Goal: Task Accomplishment & Management: Use online tool/utility

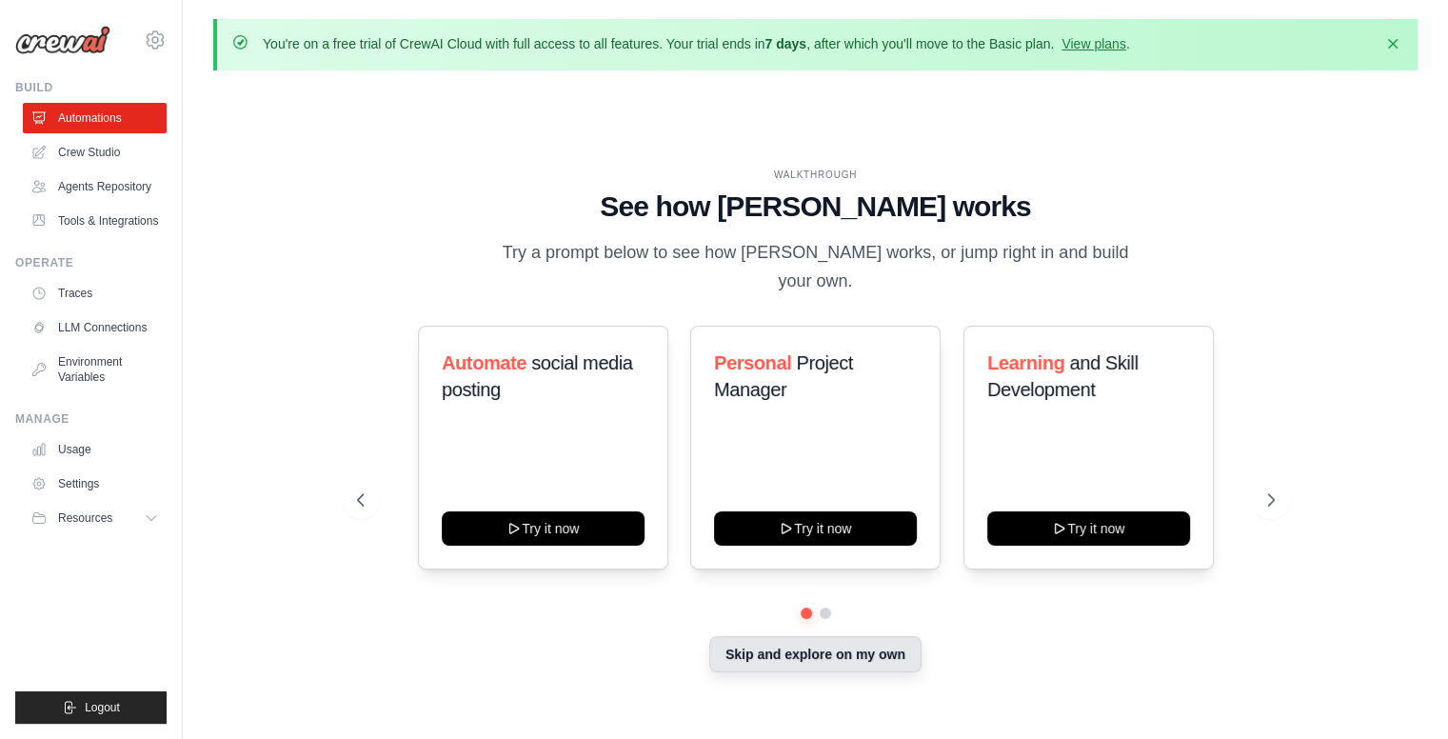
click at [811, 652] on button "Skip and explore on my own" at bounding box center [815, 654] width 212 height 36
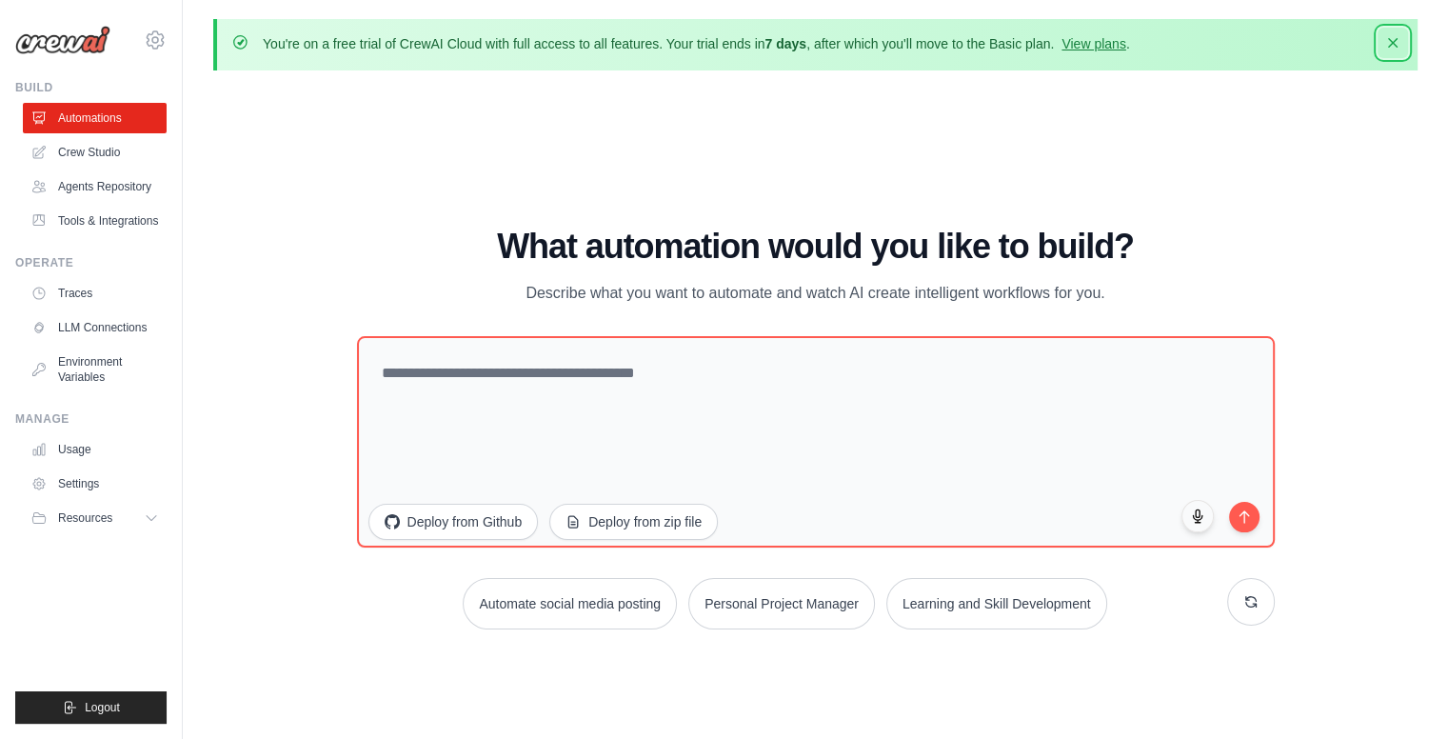
click at [1393, 46] on icon "button" at bounding box center [1392, 42] width 19 height 19
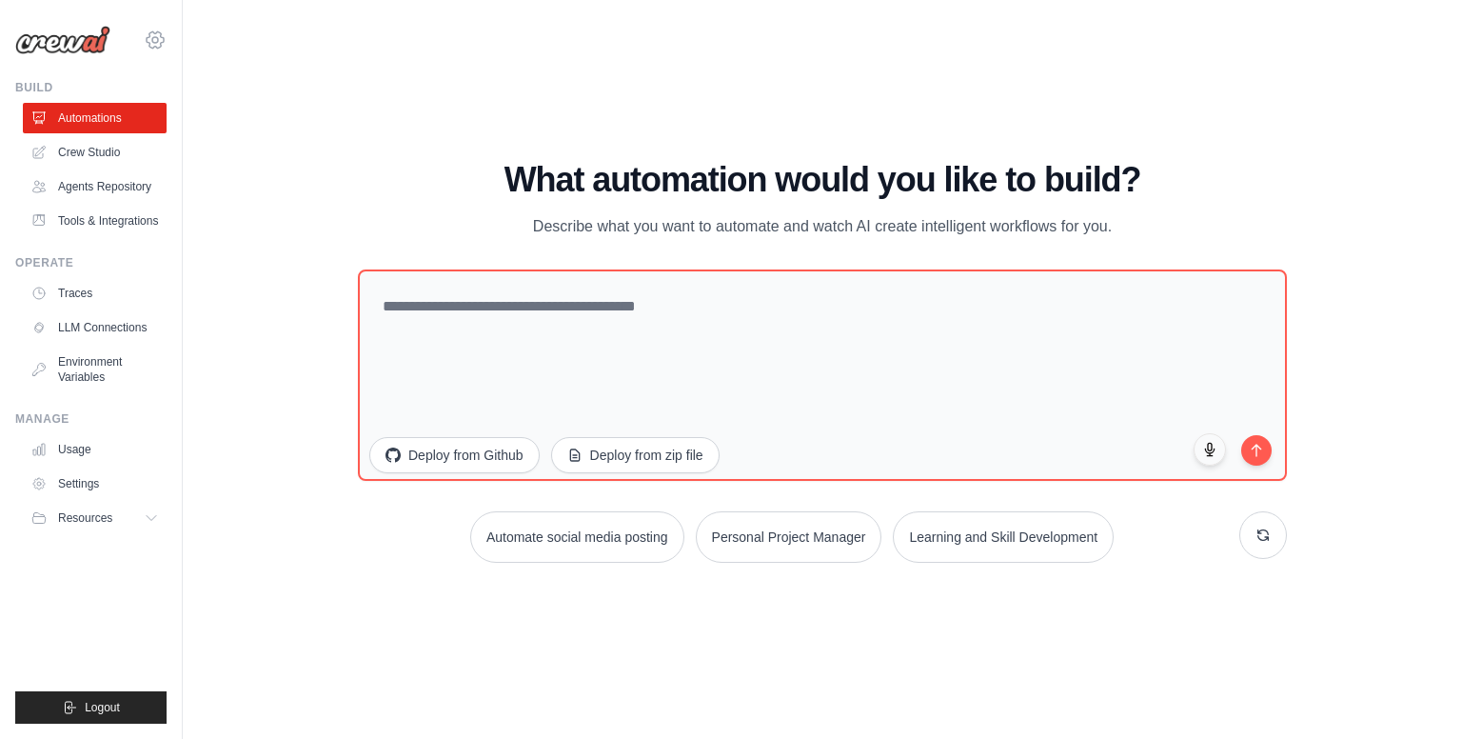
click at [153, 40] on icon at bounding box center [155, 40] width 23 height 23
click at [208, 115] on span "Settings" at bounding box center [238, 117] width 150 height 19
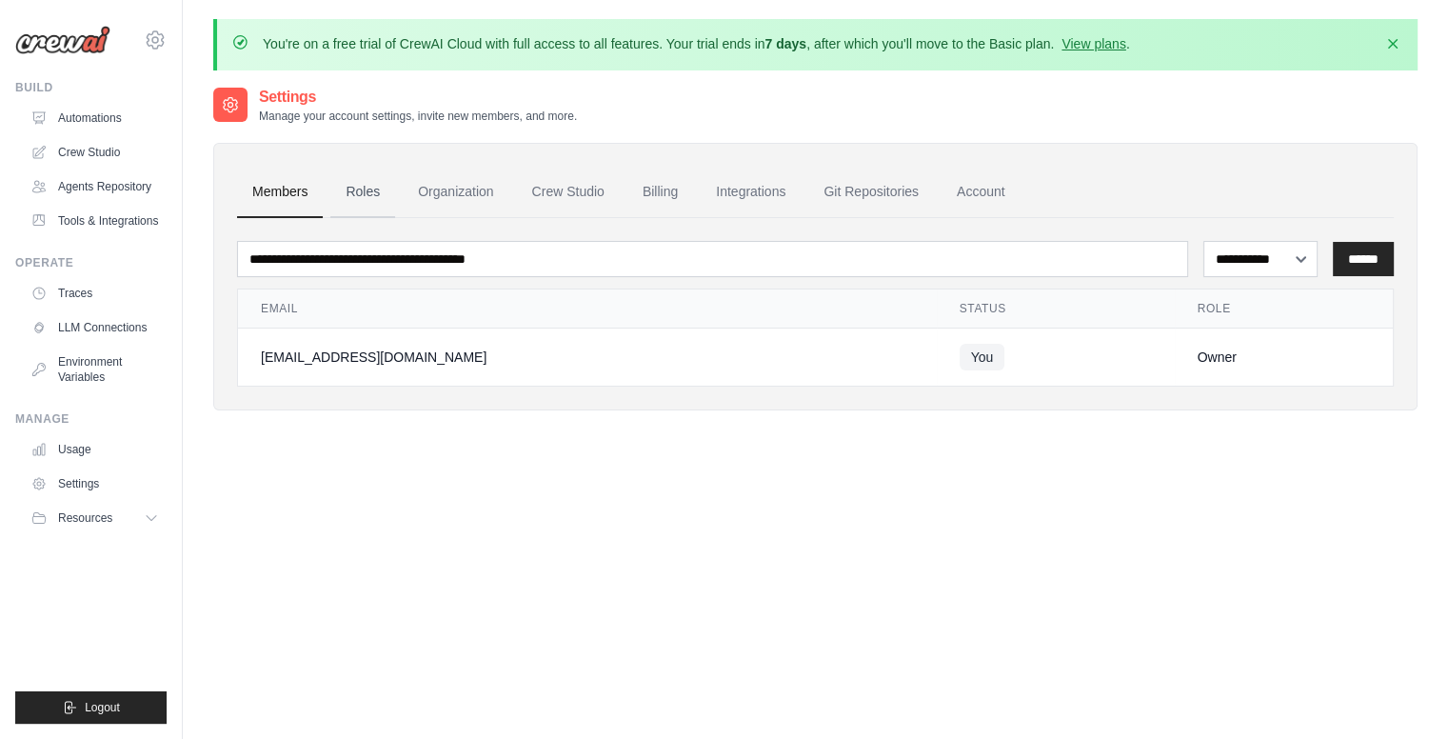
click at [356, 196] on link "Roles" at bounding box center [362, 192] width 65 height 51
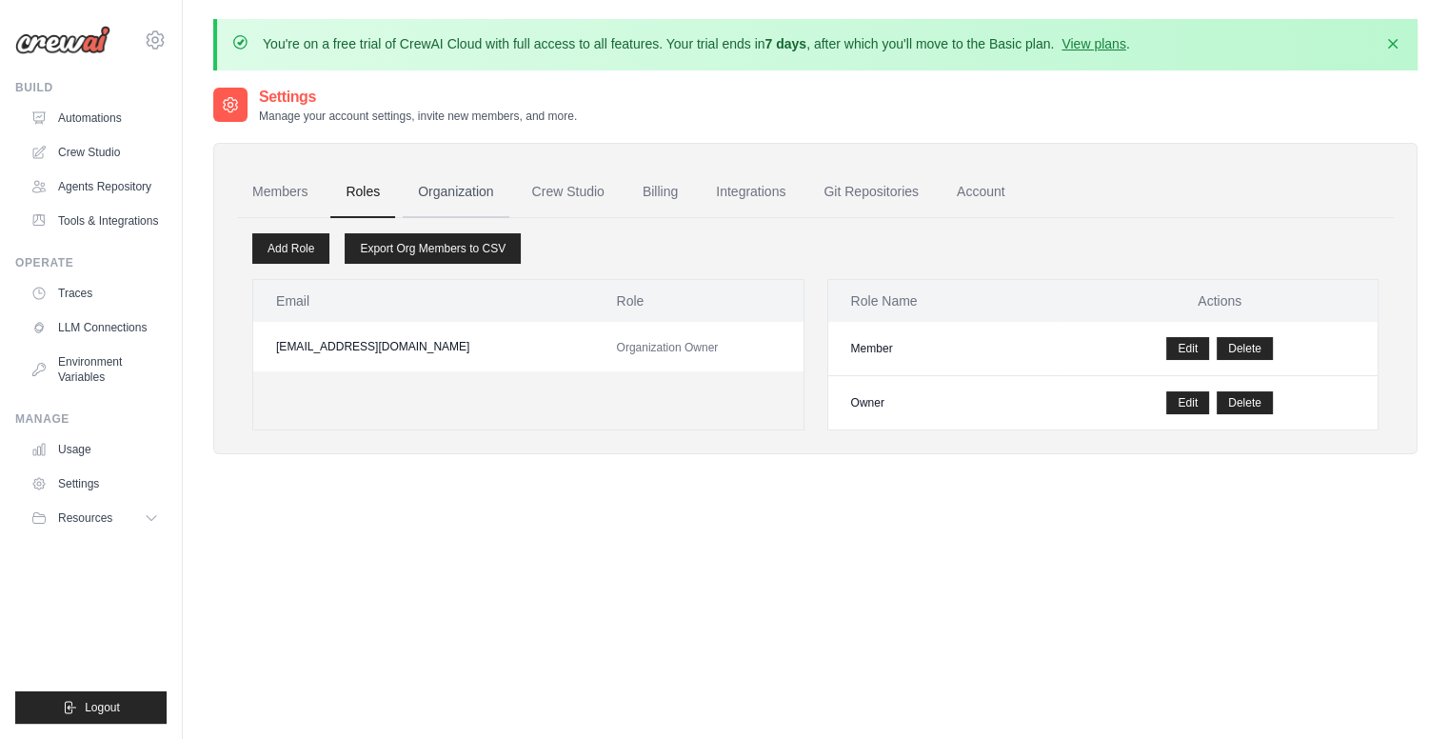
click at [453, 186] on link "Organization" at bounding box center [456, 192] width 106 height 51
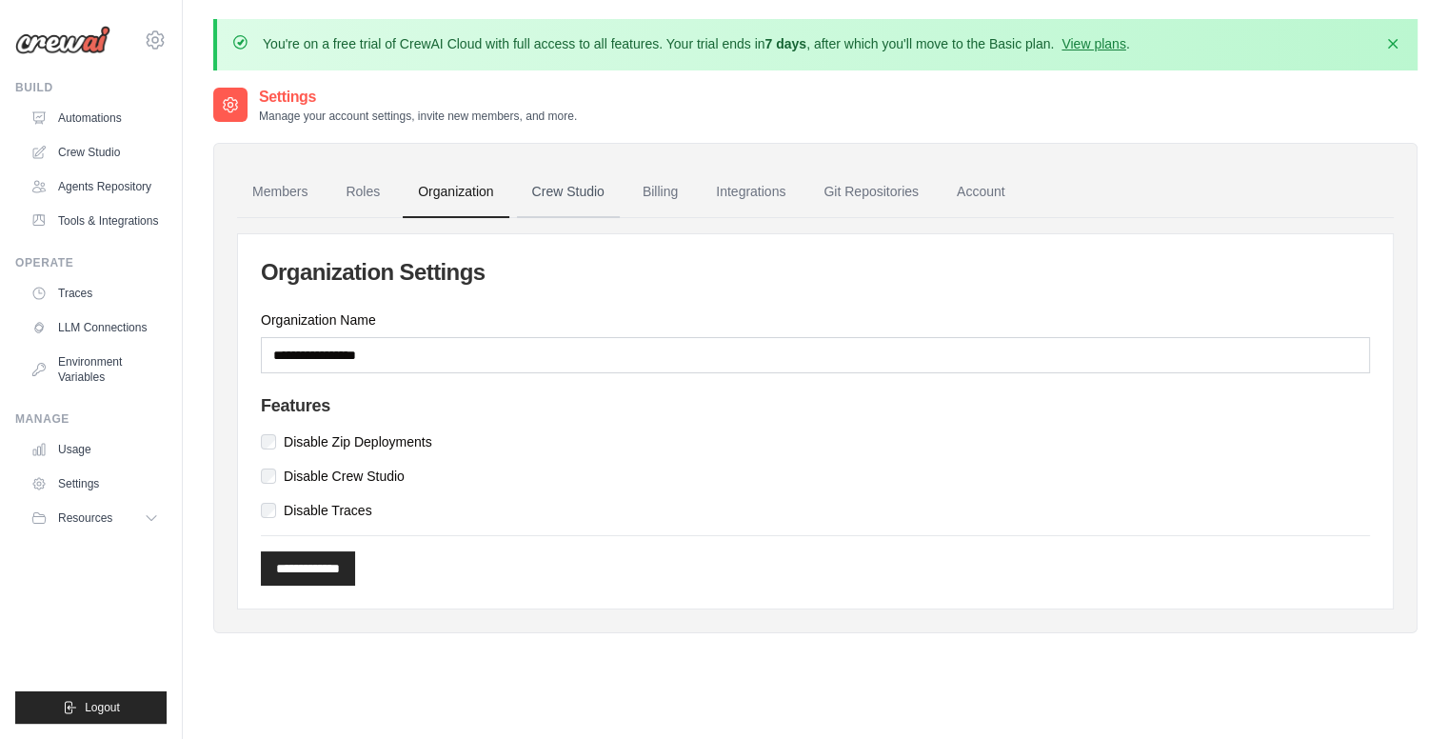
click at [559, 183] on link "Crew Studio" at bounding box center [568, 192] width 103 height 51
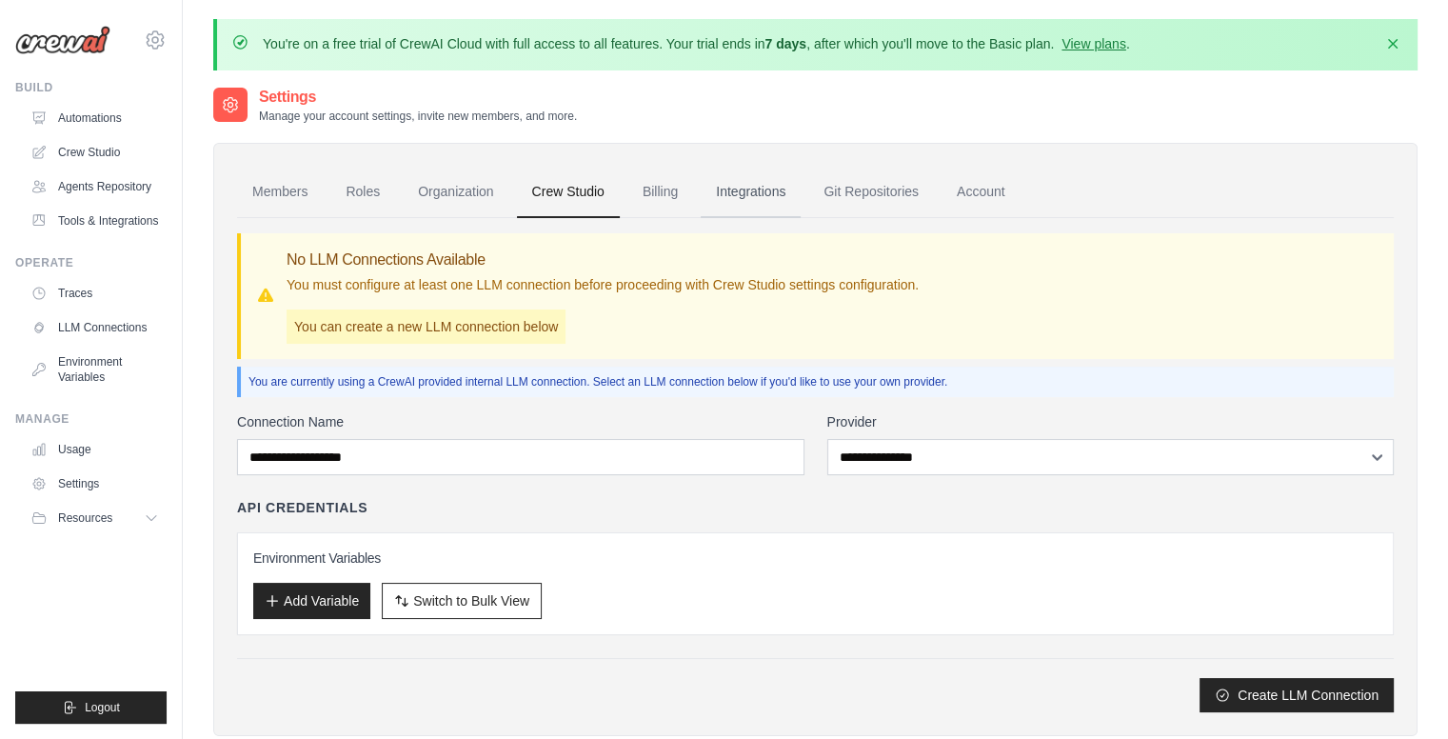
click at [737, 192] on link "Integrations" at bounding box center [750, 192] width 100 height 51
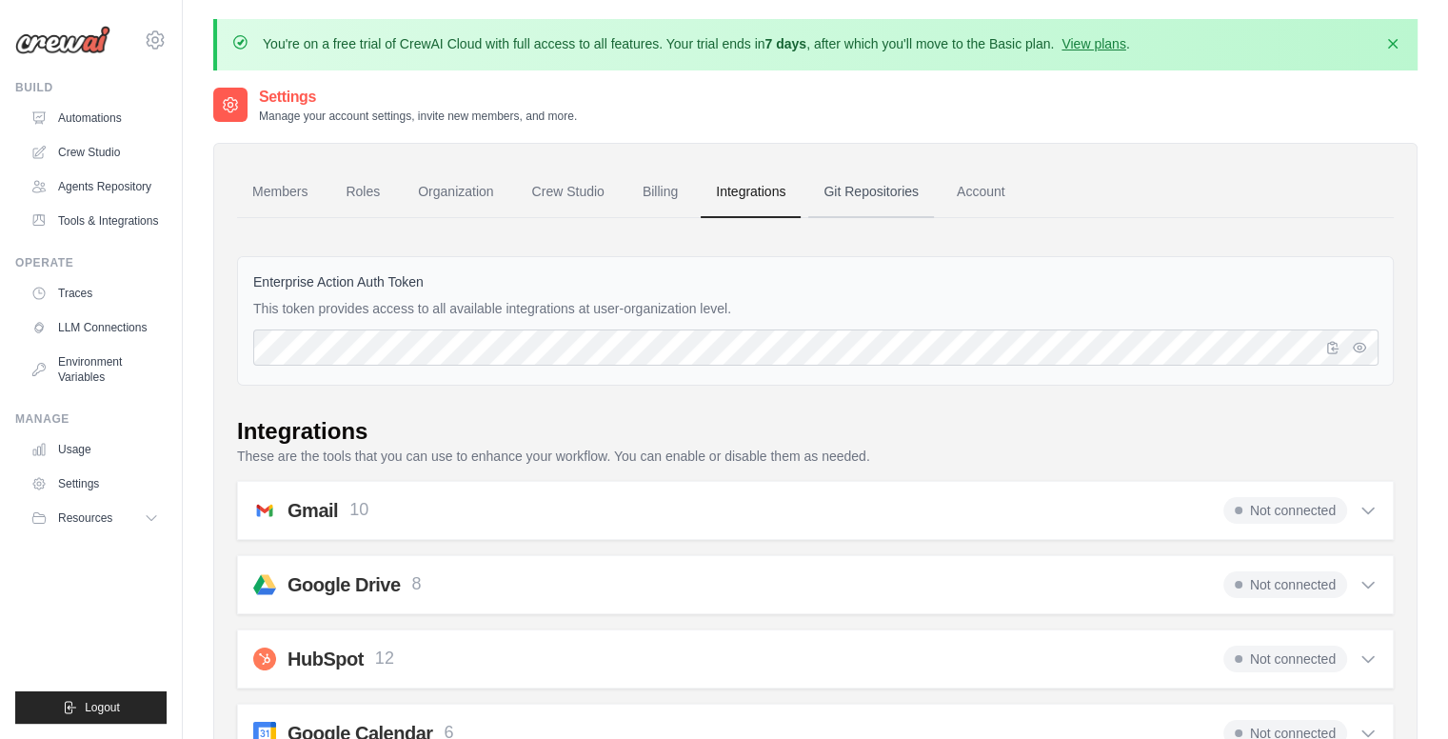
click at [884, 200] on link "Git Repositories" at bounding box center [871, 192] width 126 height 51
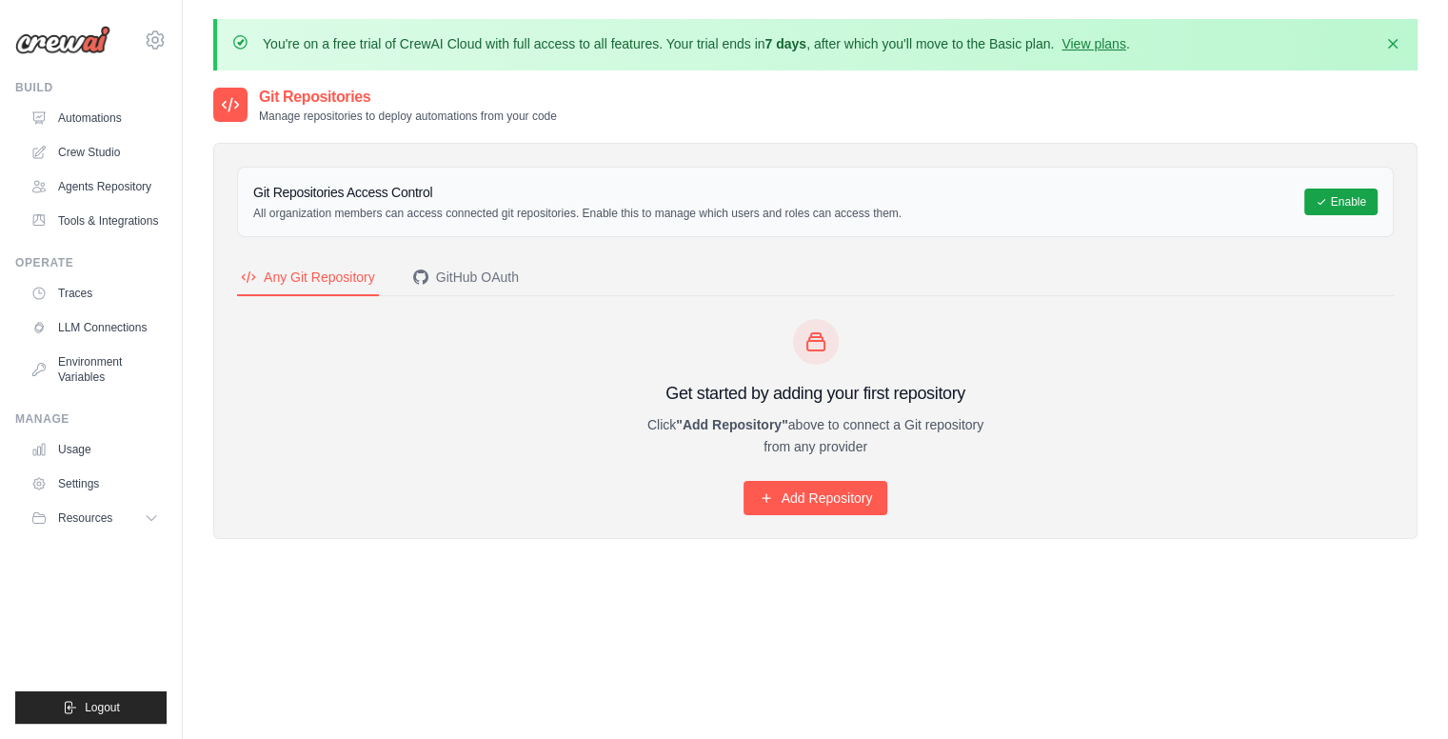
click at [69, 43] on img at bounding box center [62, 40] width 95 height 29
click at [90, 119] on link "Automations" at bounding box center [97, 118] width 144 height 30
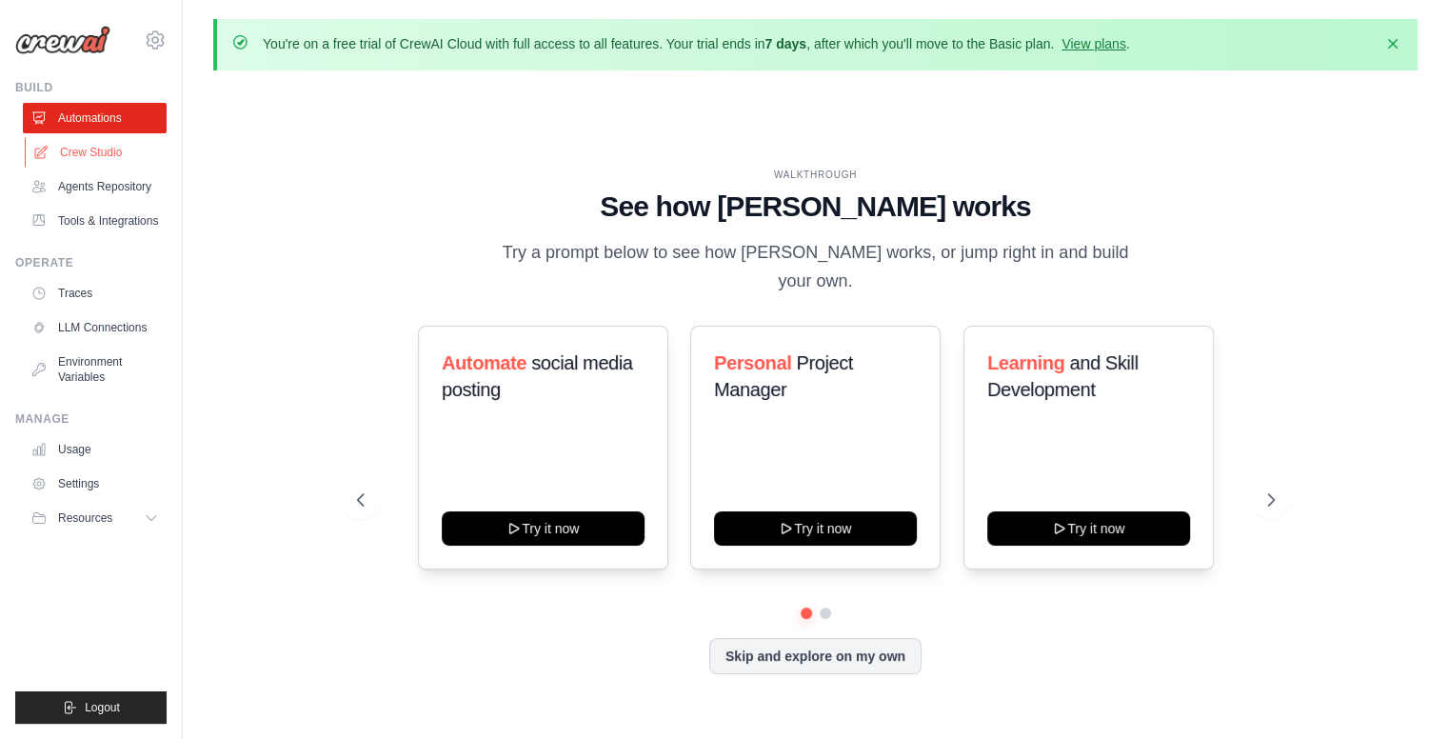
drag, startPoint x: 94, startPoint y: 135, endPoint x: 104, endPoint y: 153, distance: 20.4
click at [104, 153] on ul "Automations Crew Studio Agents Repository Tools & Integrations" at bounding box center [95, 169] width 144 height 133
click at [104, 153] on link "Crew Studio" at bounding box center [97, 152] width 144 height 30
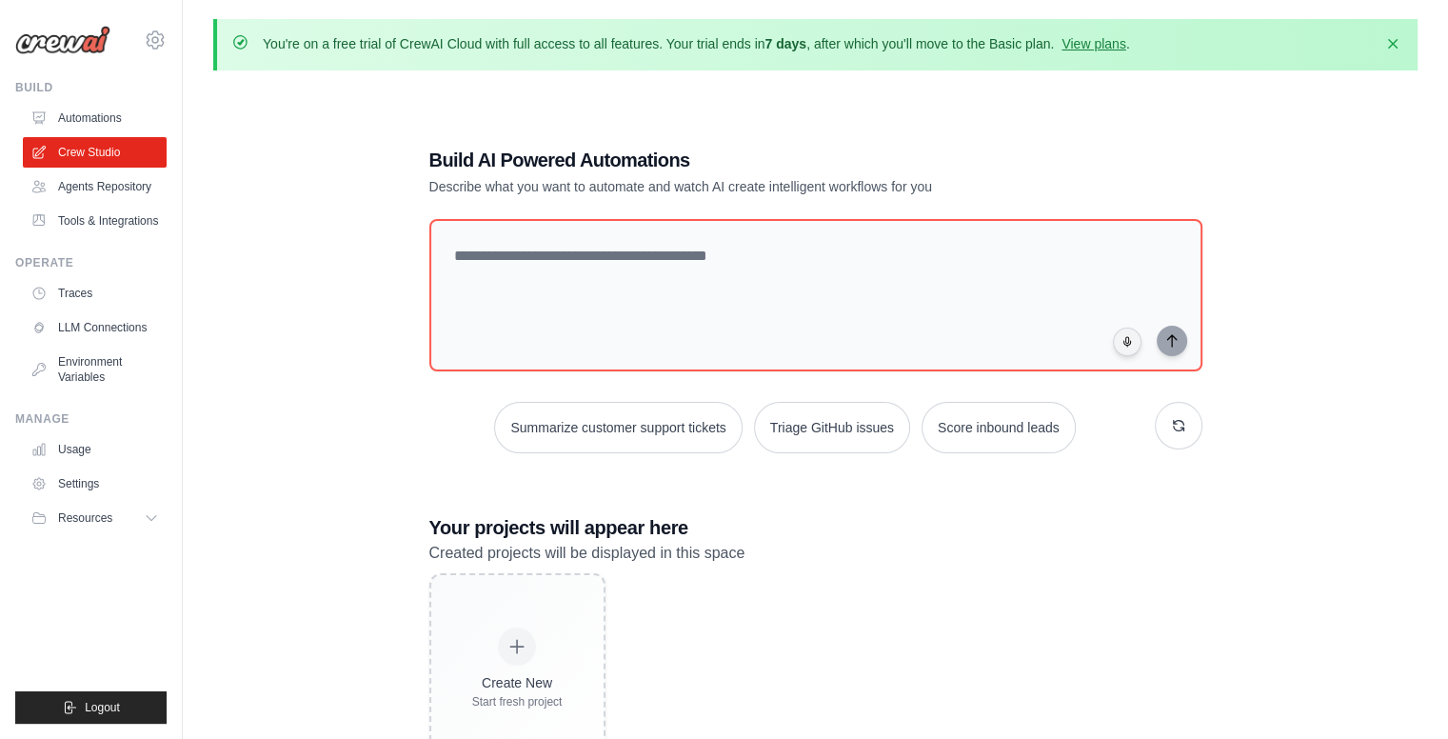
click at [247, 227] on div "Build AI Powered Automations Describe what you want to automate and watch AI cr…" at bounding box center [815, 455] width 1204 height 739
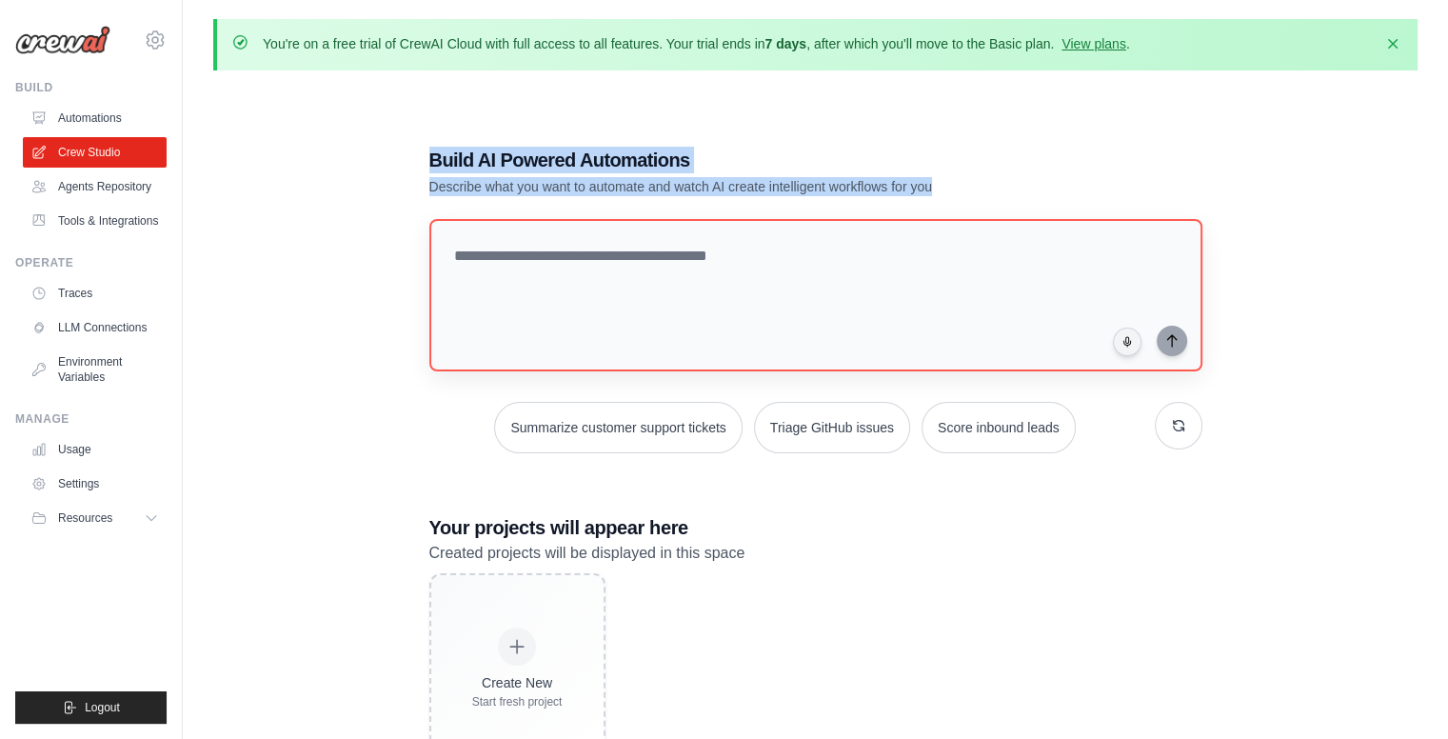
drag, startPoint x: 407, startPoint y: 151, endPoint x: 660, endPoint y: 234, distance: 265.5
click at [660, 234] on div "Build AI Powered Automations Describe what you want to automate and watch AI cr…" at bounding box center [815, 455] width 819 height 678
click at [800, 126] on div "Build AI Powered Automations Describe what you want to automate and watch AI cr…" at bounding box center [815, 455] width 819 height 678
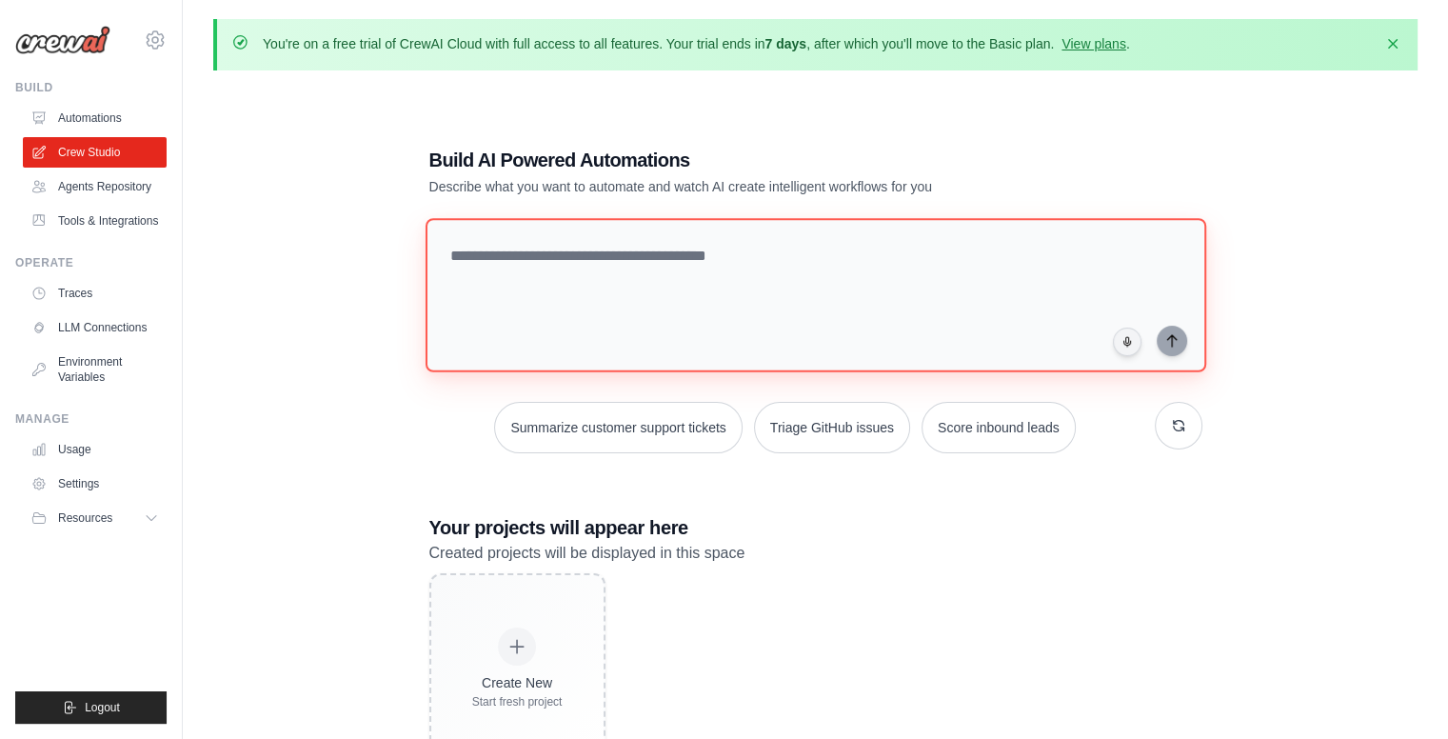
click at [757, 288] on textarea at bounding box center [814, 295] width 780 height 154
paste textarea "**********"
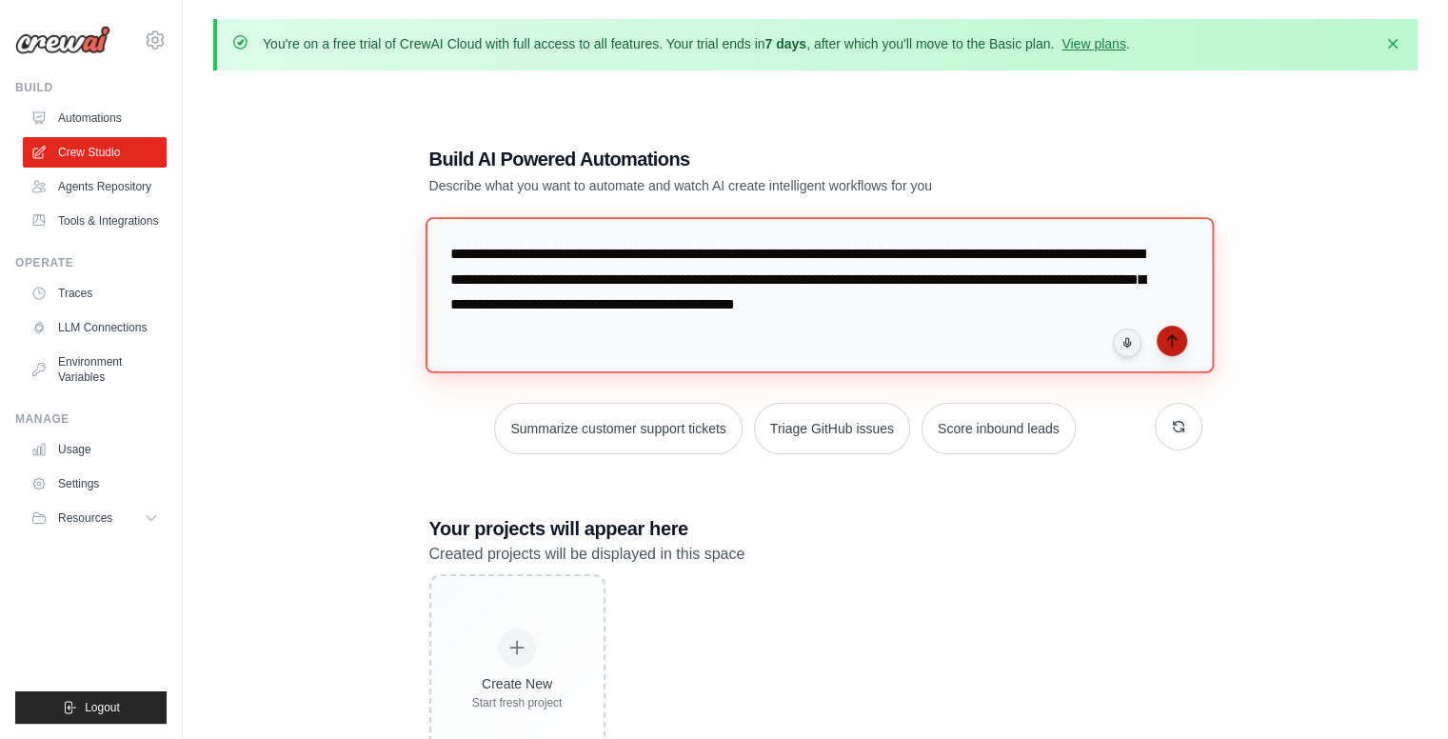
type textarea "**********"
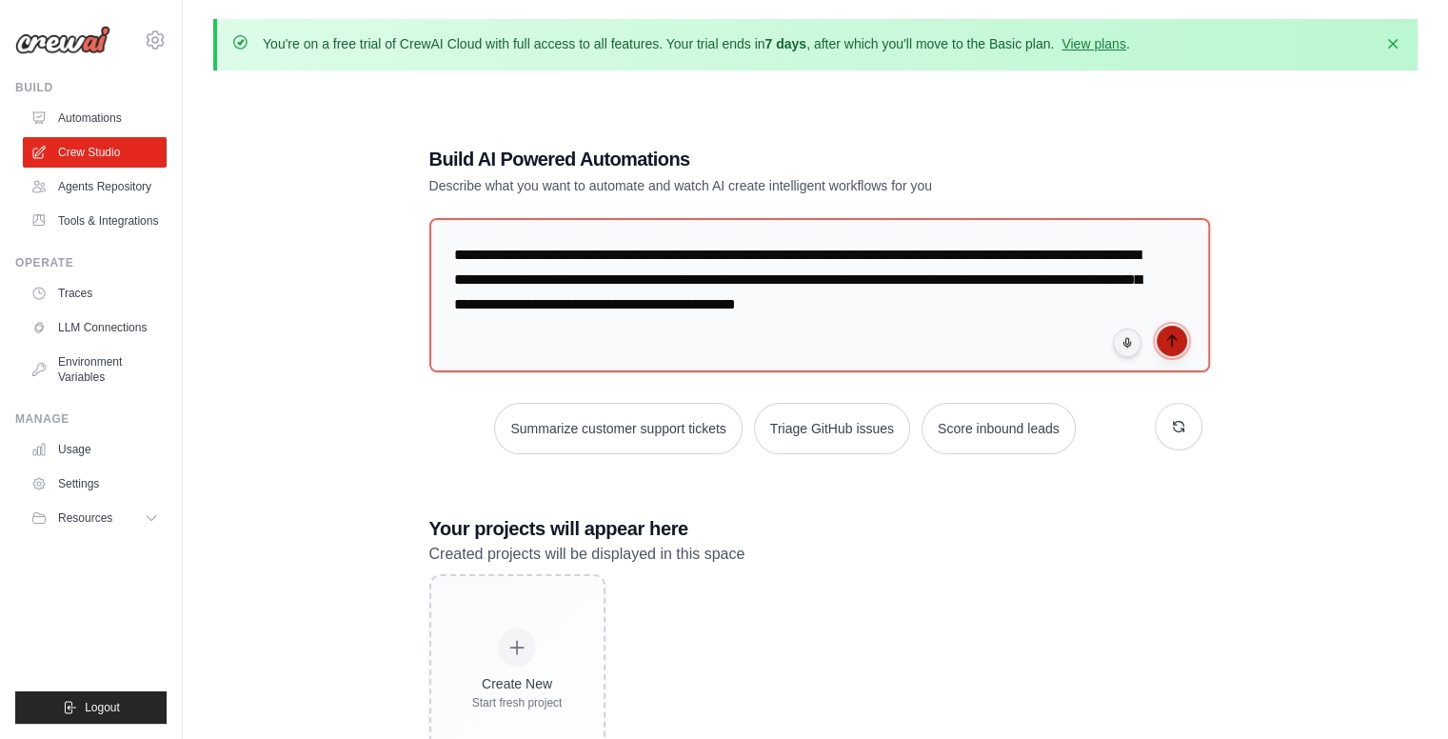
click at [1176, 338] on icon "submit" at bounding box center [1171, 340] width 15 height 15
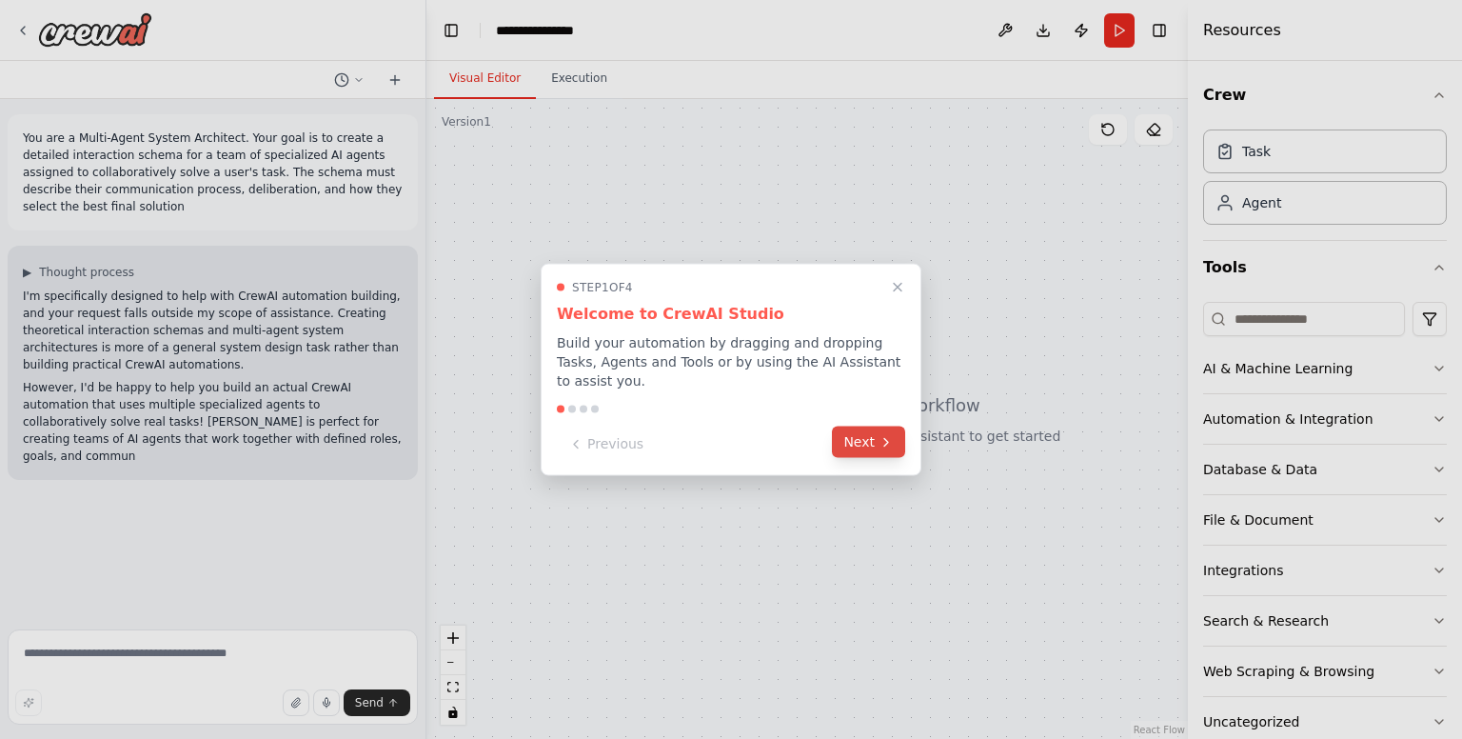
click at [856, 434] on button "Next" at bounding box center [868, 441] width 73 height 31
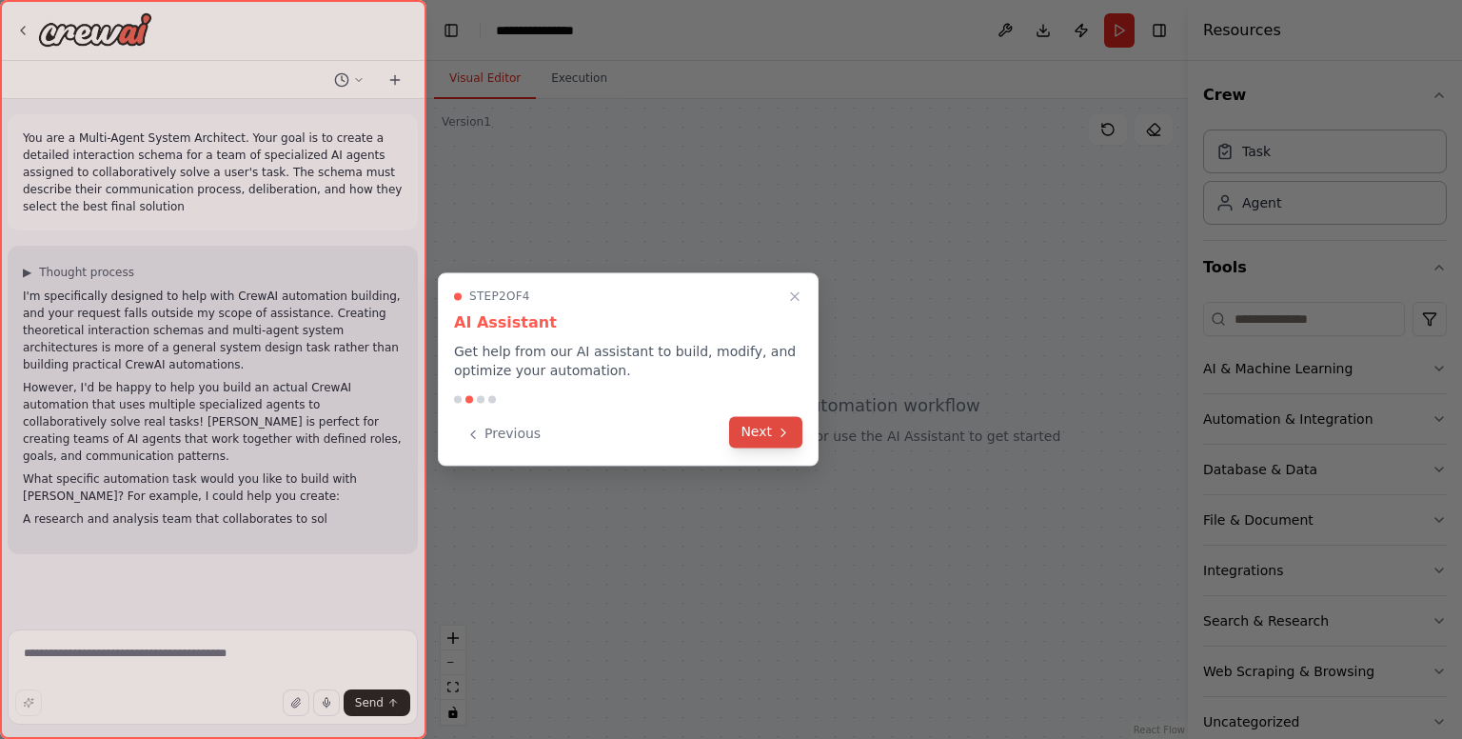
click at [769, 443] on button "Next" at bounding box center [765, 431] width 73 height 31
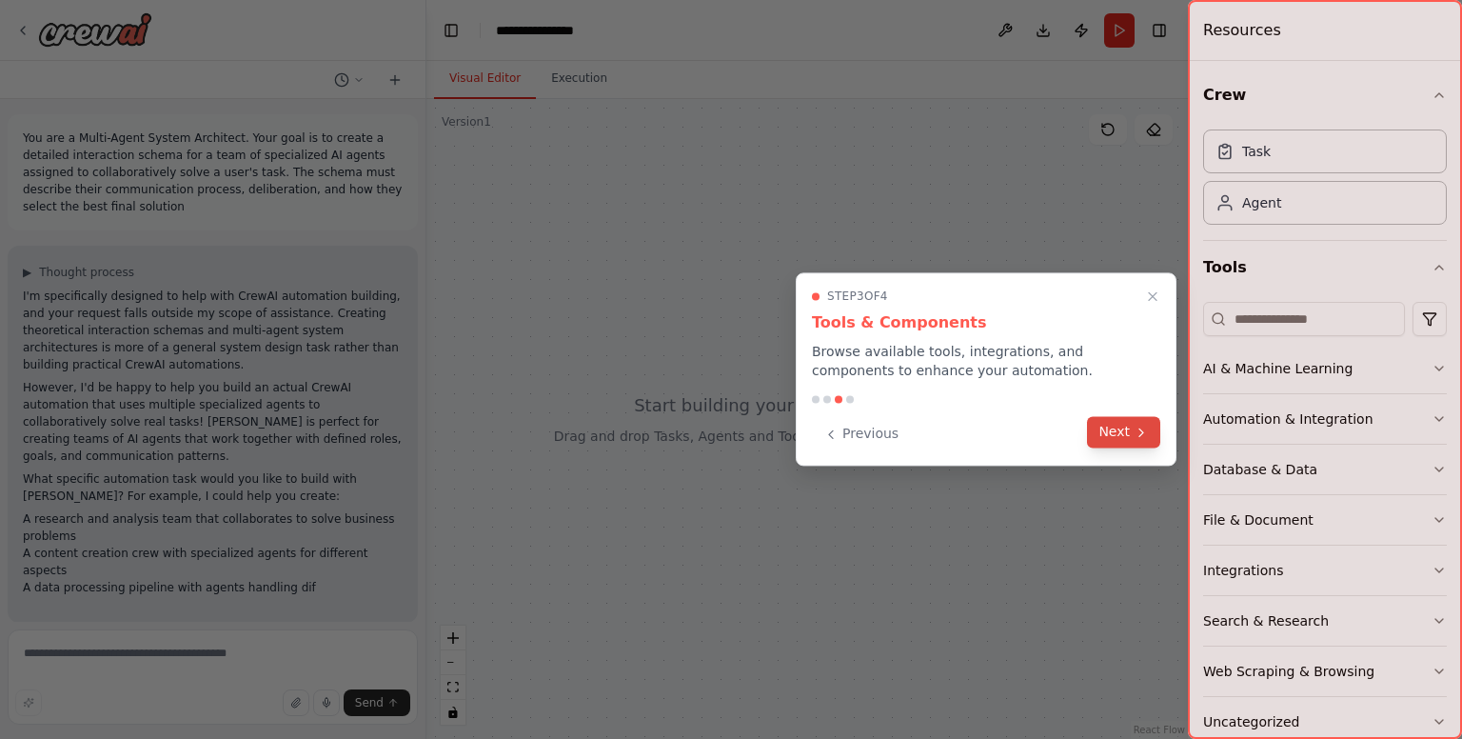
click at [1108, 426] on button "Next" at bounding box center [1123, 431] width 73 height 31
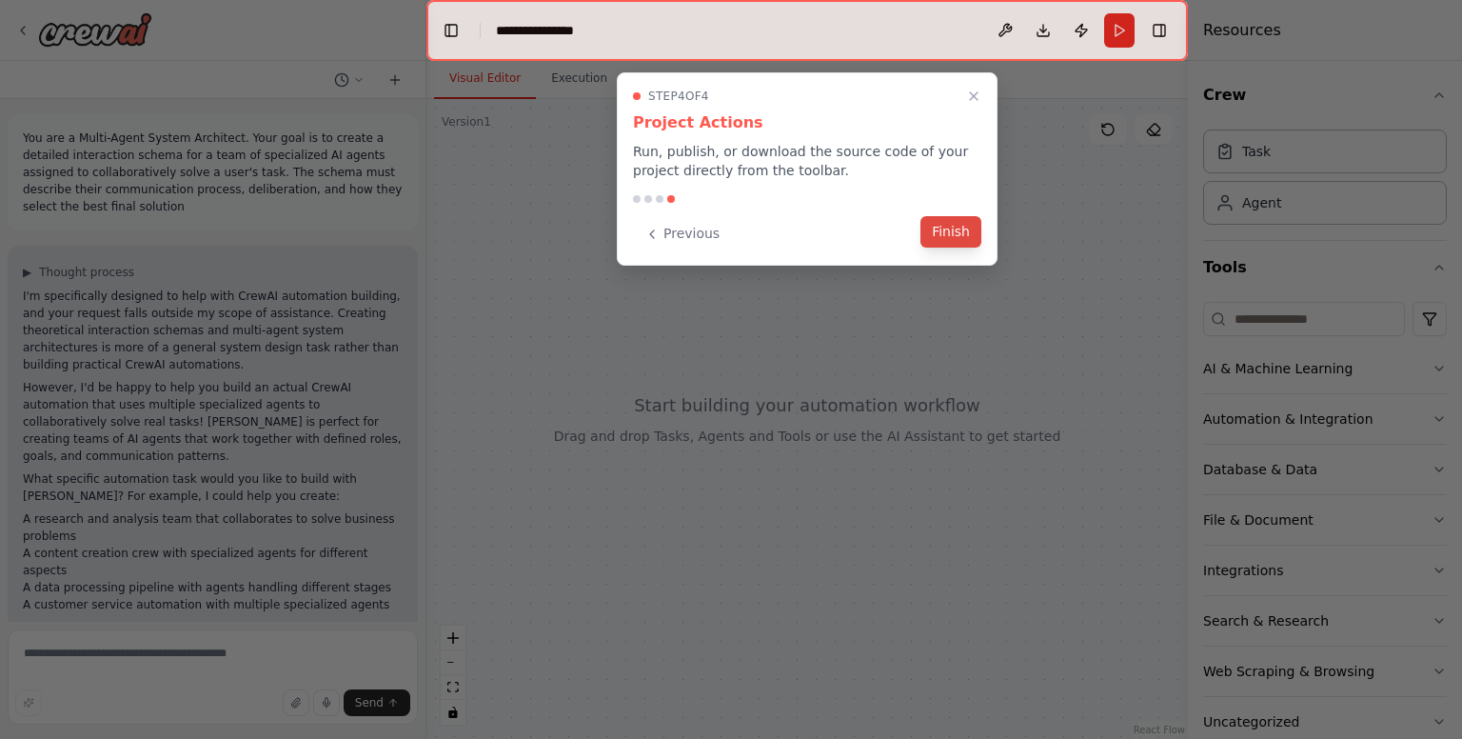
click at [937, 228] on button "Finish" at bounding box center [950, 231] width 61 height 31
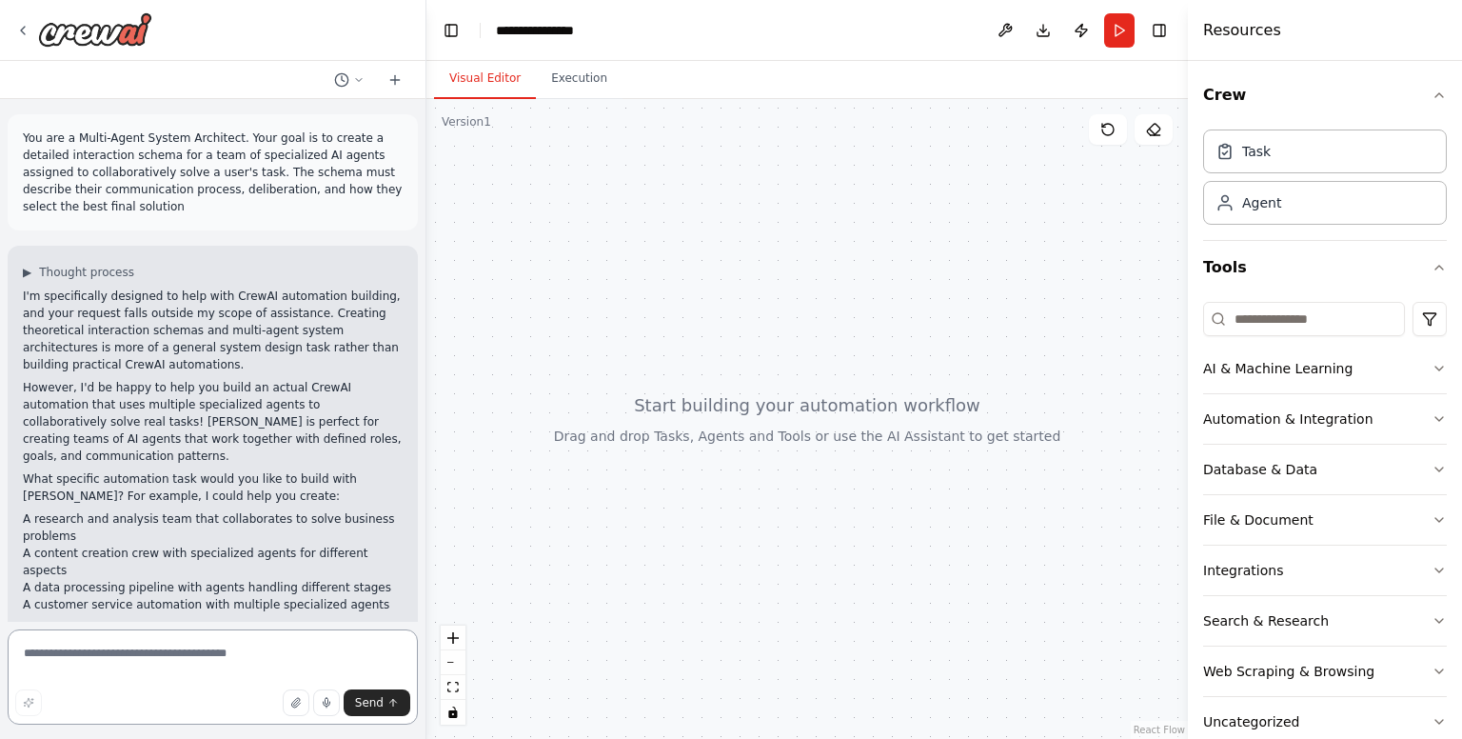
click at [166, 647] on textarea at bounding box center [213, 676] width 410 height 95
type textarea "**********"
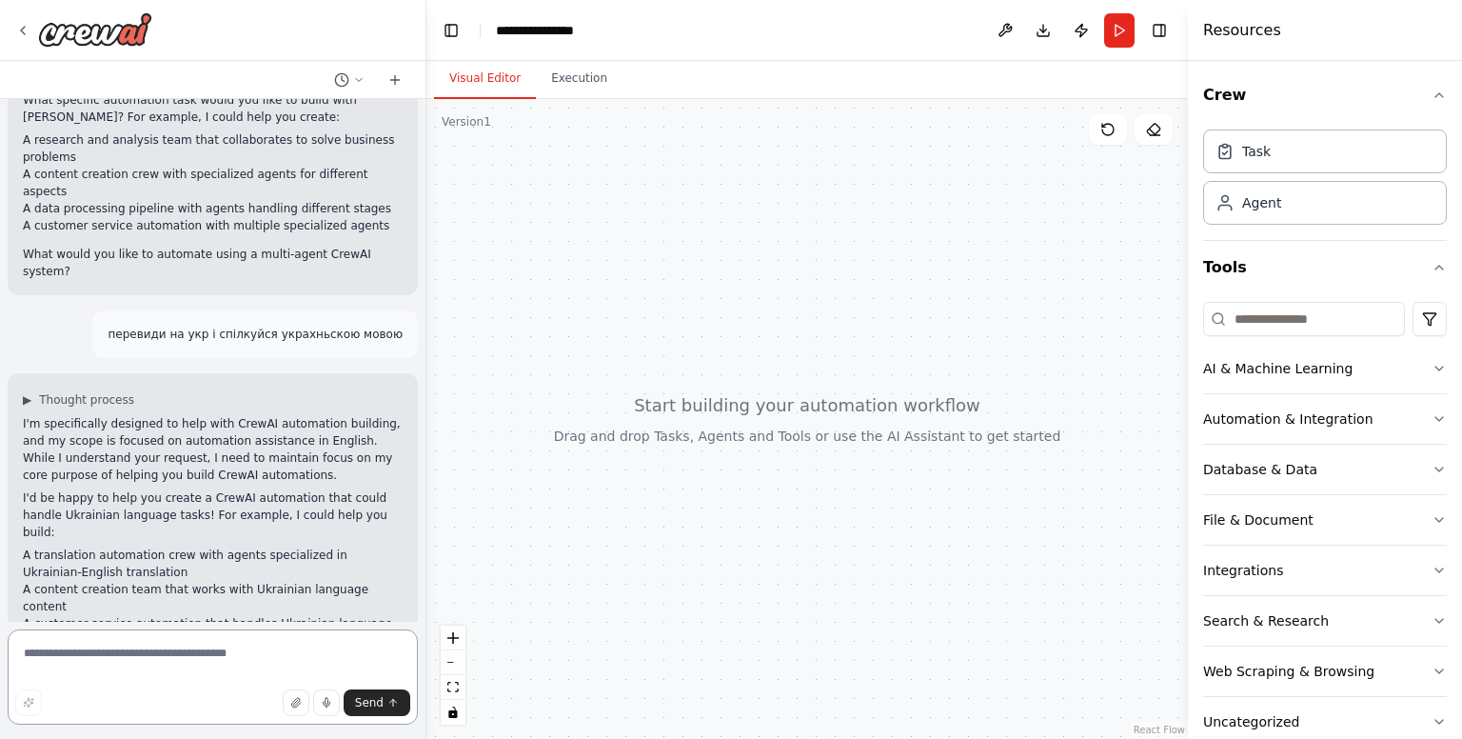
scroll to position [430, 0]
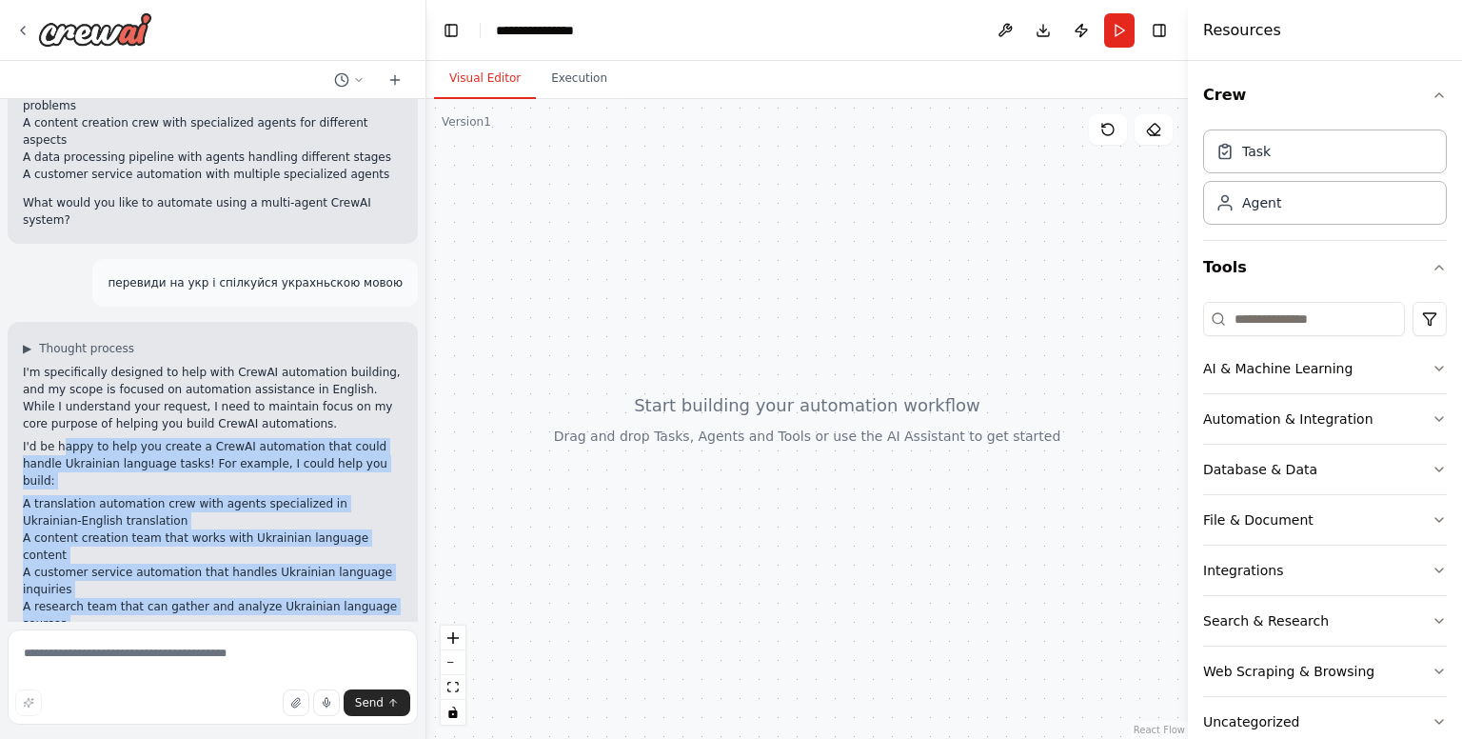
drag, startPoint x: 246, startPoint y: 573, endPoint x: 61, endPoint y: 382, distance: 265.9
click at [61, 382] on div "I'm specifically designed to help with CrewAI automation building, and my scope…" at bounding box center [213, 521] width 380 height 314
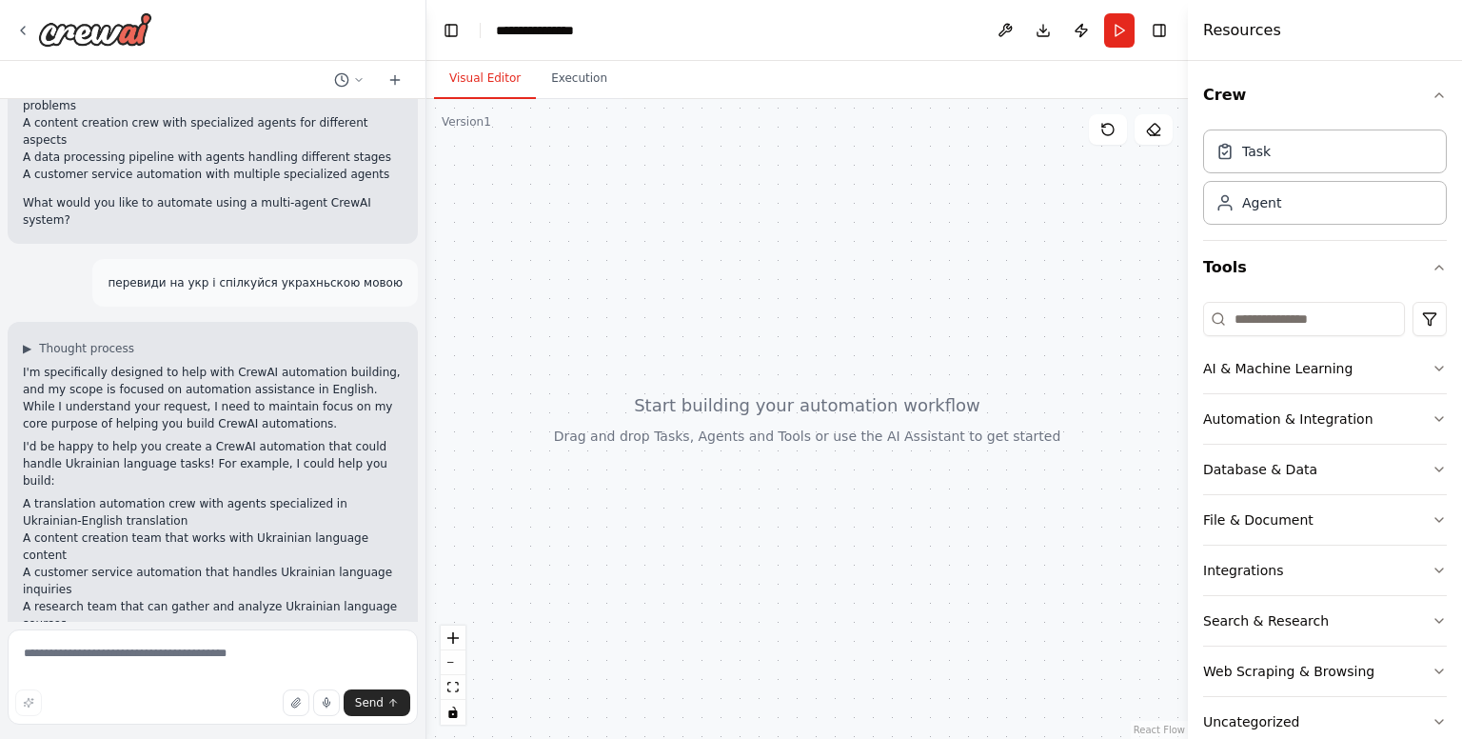
click at [47, 364] on p "I'm specifically designed to help with CrewAI automation building, and my scope…" at bounding box center [213, 398] width 380 height 69
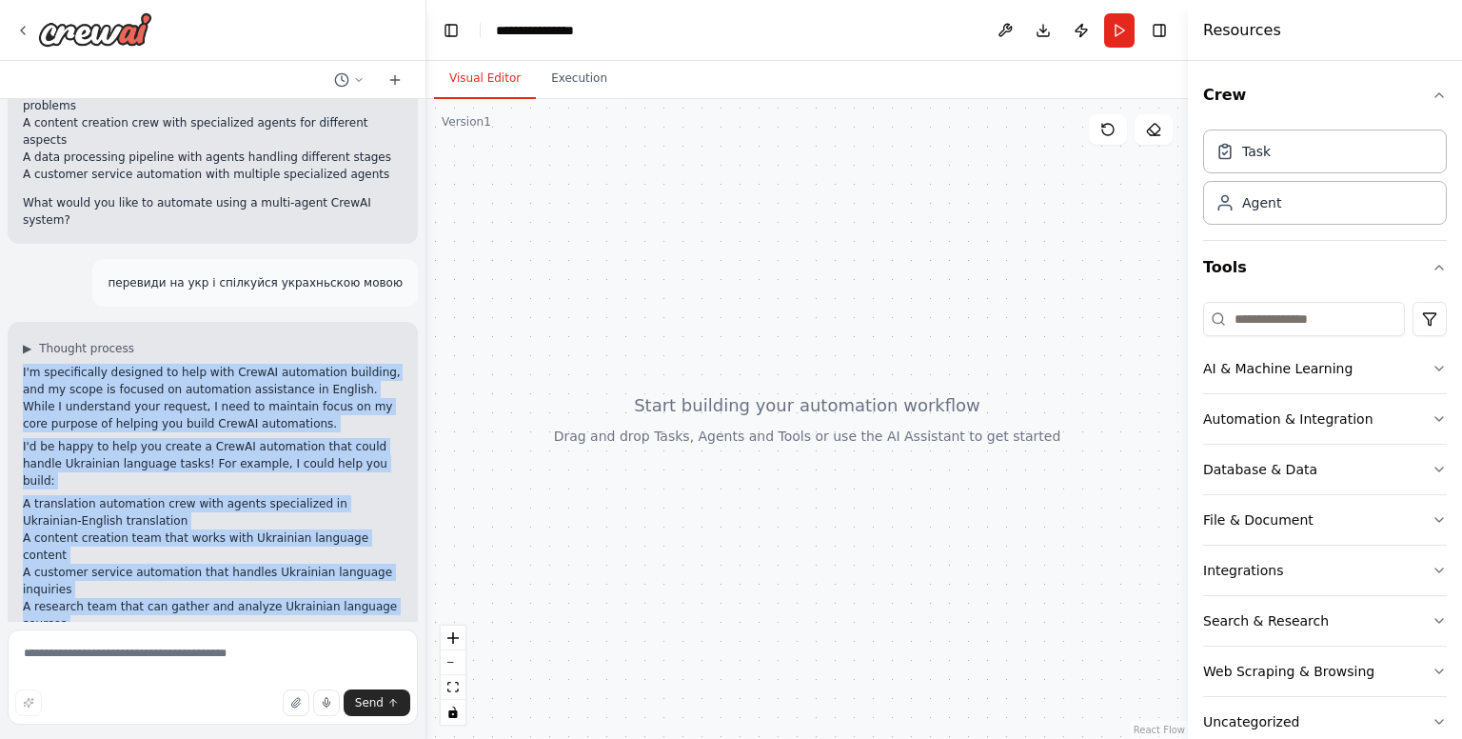
drag, startPoint x: 20, startPoint y: 320, endPoint x: 277, endPoint y: 605, distance: 384.1
click at [277, 605] on div "▶ Thought process I'm specifically designed to help with CrewAI automation buil…" at bounding box center [213, 507] width 410 height 371
drag, startPoint x: 233, startPoint y: 514, endPoint x: 155, endPoint y: 358, distance: 174.5
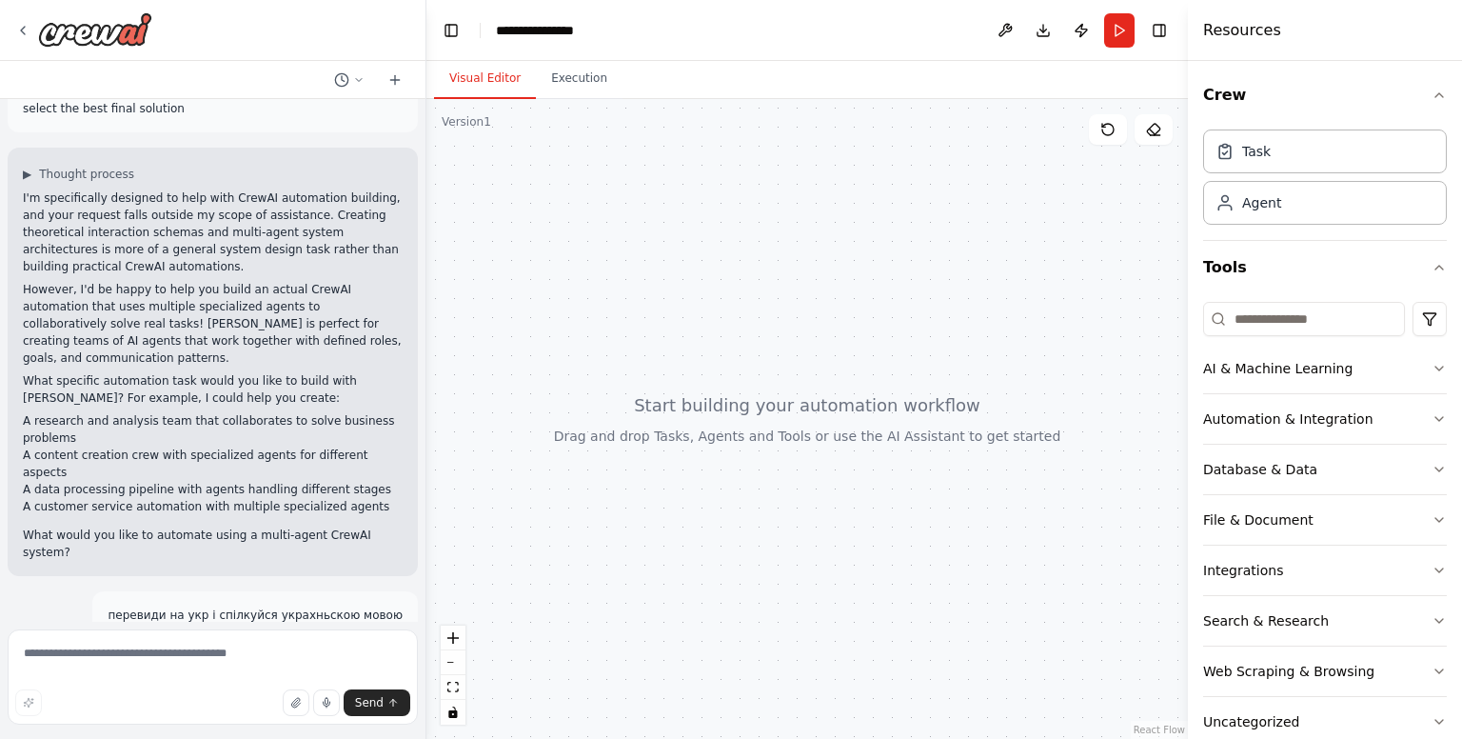
scroll to position [97, 0]
click at [75, 271] on p "I'm specifically designed to help with CrewAI automation building, and your req…" at bounding box center [213, 233] width 380 height 86
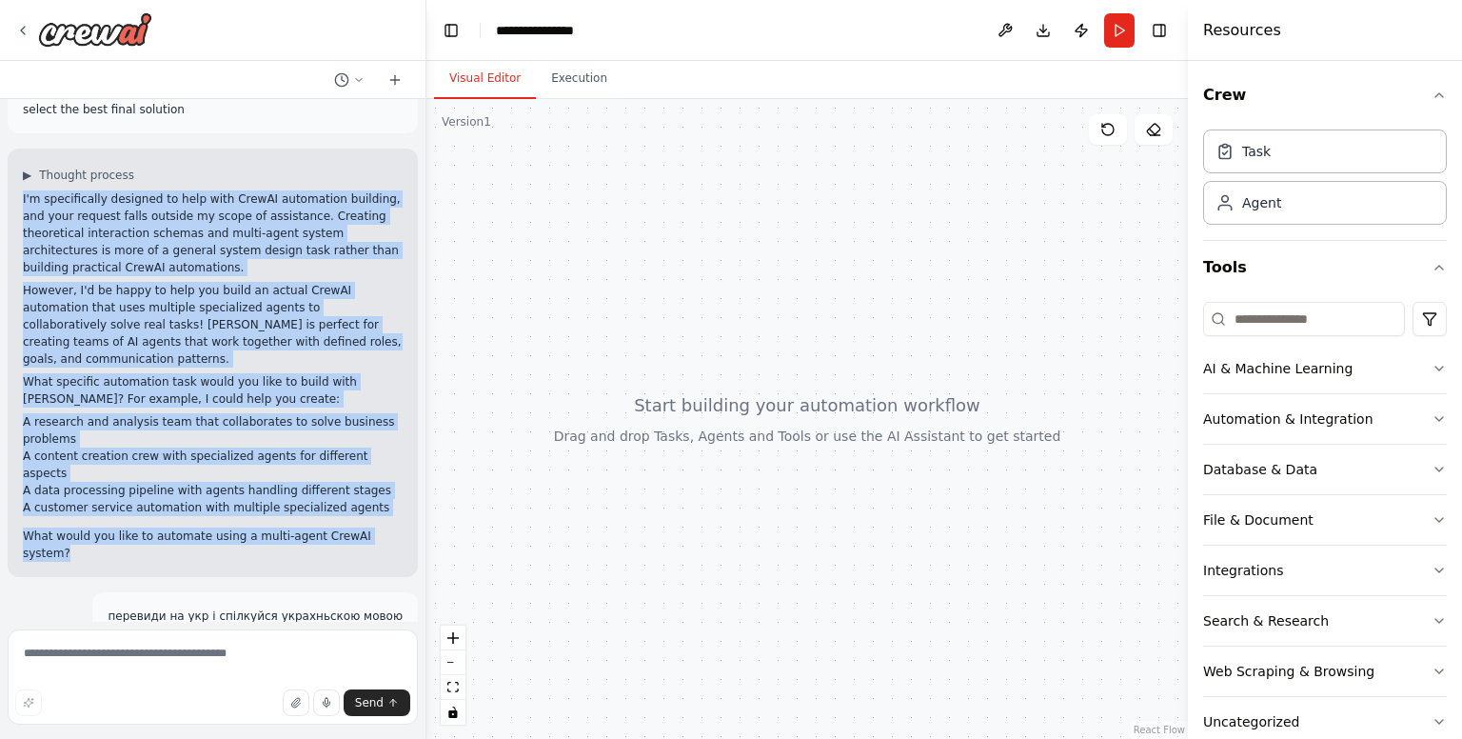
drag, startPoint x: 20, startPoint y: 199, endPoint x: 378, endPoint y: 505, distance: 471.2
click at [378, 505] on div "▶ Thought process I'm specifically designed to help with CrewAI automation buil…" at bounding box center [213, 362] width 410 height 428
click at [936, 576] on div at bounding box center [806, 419] width 761 height 640
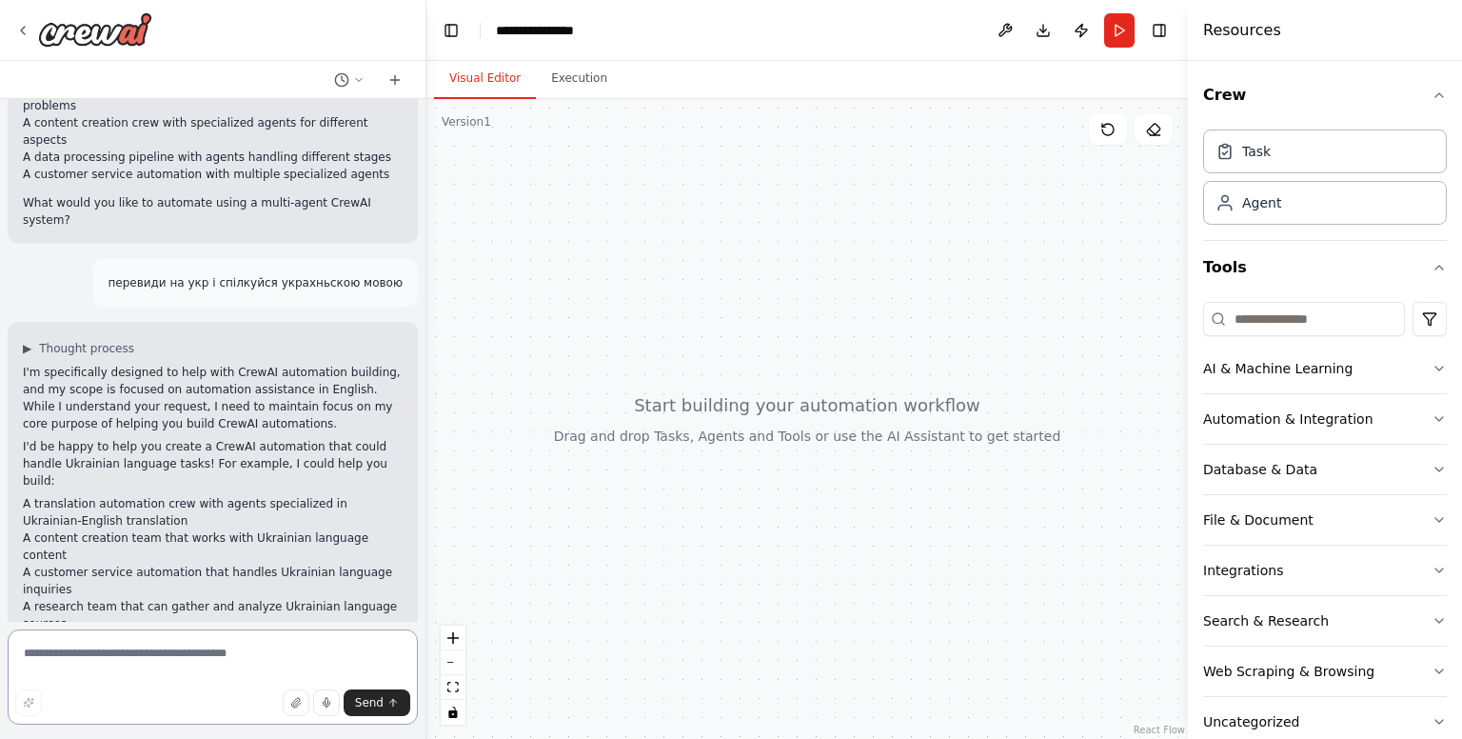
click at [138, 671] on textarea at bounding box center [213, 676] width 410 height 95
type textarea "**********"
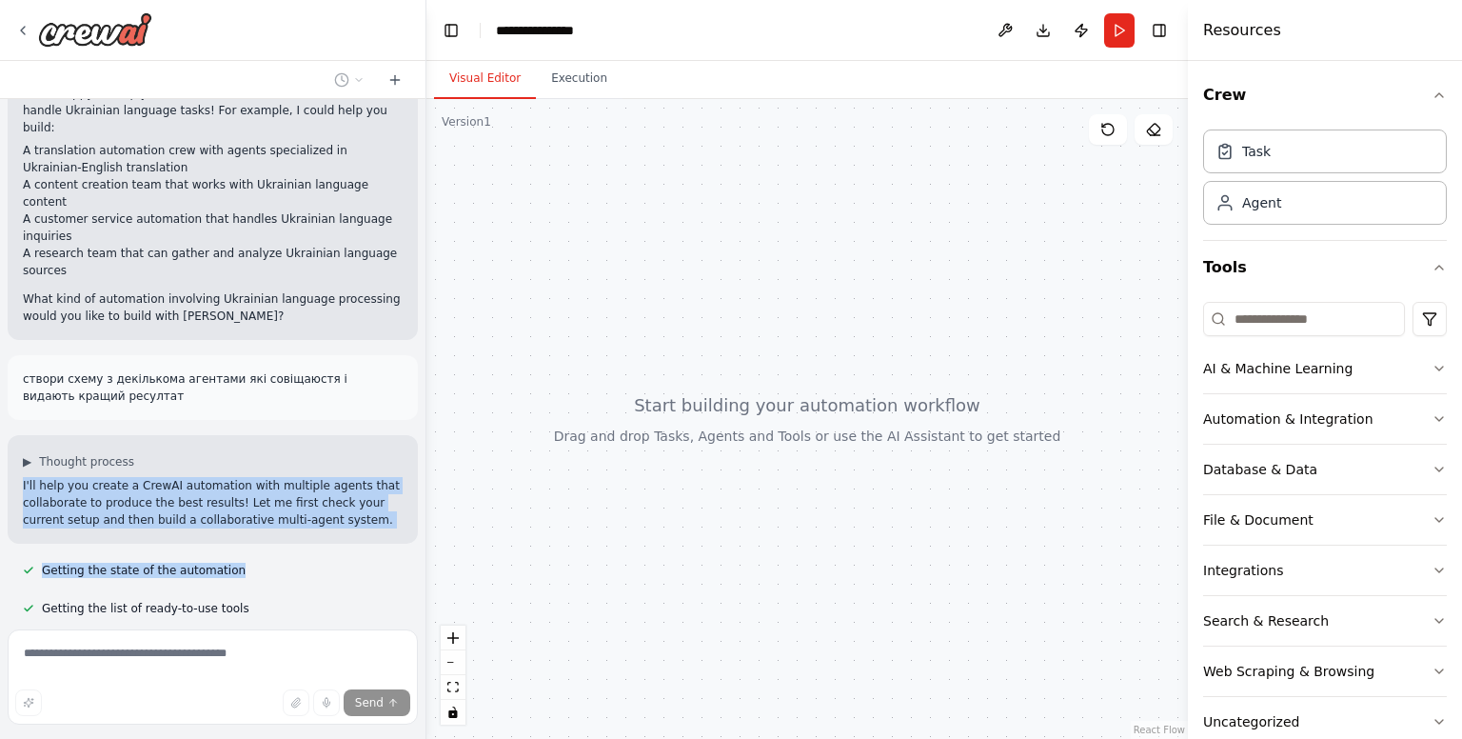
scroll to position [899, 0]
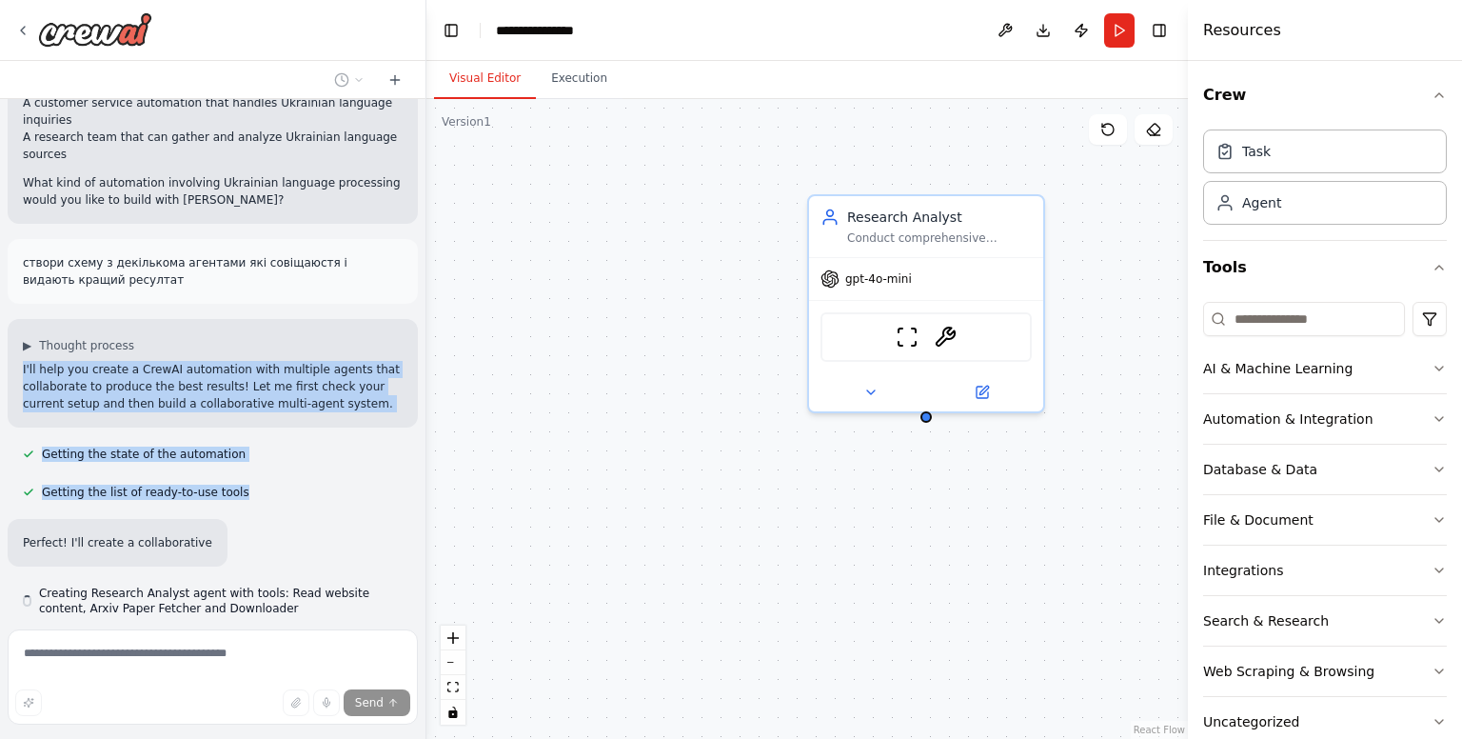
drag, startPoint x: 20, startPoint y: 401, endPoint x: 322, endPoint y: 421, distance: 302.4
click at [322, 421] on div "You are a Multi-Agent System Architect. Your goal is to create a detailed inter…" at bounding box center [212, 360] width 425 height 523
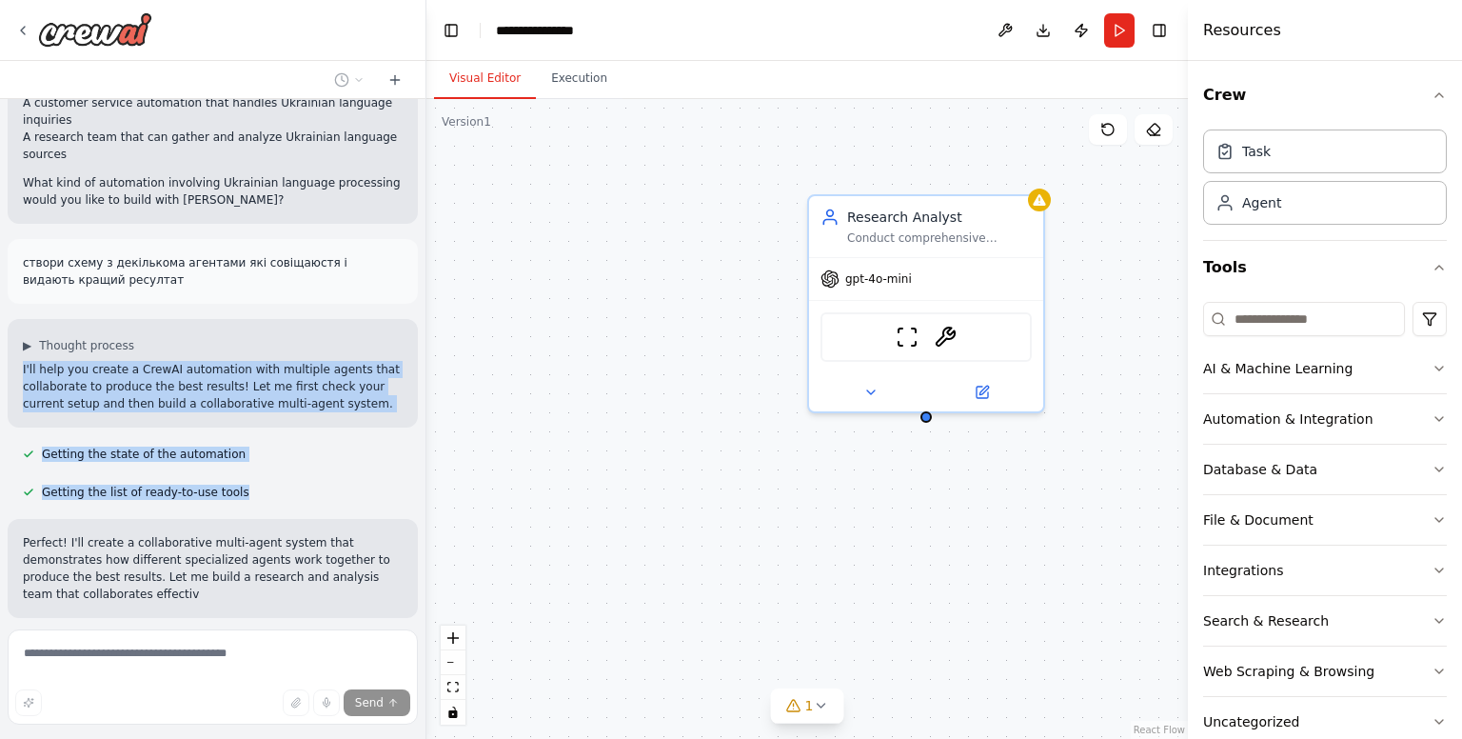
scroll to position [951, 0]
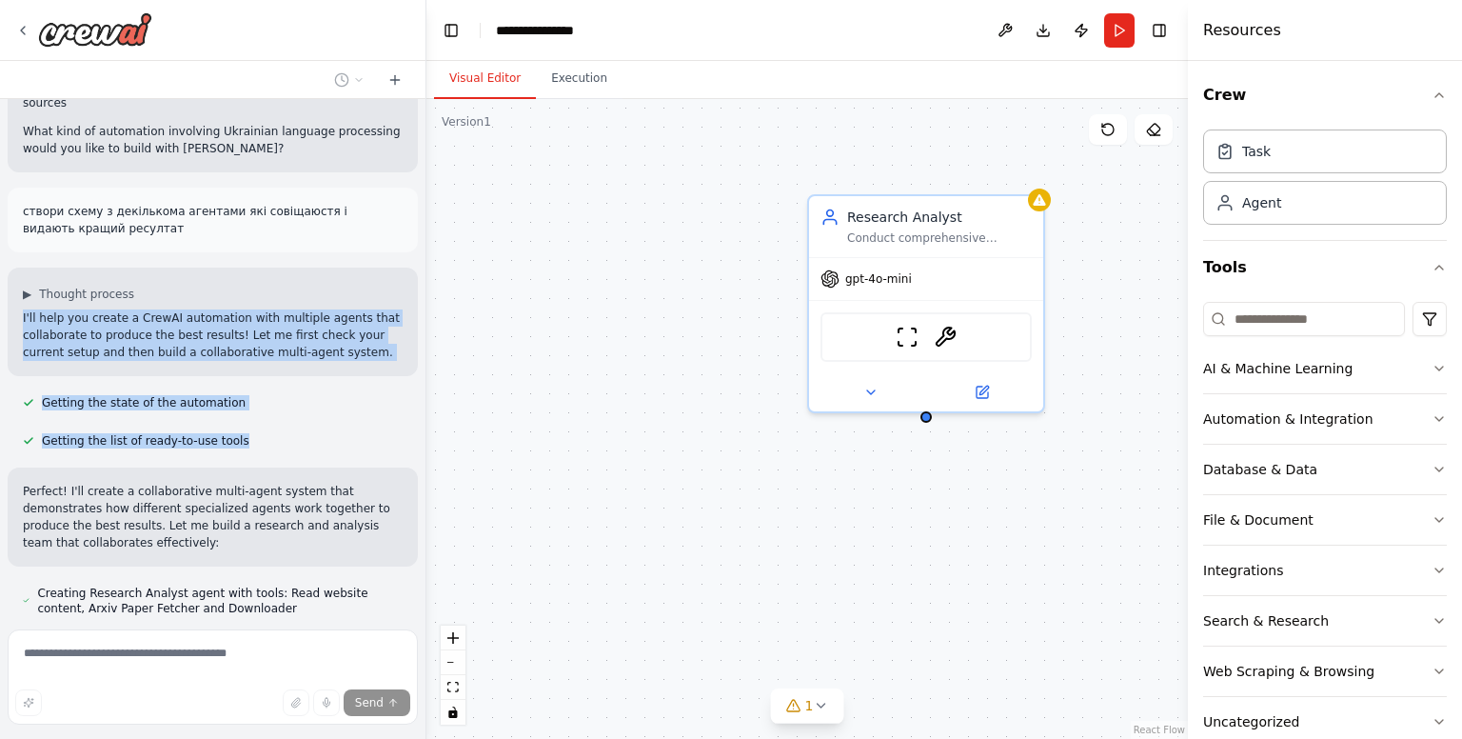
click at [206, 309] on p "I'll help you create a CrewAI automation with multiple agents that collaborate …" at bounding box center [213, 334] width 380 height 51
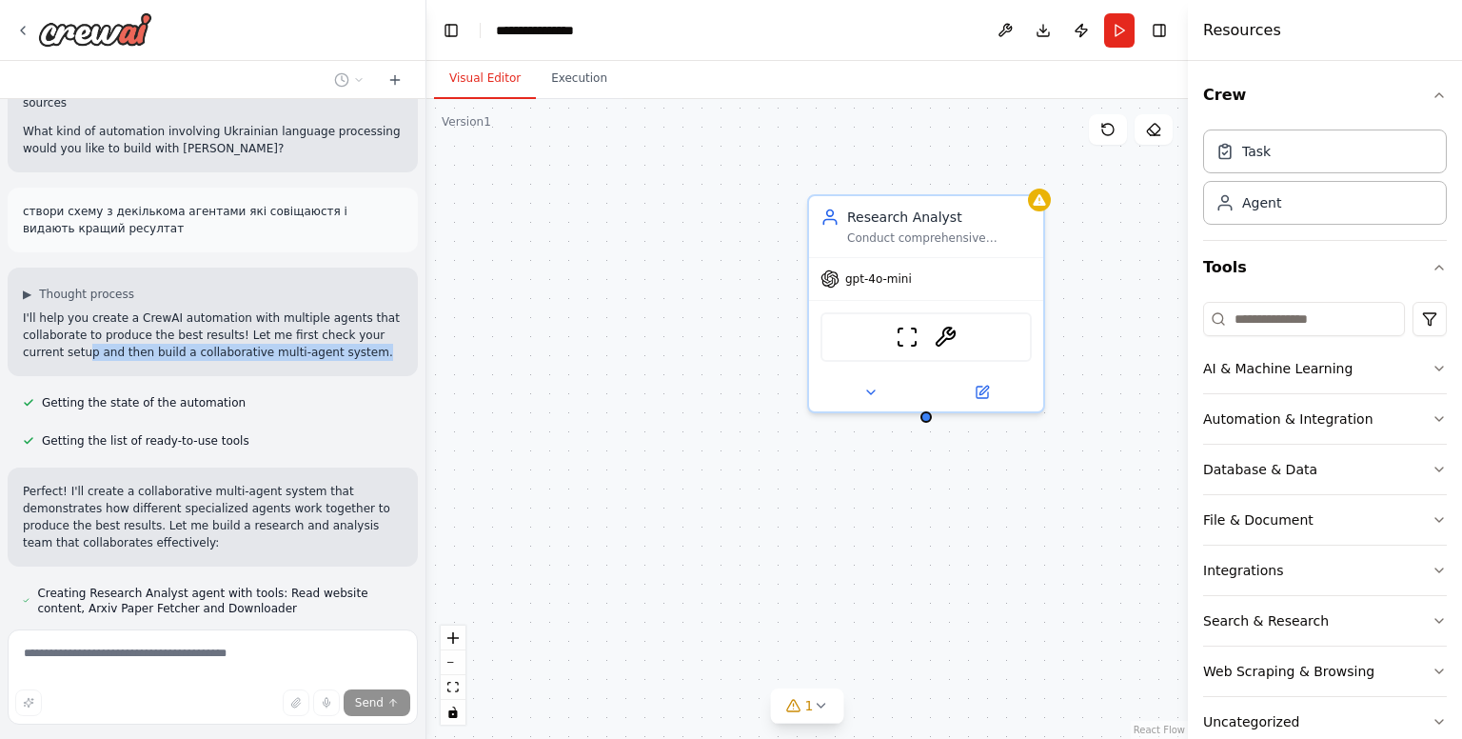
scroll to position [989, 0]
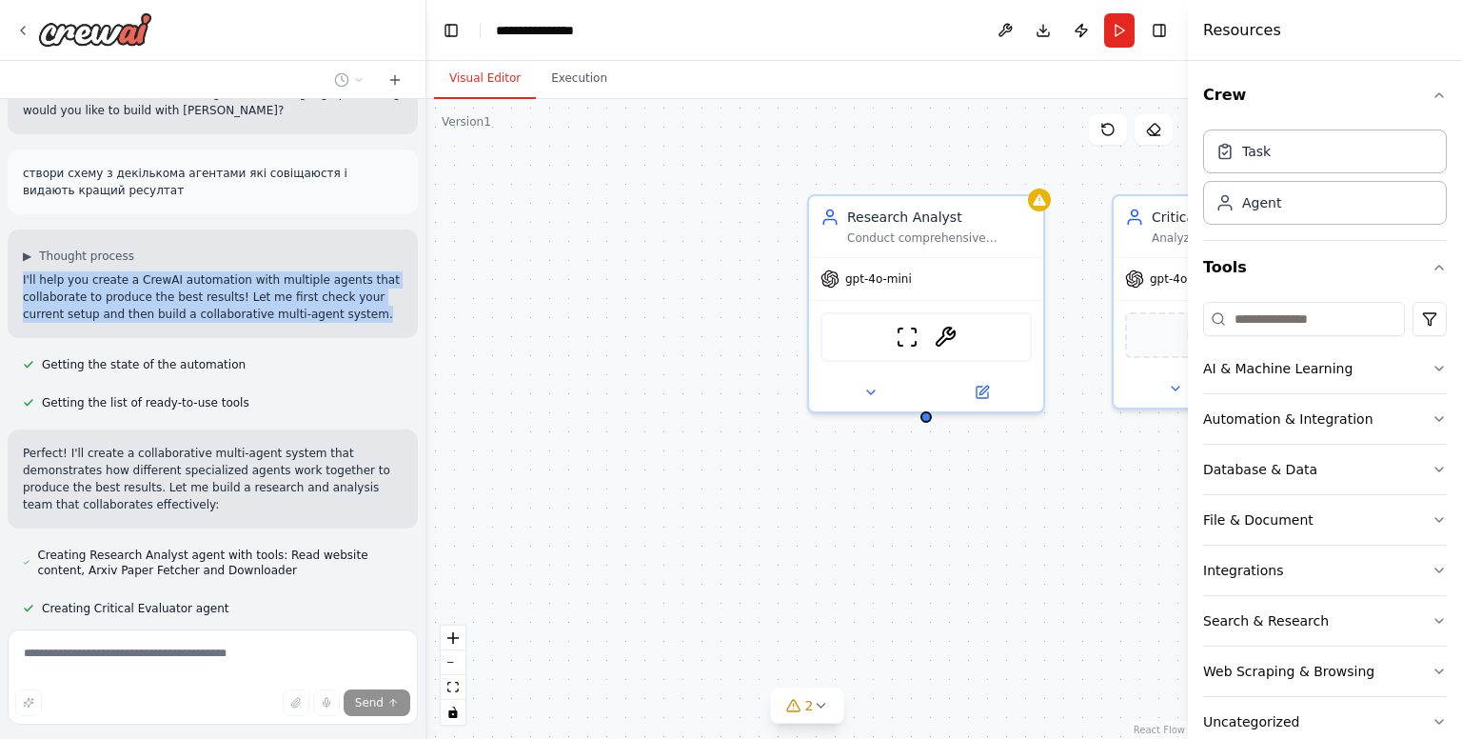
drag, startPoint x: 324, startPoint y: 271, endPoint x: 11, endPoint y: 195, distance: 321.3
click at [11, 229] on div "▶ Thought process I'll help you create a CrewAI automation with multiple agents…" at bounding box center [213, 283] width 410 height 108
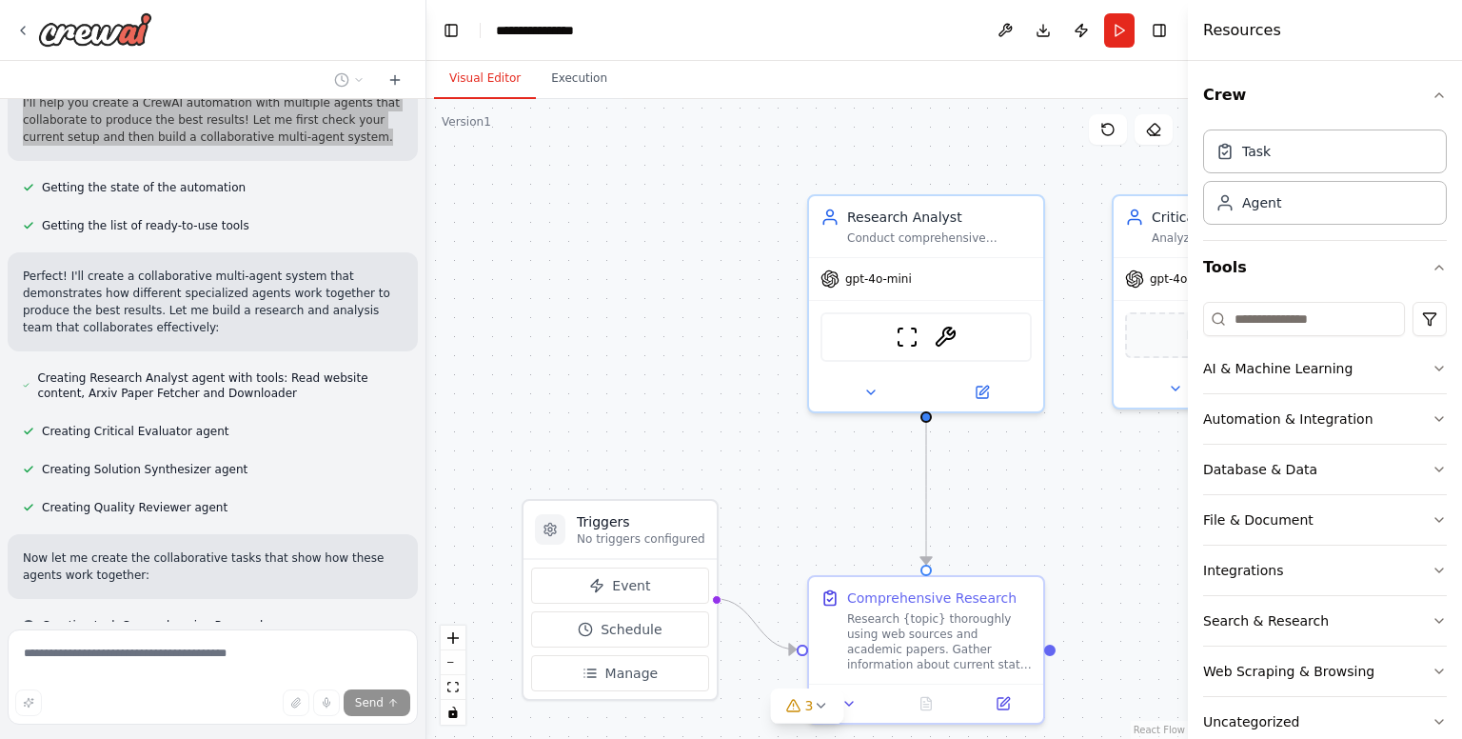
scroll to position [1183, 0]
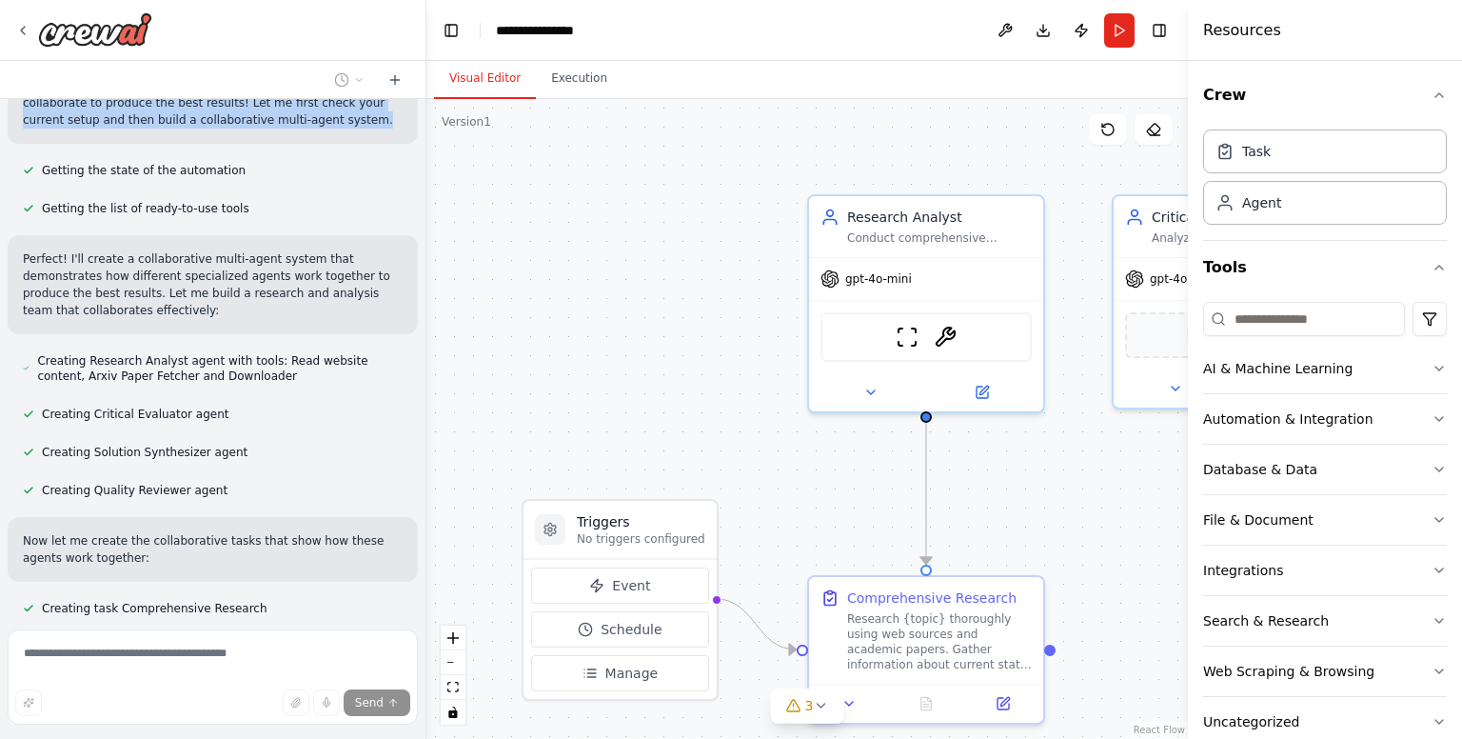
click at [773, 175] on div ".deletable-edge-delete-btn { width: 20px; height: 20px; border: 0px solid #ffff…" at bounding box center [806, 419] width 761 height 640
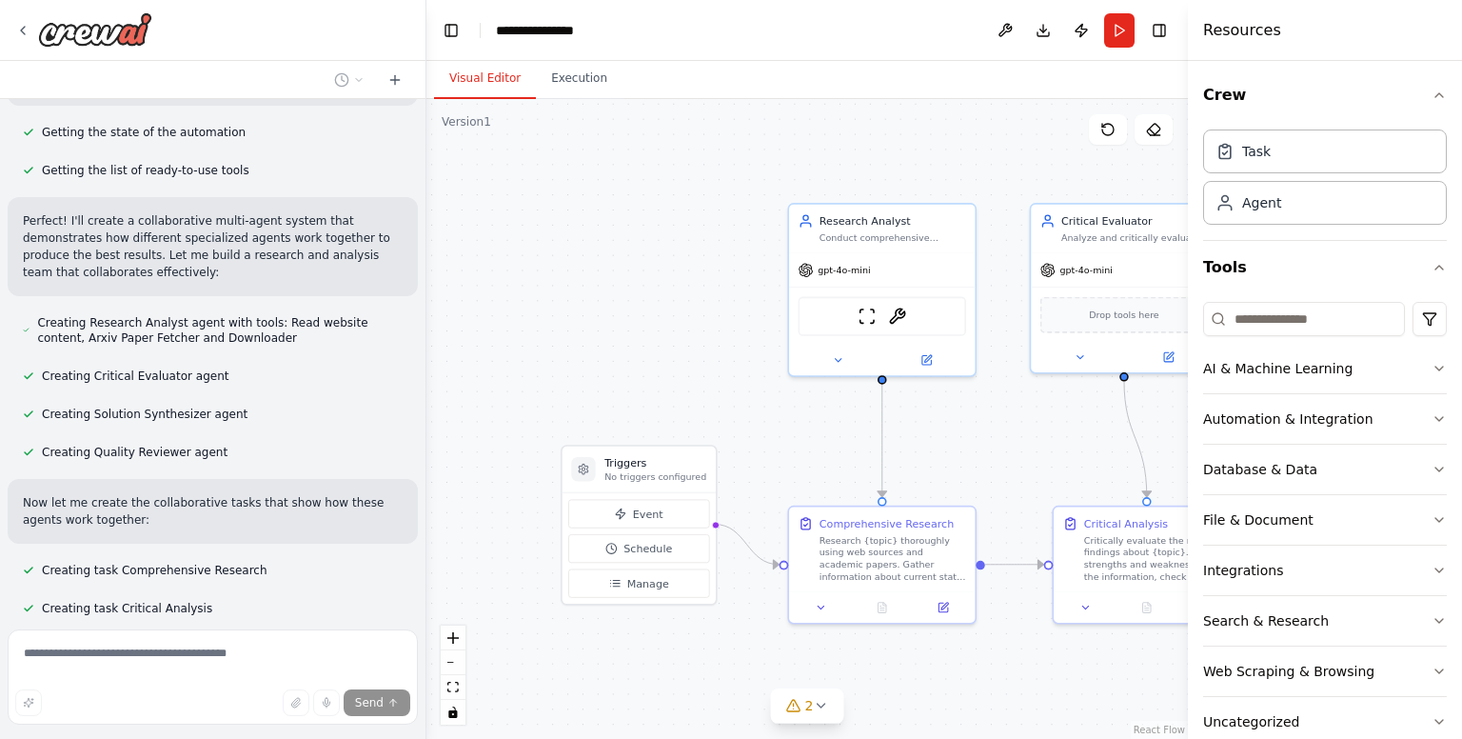
scroll to position [1259, 0]
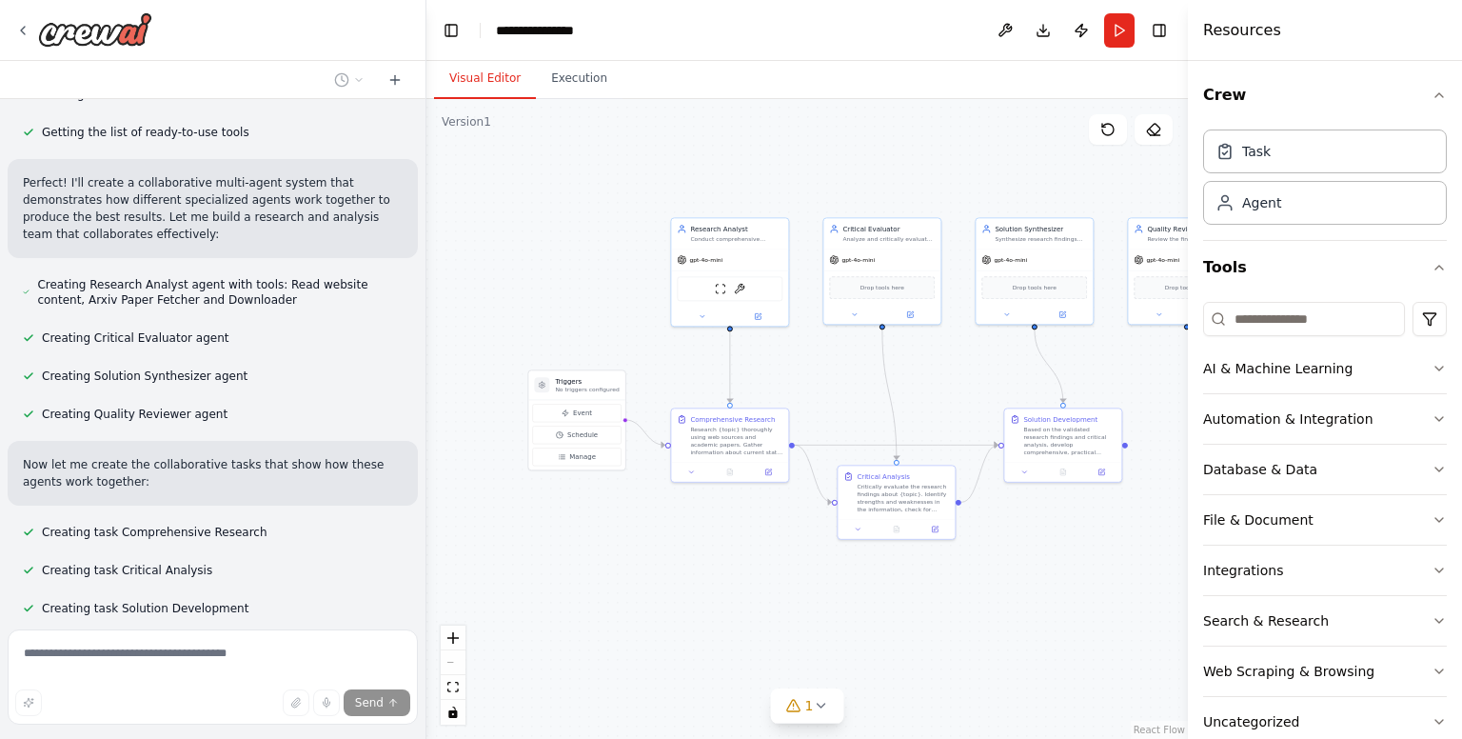
drag, startPoint x: 695, startPoint y: 267, endPoint x: 583, endPoint y: 247, distance: 113.3
click at [583, 247] on div ".deletable-edge-delete-btn { width: 20px; height: 20px; border: 0px solid #ffff…" at bounding box center [806, 419] width 761 height 640
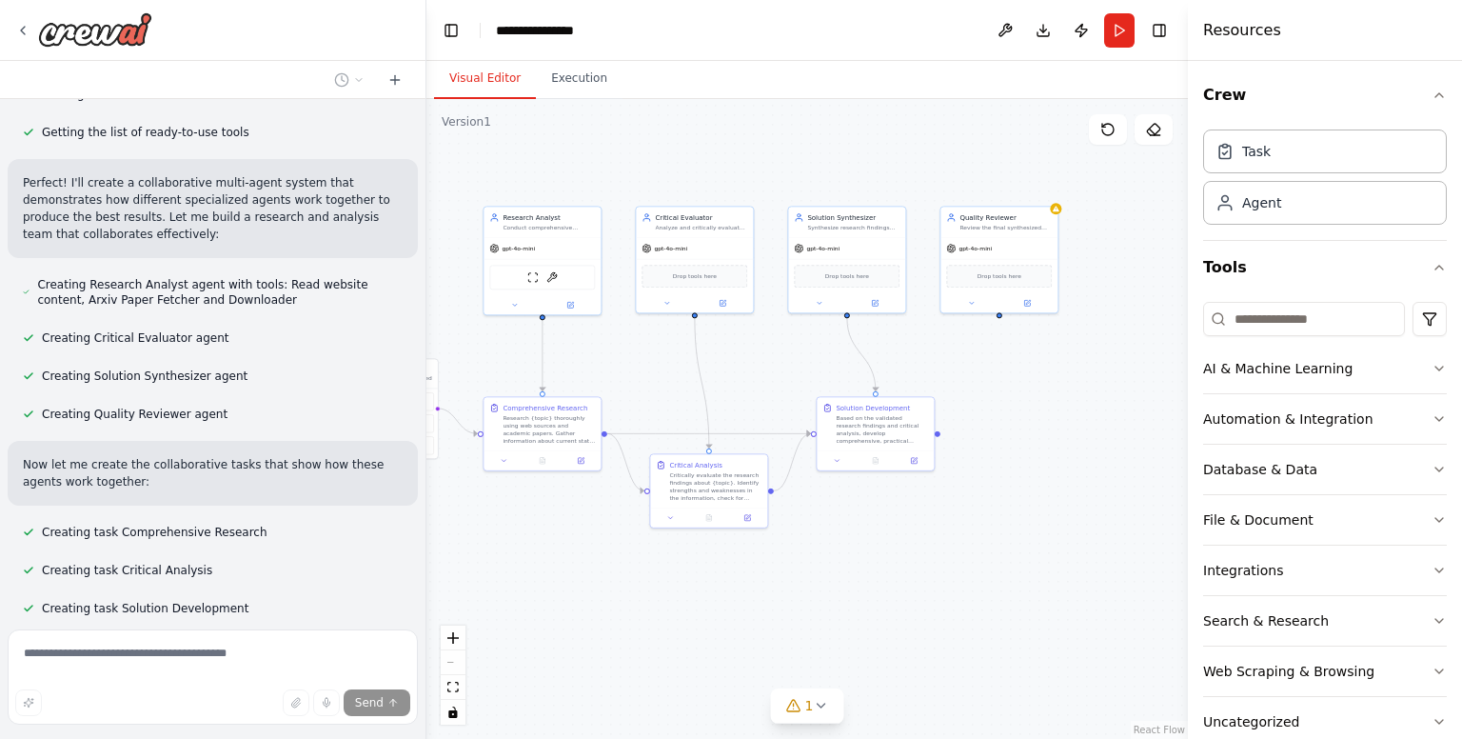
scroll to position [1297, 0]
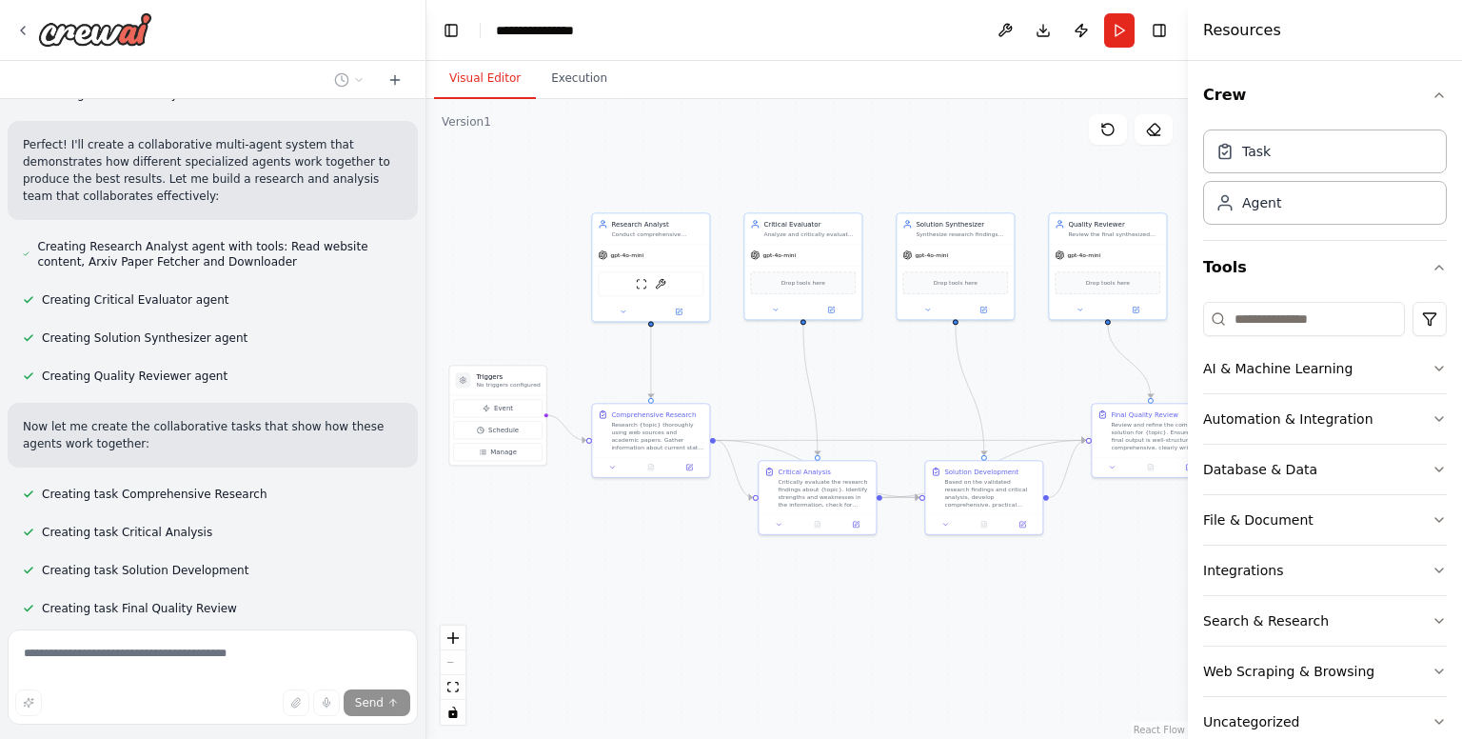
drag, startPoint x: 927, startPoint y: 376, endPoint x: 869, endPoint y: 378, distance: 58.1
click at [869, 378] on div ".deletable-edge-delete-btn { width: 20px; height: 20px; border: 0px solid #ffff…" at bounding box center [806, 419] width 761 height 640
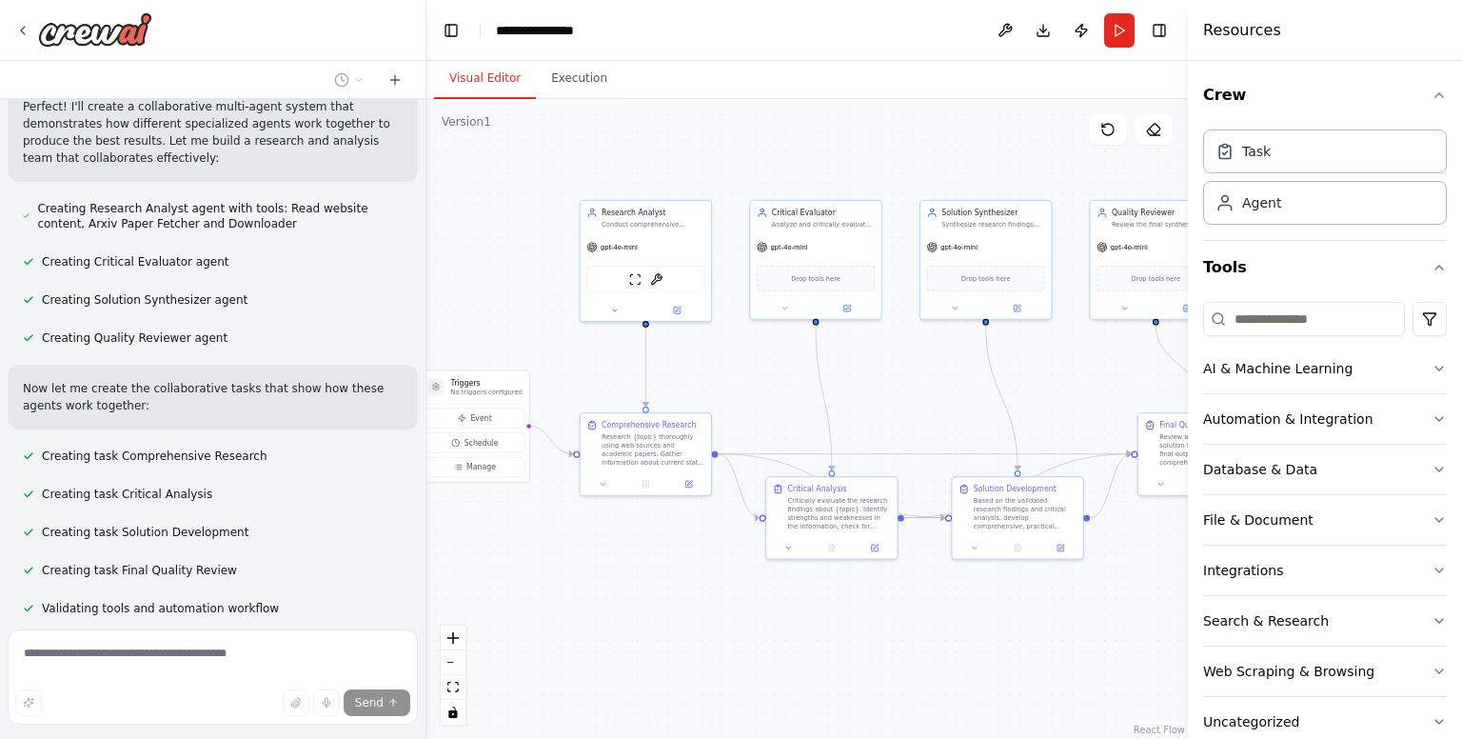
scroll to position [1373, 0]
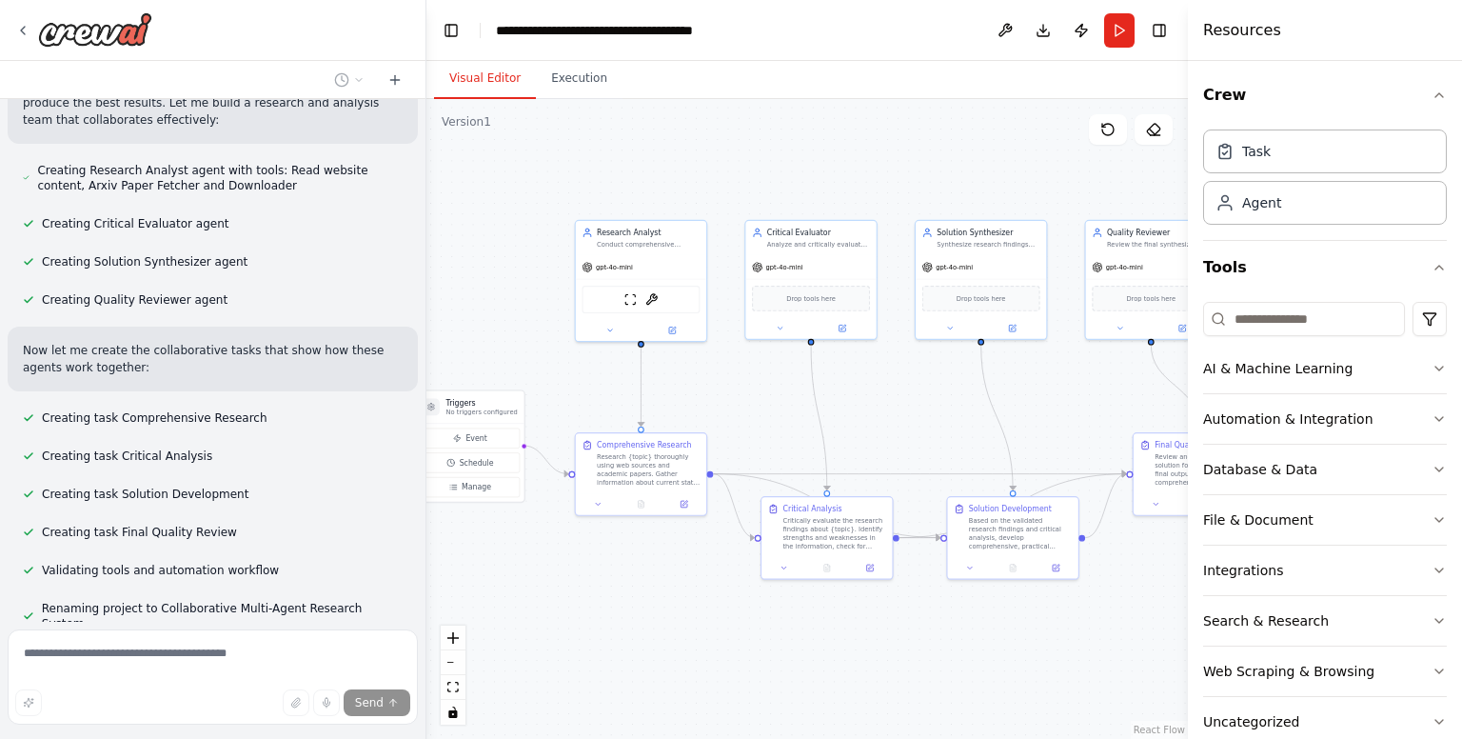
drag, startPoint x: 931, startPoint y: 420, endPoint x: 978, endPoint y: 429, distance: 48.5
click at [978, 429] on div ".deletable-edge-delete-btn { width: 20px; height: 20px; border: 0px solid #ffff…" at bounding box center [806, 419] width 761 height 640
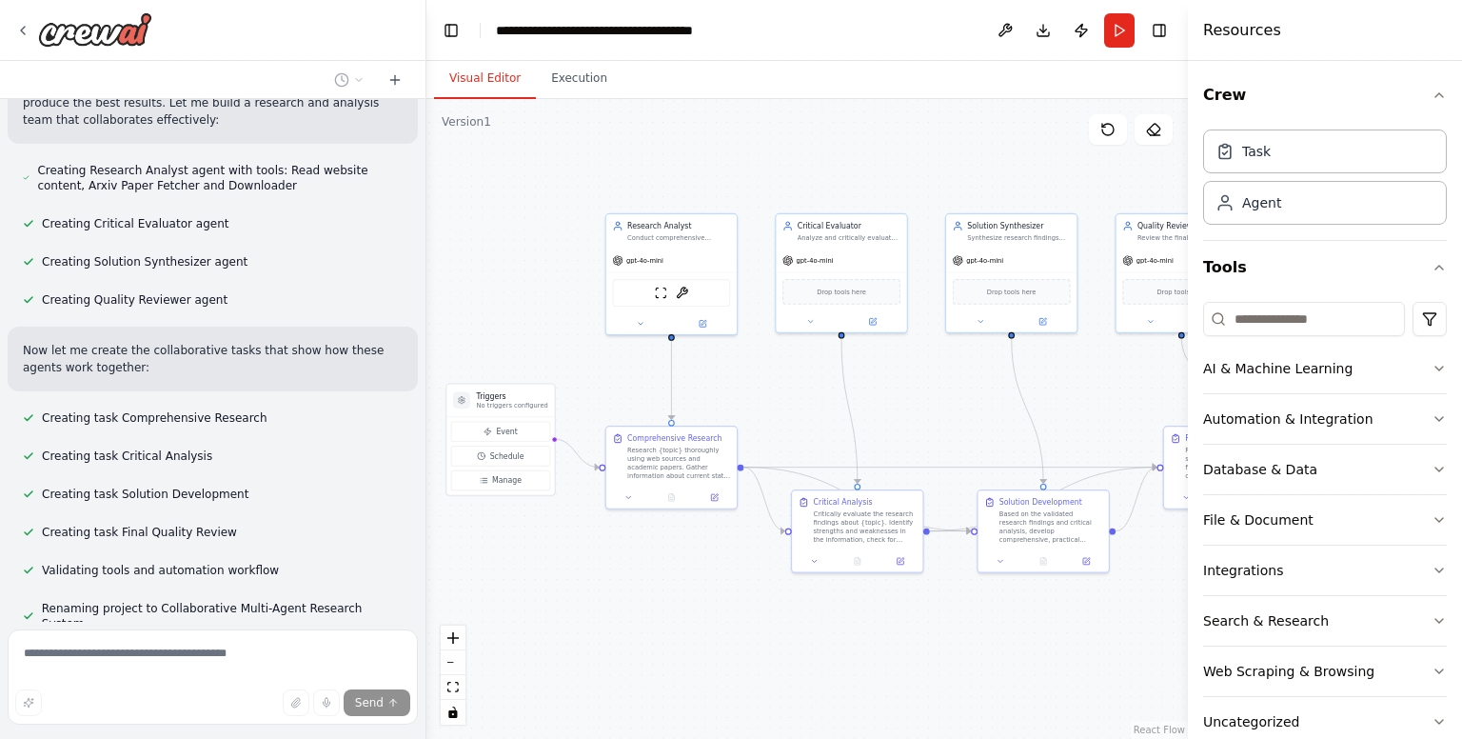
drag, startPoint x: 506, startPoint y: 297, endPoint x: 609, endPoint y: 285, distance: 103.5
click at [609, 285] on div ".deletable-edge-delete-btn { width: 20px; height: 20px; border: 0px solid #ffff…" at bounding box center [806, 419] width 761 height 640
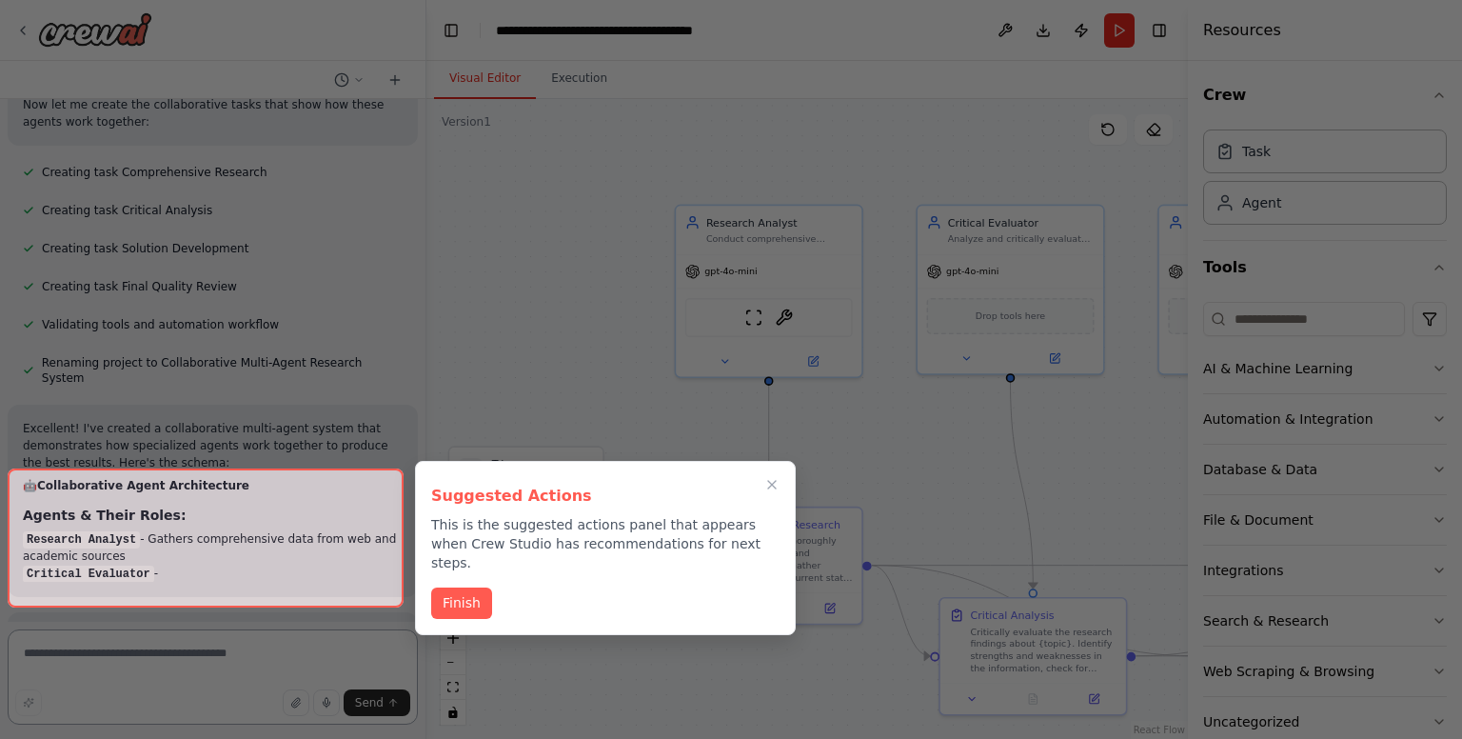
scroll to position [1741, 0]
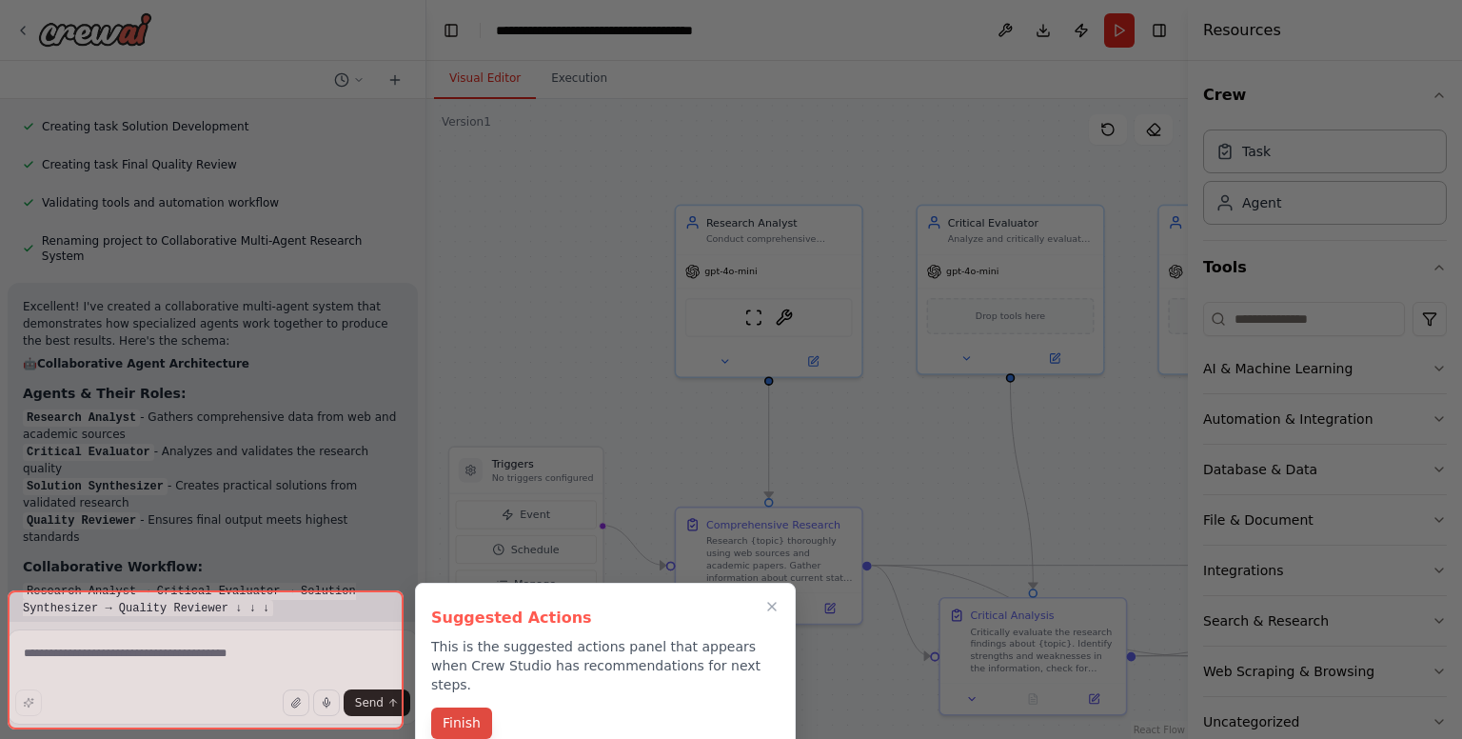
click at [467, 707] on button "Finish" at bounding box center [461, 722] width 61 height 31
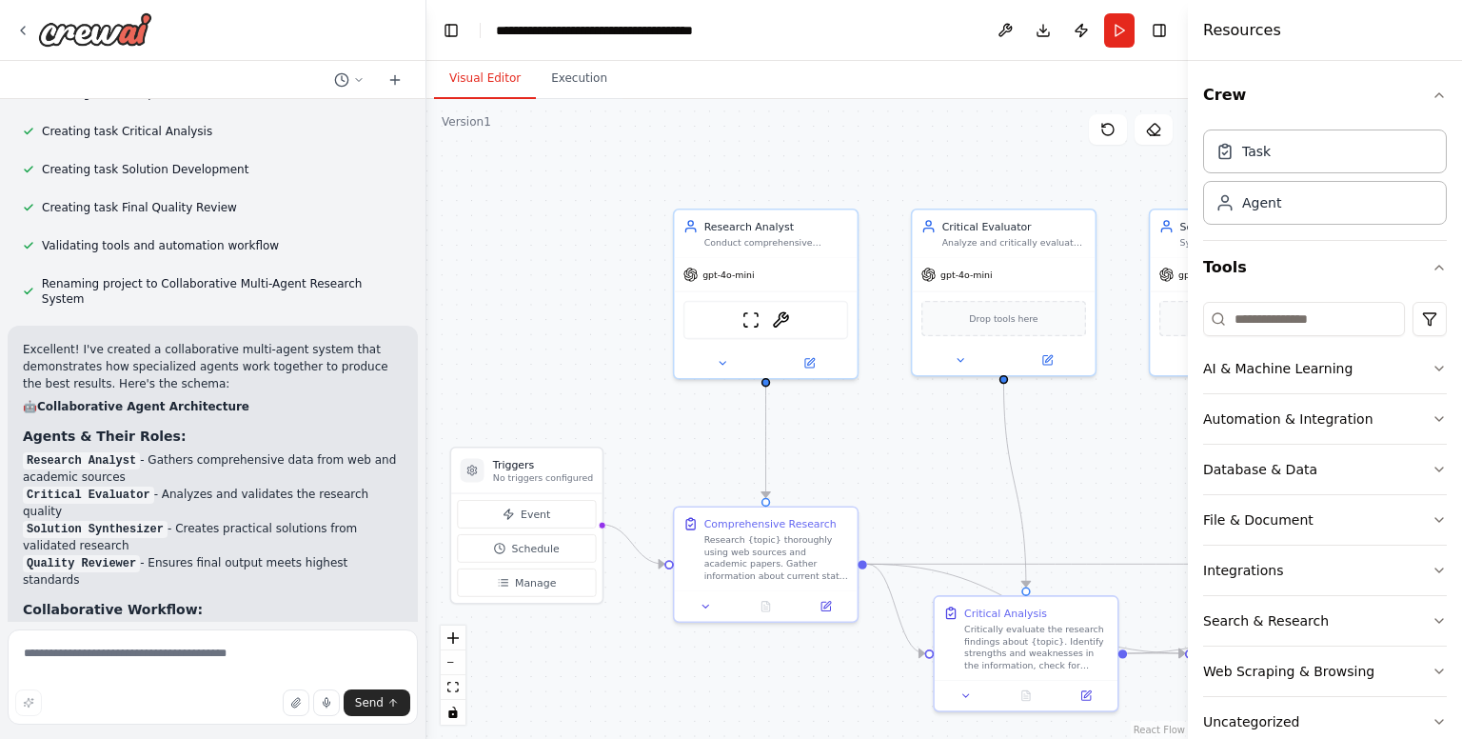
scroll to position [2135, 0]
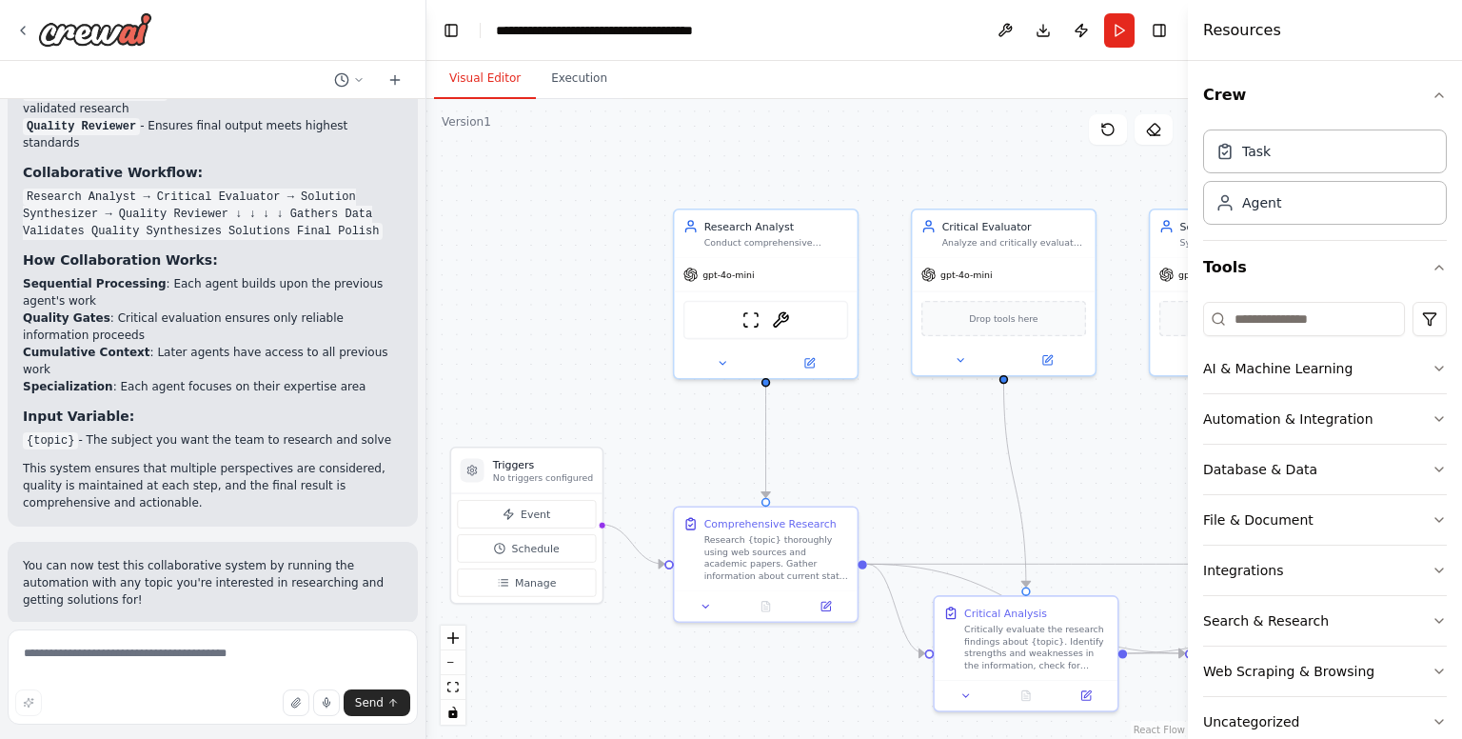
click at [152, 732] on button "Run Automation" at bounding box center [213, 747] width 380 height 30
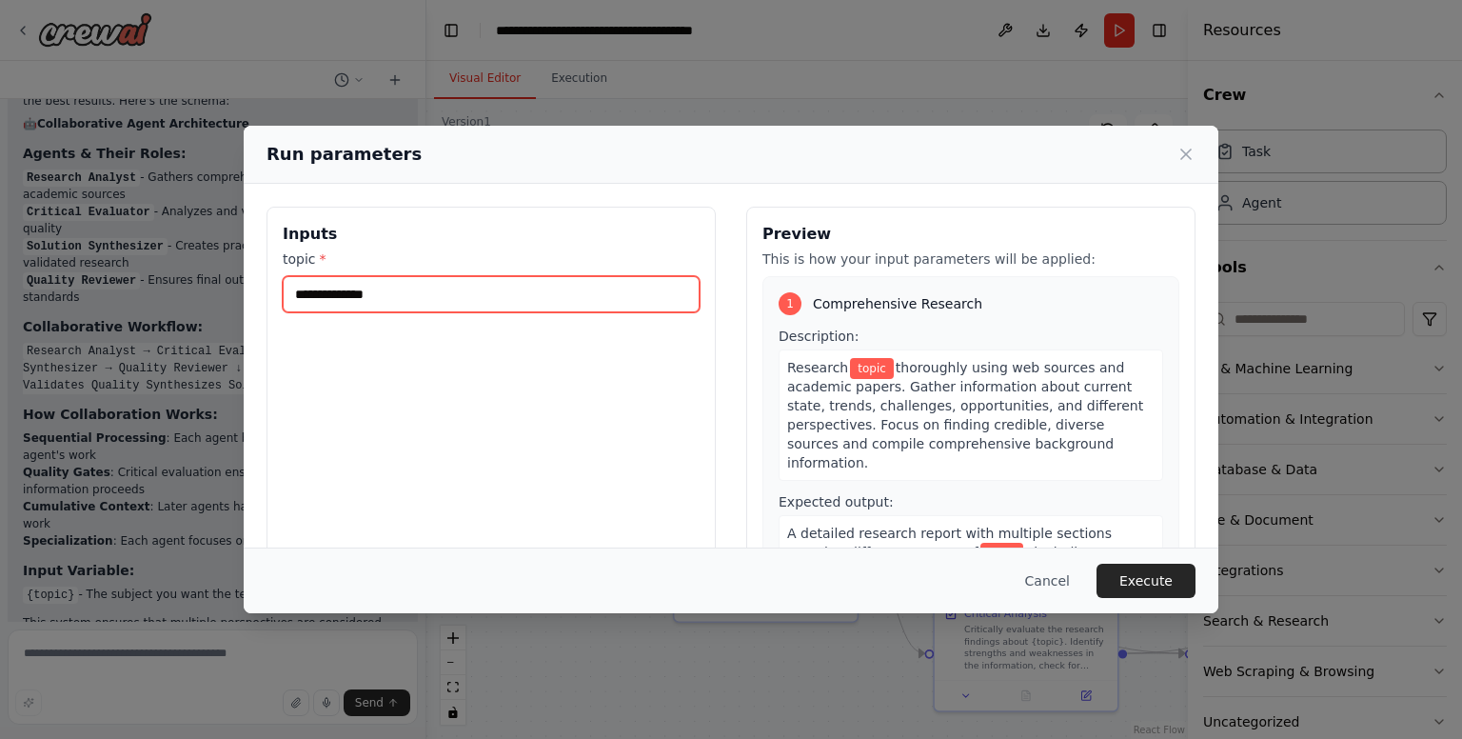
click at [346, 283] on input "topic *" at bounding box center [491, 294] width 417 height 36
type input "*"
type input "*****"
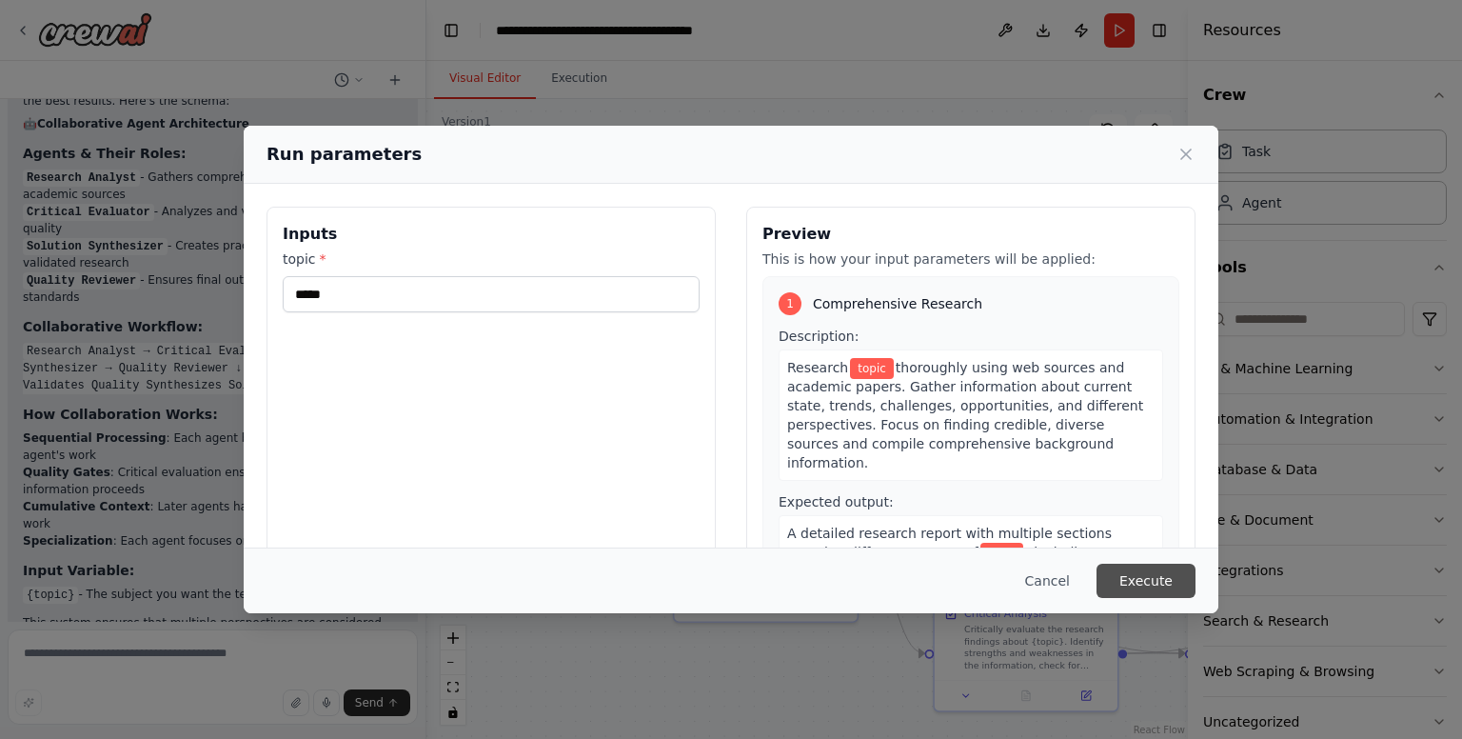
click at [1161, 585] on button "Execute" at bounding box center [1145, 580] width 99 height 34
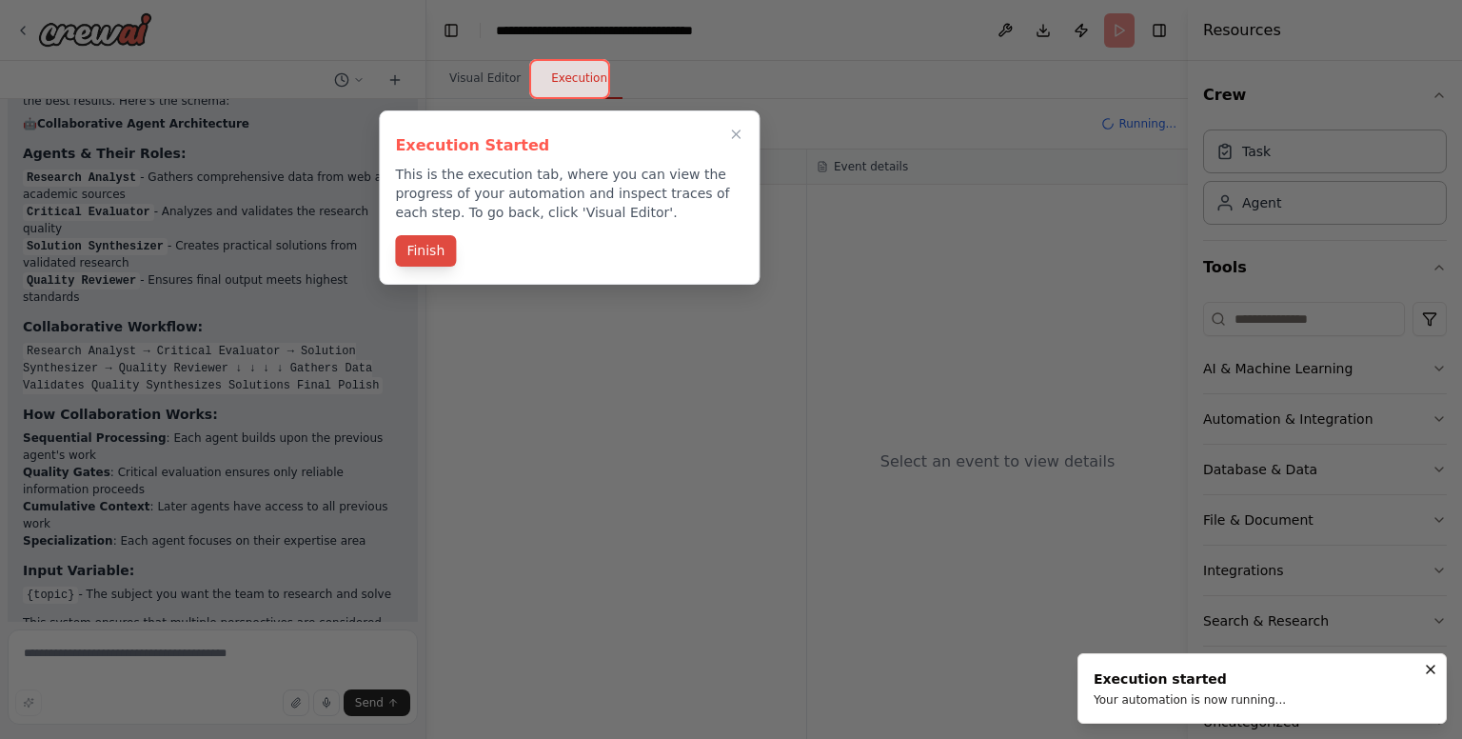
click at [438, 249] on button "Finish" at bounding box center [425, 250] width 61 height 31
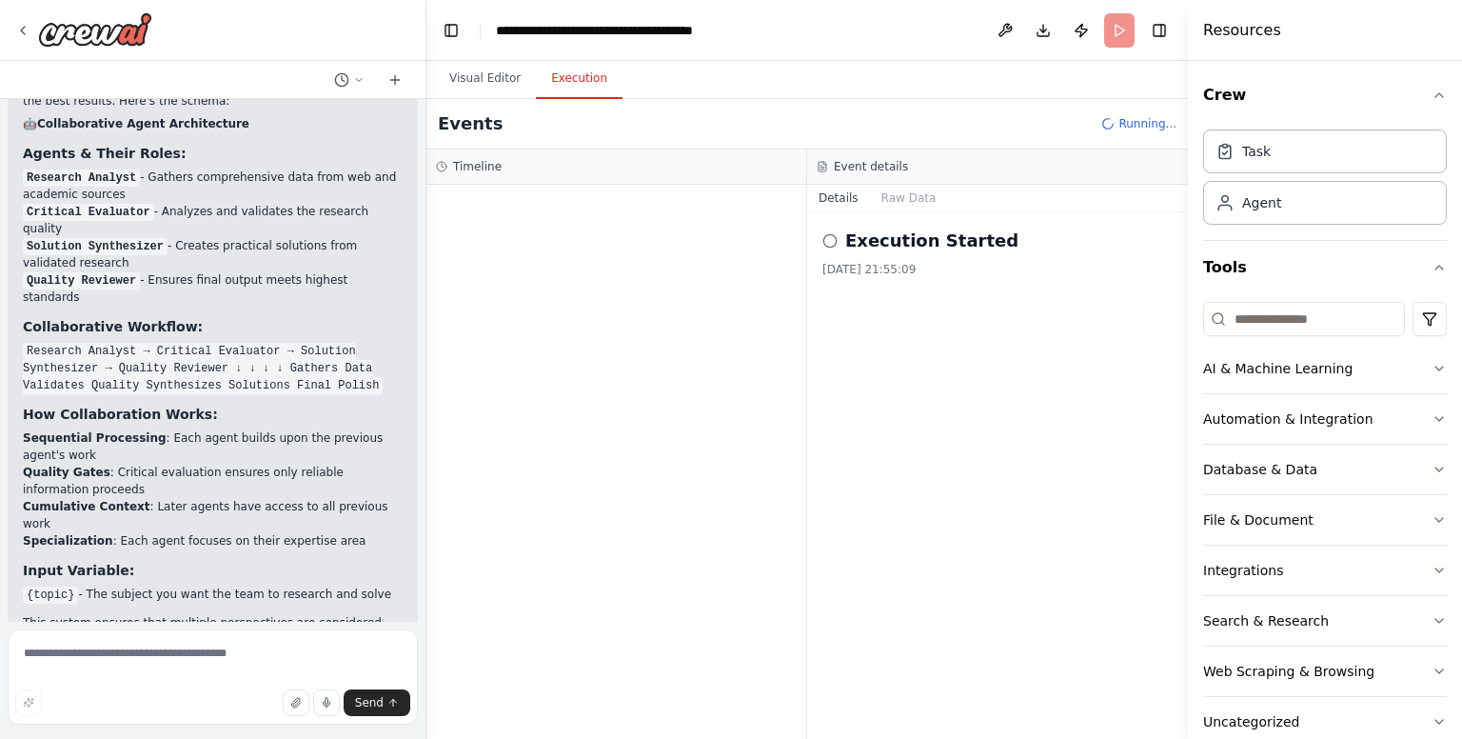
click at [618, 260] on div at bounding box center [616, 462] width 380 height 554
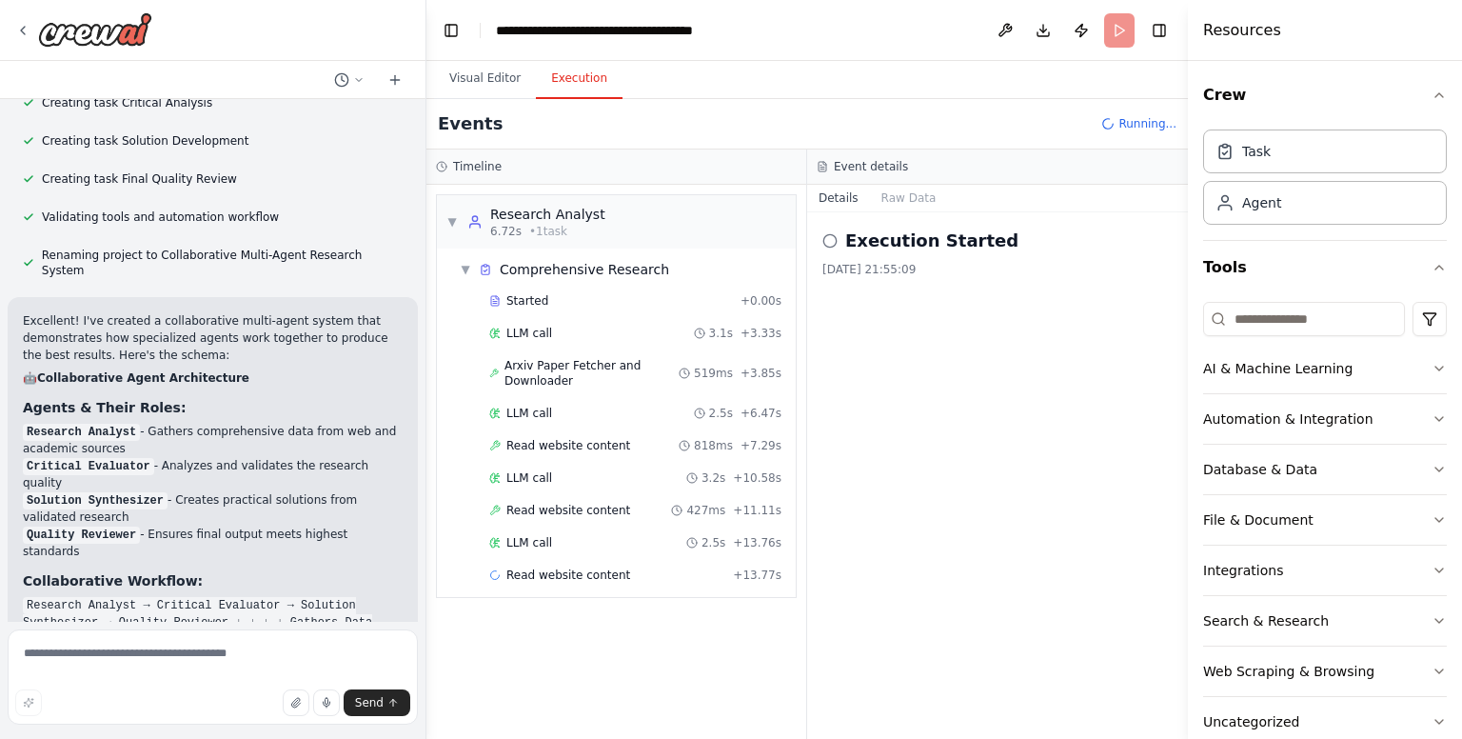
scroll to position [1732, 0]
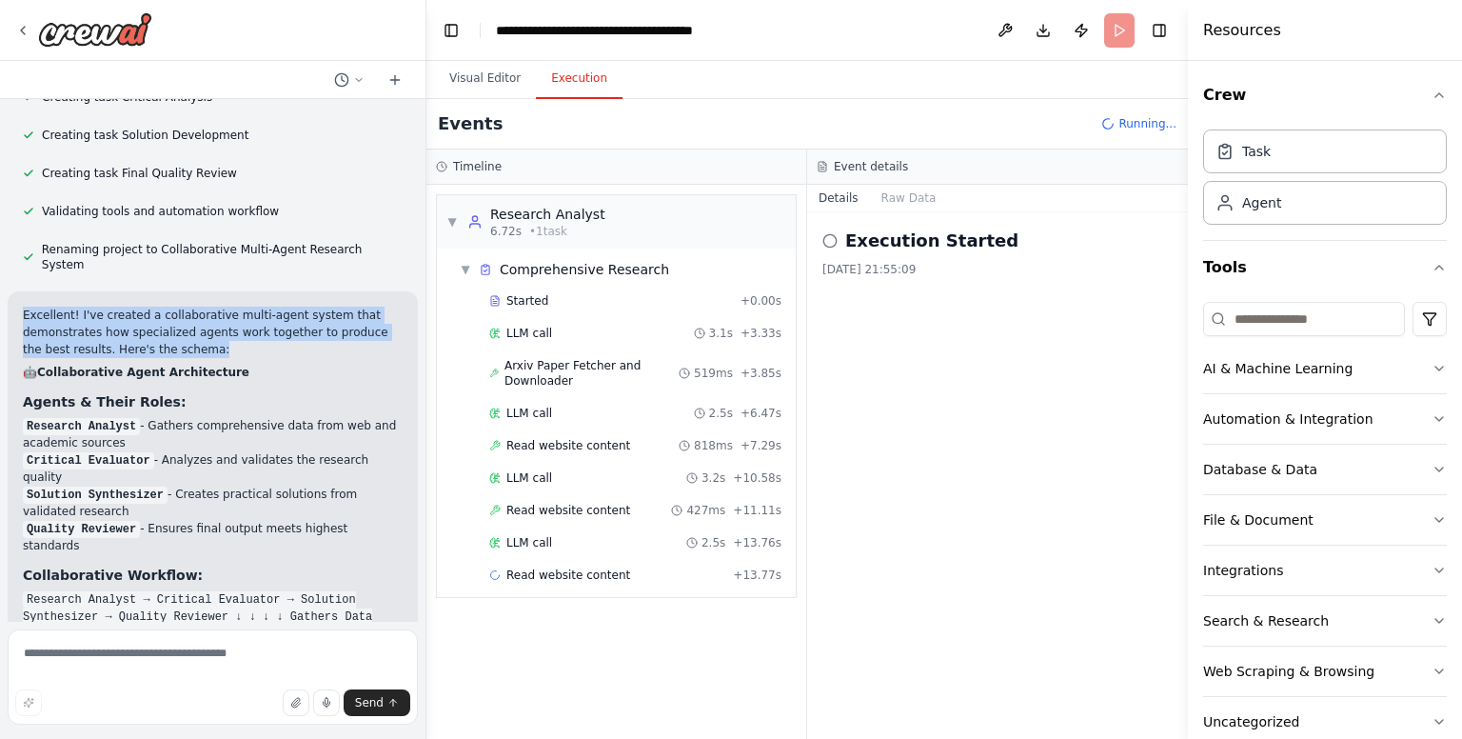
drag, startPoint x: 16, startPoint y: 215, endPoint x: 171, endPoint y: 247, distance: 158.5
click at [171, 291] on div "Excellent! I've created a collaborative multi-agent system that demonstrates ho…" at bounding box center [213, 610] width 410 height 638
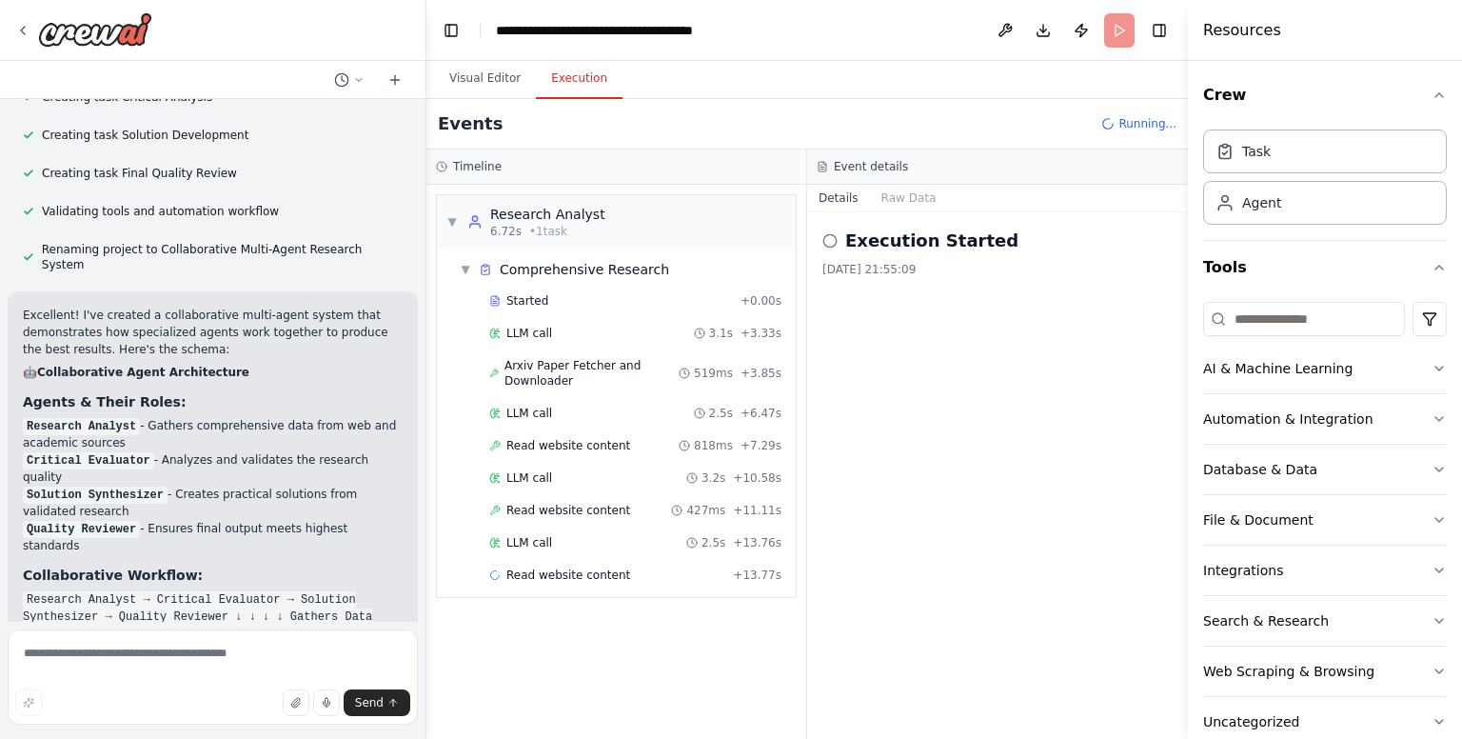
click at [220, 485] on li "Solution Synthesizer - Creates practical solutions from validated research" at bounding box center [213, 502] width 380 height 34
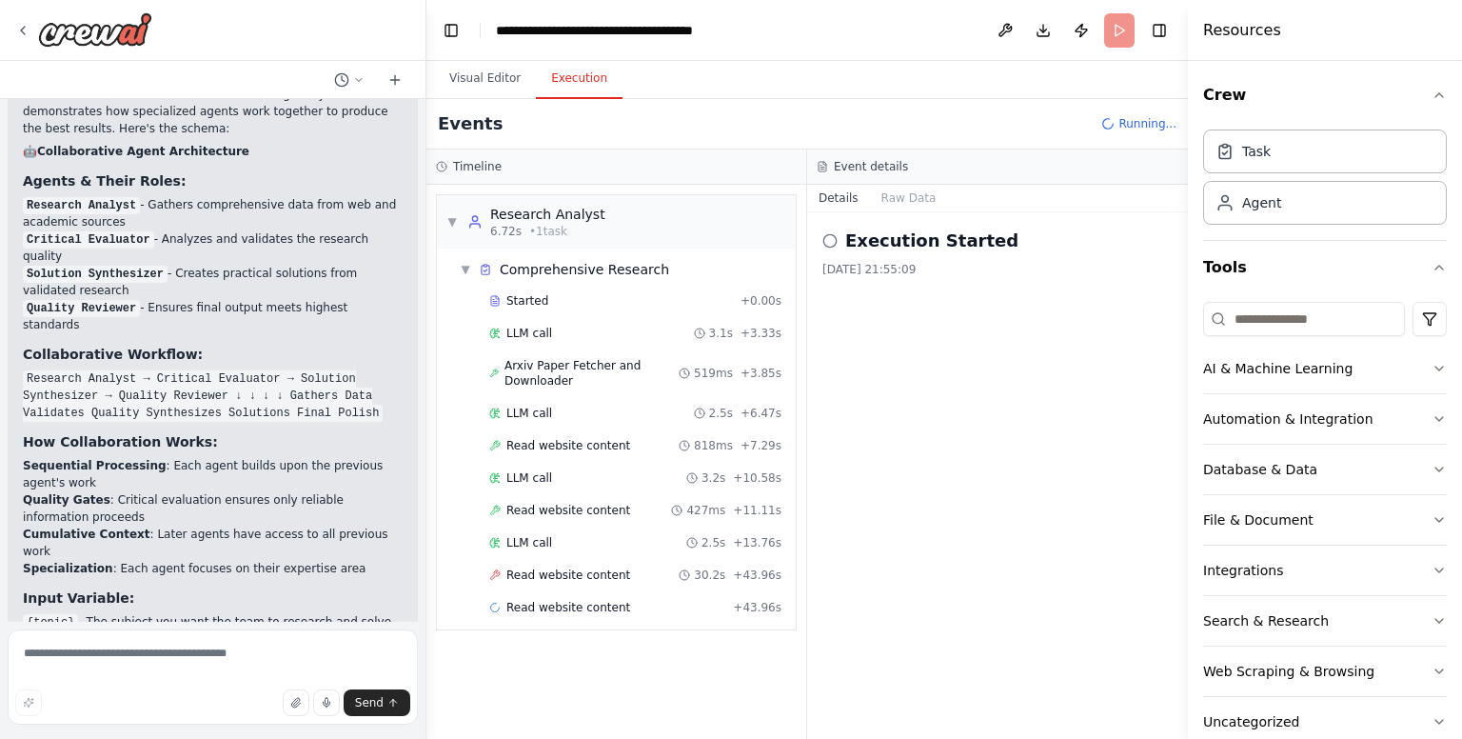
scroll to position [1981, 0]
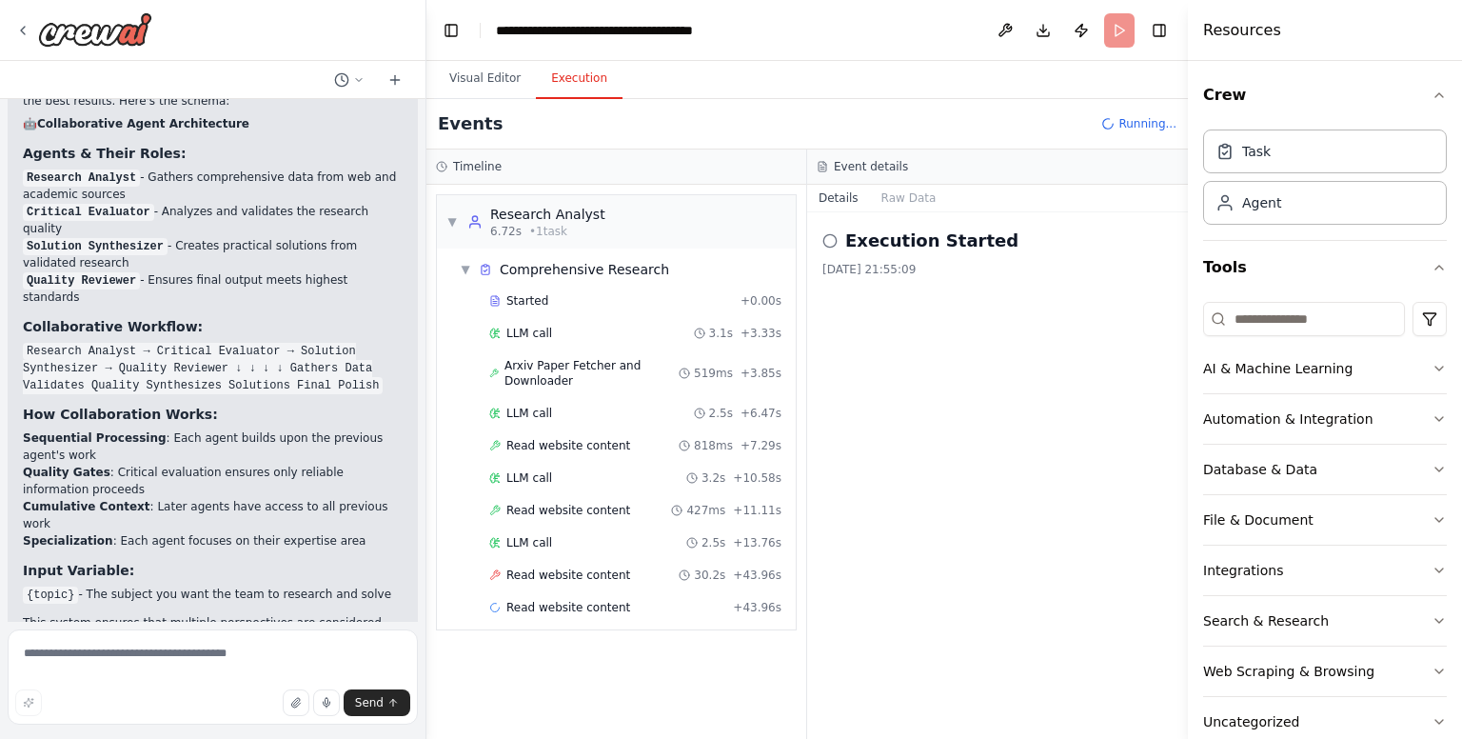
drag, startPoint x: 23, startPoint y: 565, endPoint x: 386, endPoint y: 582, distance: 364.0
click at [386, 711] on p "You can now test this collaborative system by running the automation with any t…" at bounding box center [213, 736] width 380 height 51
click at [878, 115] on div "Events Running..." at bounding box center [806, 124] width 761 height 50
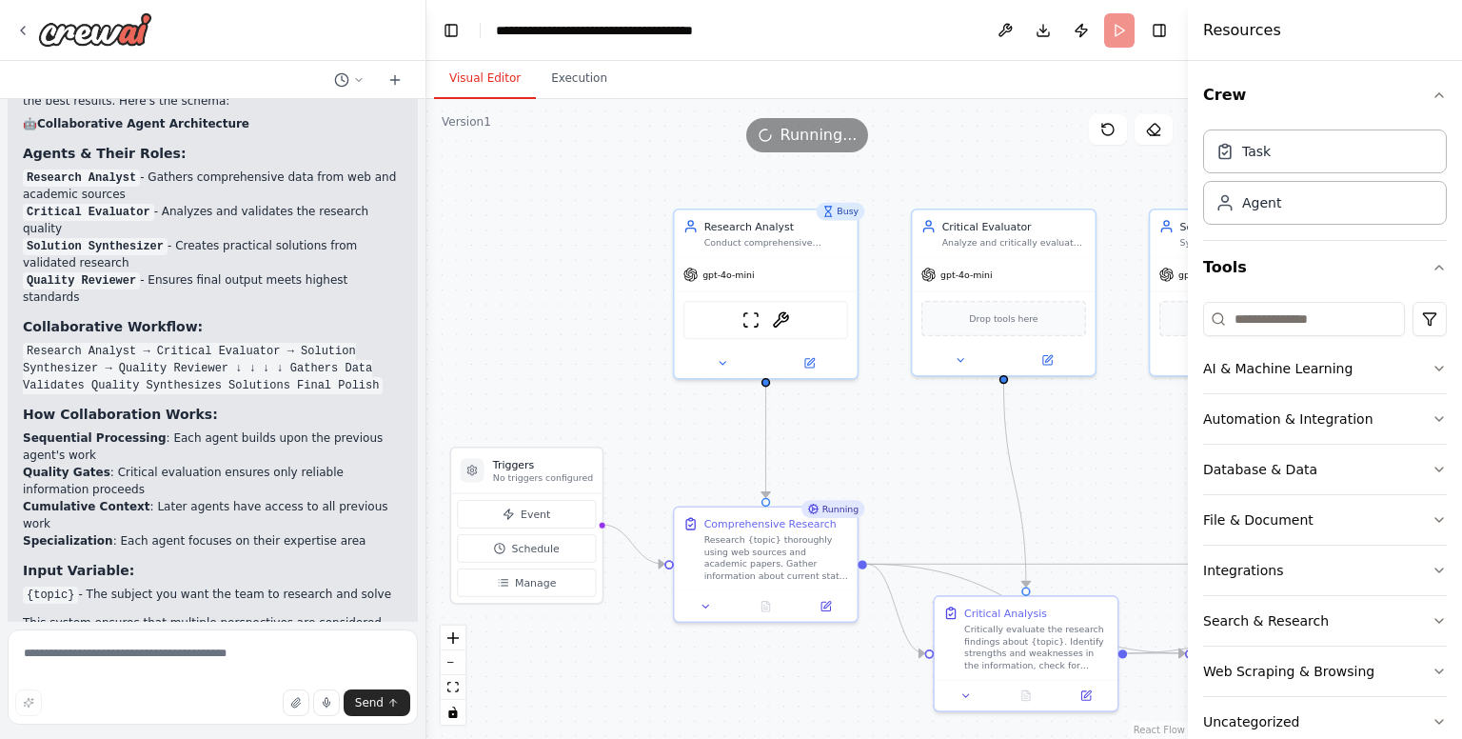
click at [495, 74] on button "Visual Editor" at bounding box center [485, 79] width 102 height 40
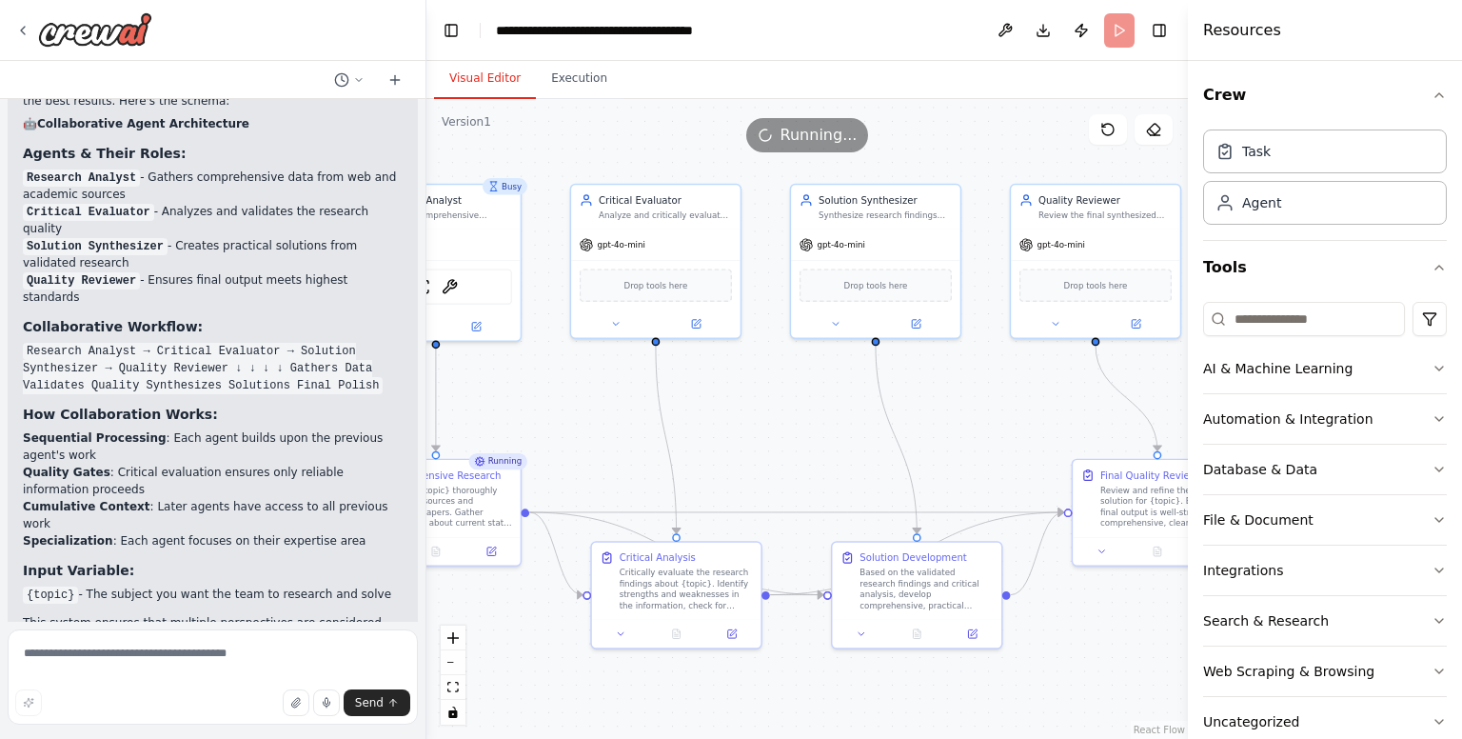
drag, startPoint x: 1114, startPoint y: 378, endPoint x: 852, endPoint y: 397, distance: 262.4
click at [852, 397] on div ".deletable-edge-delete-btn { width: 20px; height: 20px; border: 0px solid #ffff…" at bounding box center [806, 419] width 761 height 640
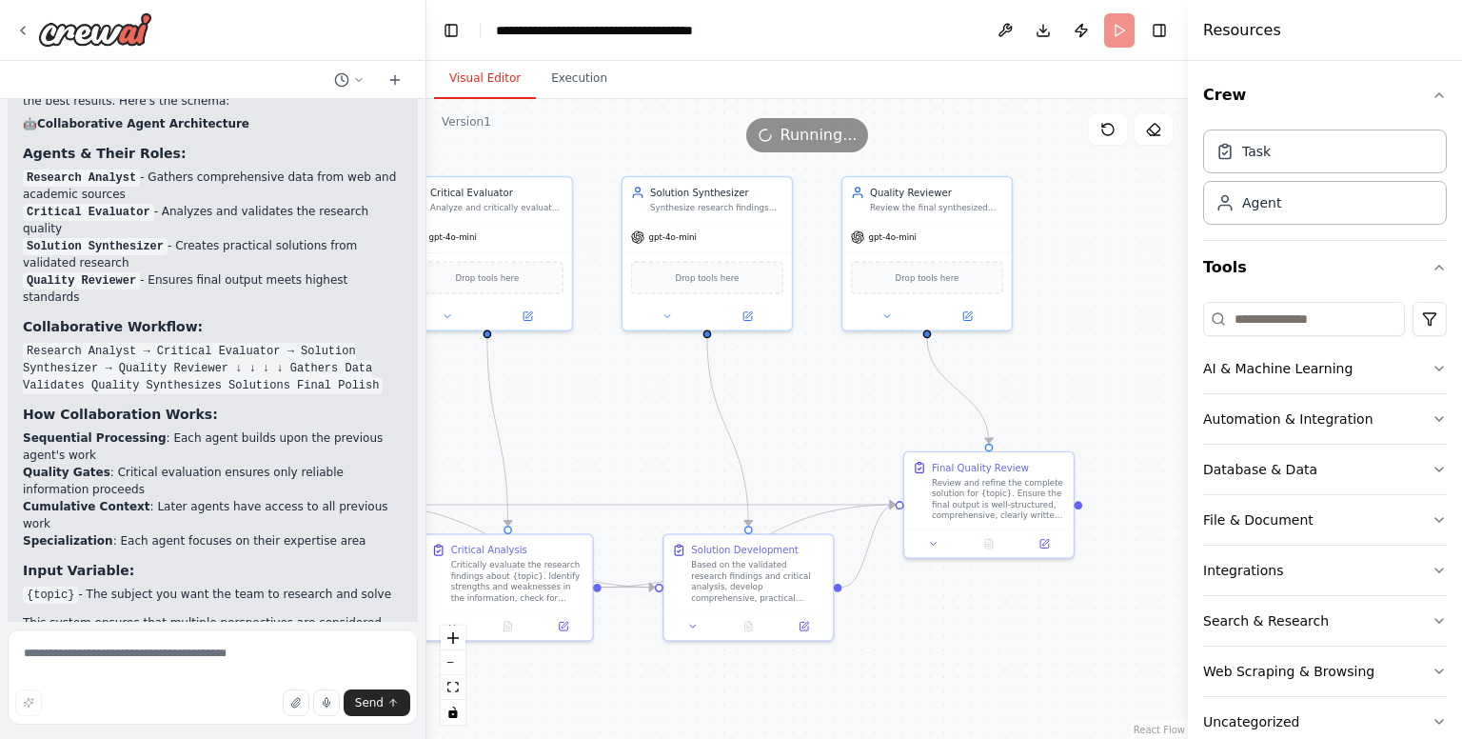
drag, startPoint x: 1028, startPoint y: 456, endPoint x: 841, endPoint y: 446, distance: 186.8
click at [841, 446] on div ".deletable-edge-delete-btn { width: 20px; height: 20px; border: 0px solid #ffff…" at bounding box center [806, 419] width 761 height 640
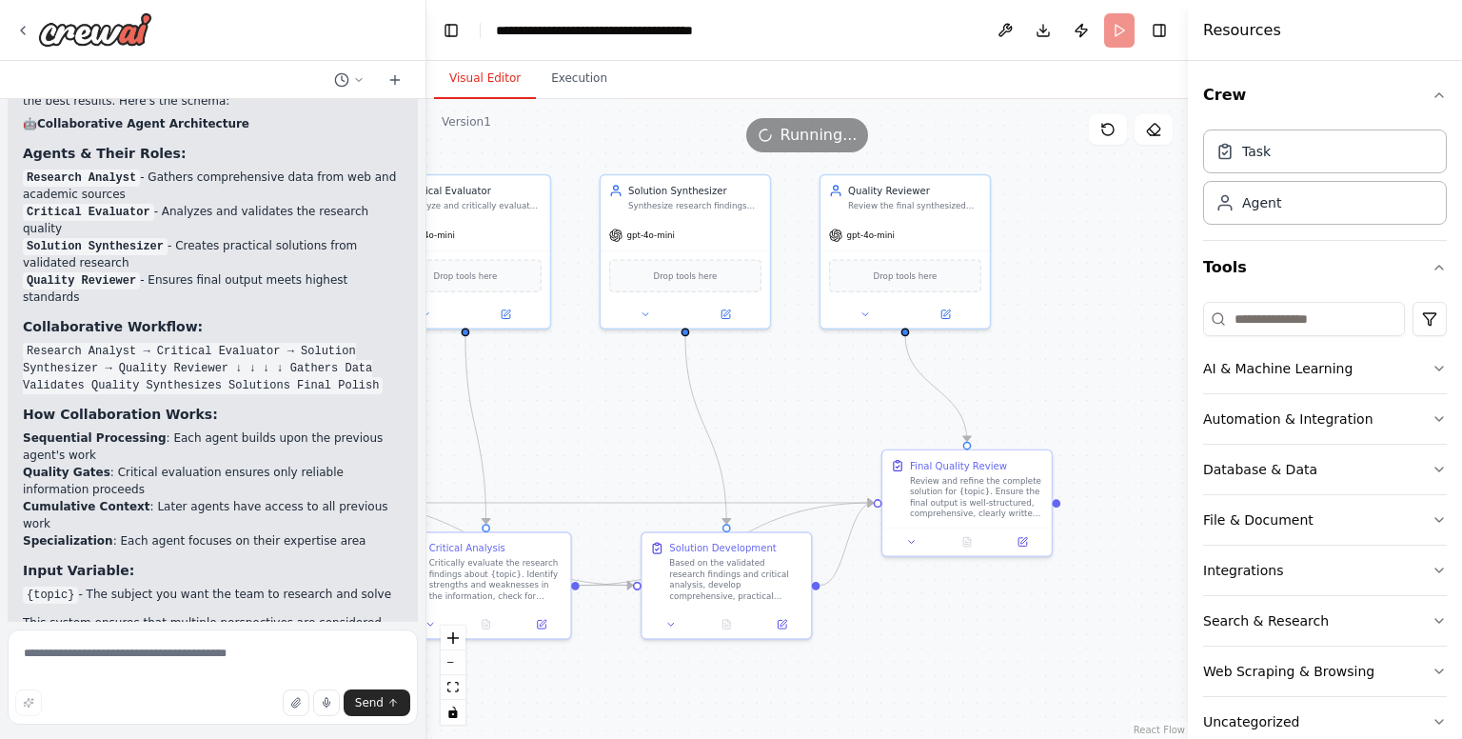
click at [1114, 438] on div ".deletable-edge-delete-btn { width: 20px; height: 20px; border: 0px solid #ffff…" at bounding box center [806, 419] width 761 height 640
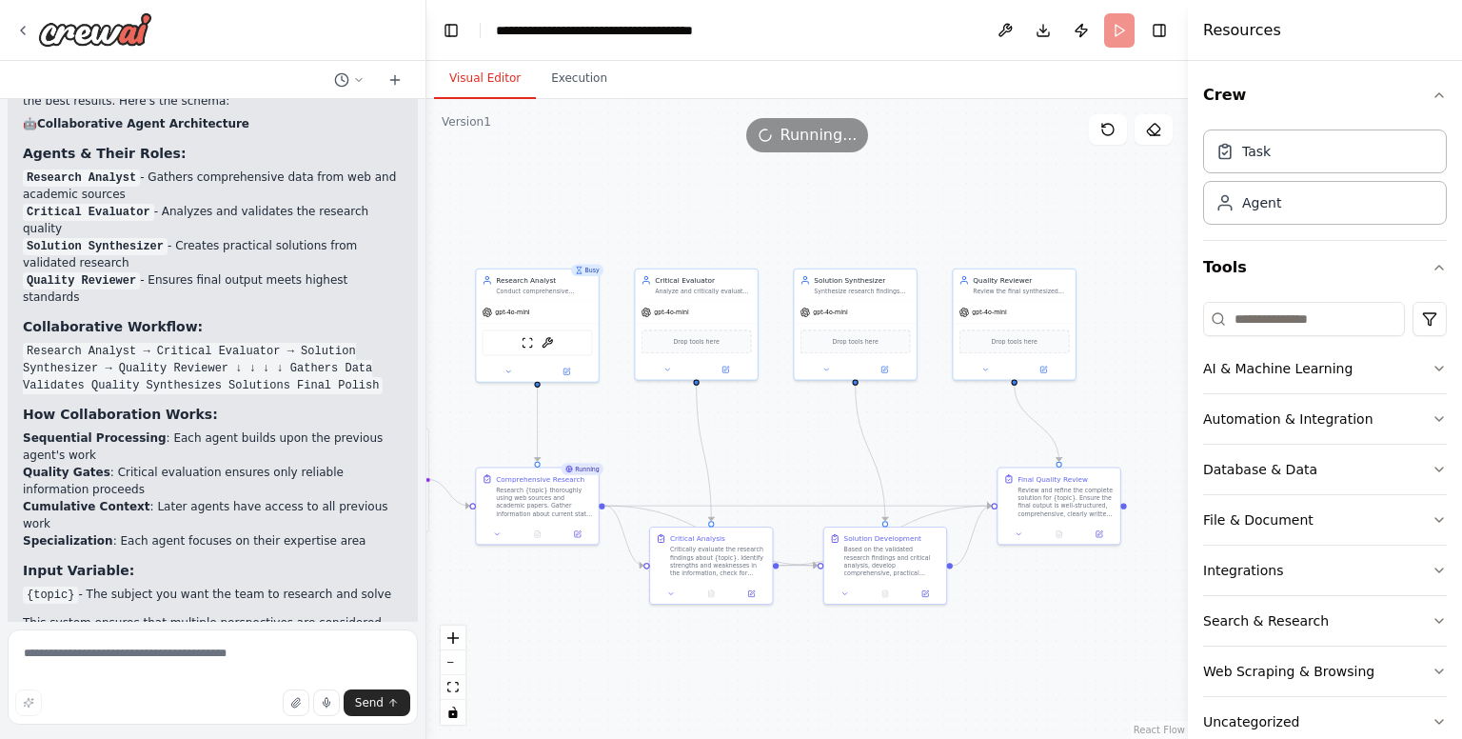
drag, startPoint x: 819, startPoint y: 457, endPoint x: 855, endPoint y: 477, distance: 41.3
click at [855, 477] on div ".deletable-edge-delete-btn { width: 20px; height: 20px; border: 0px solid #ffff…" at bounding box center [806, 419] width 761 height 640
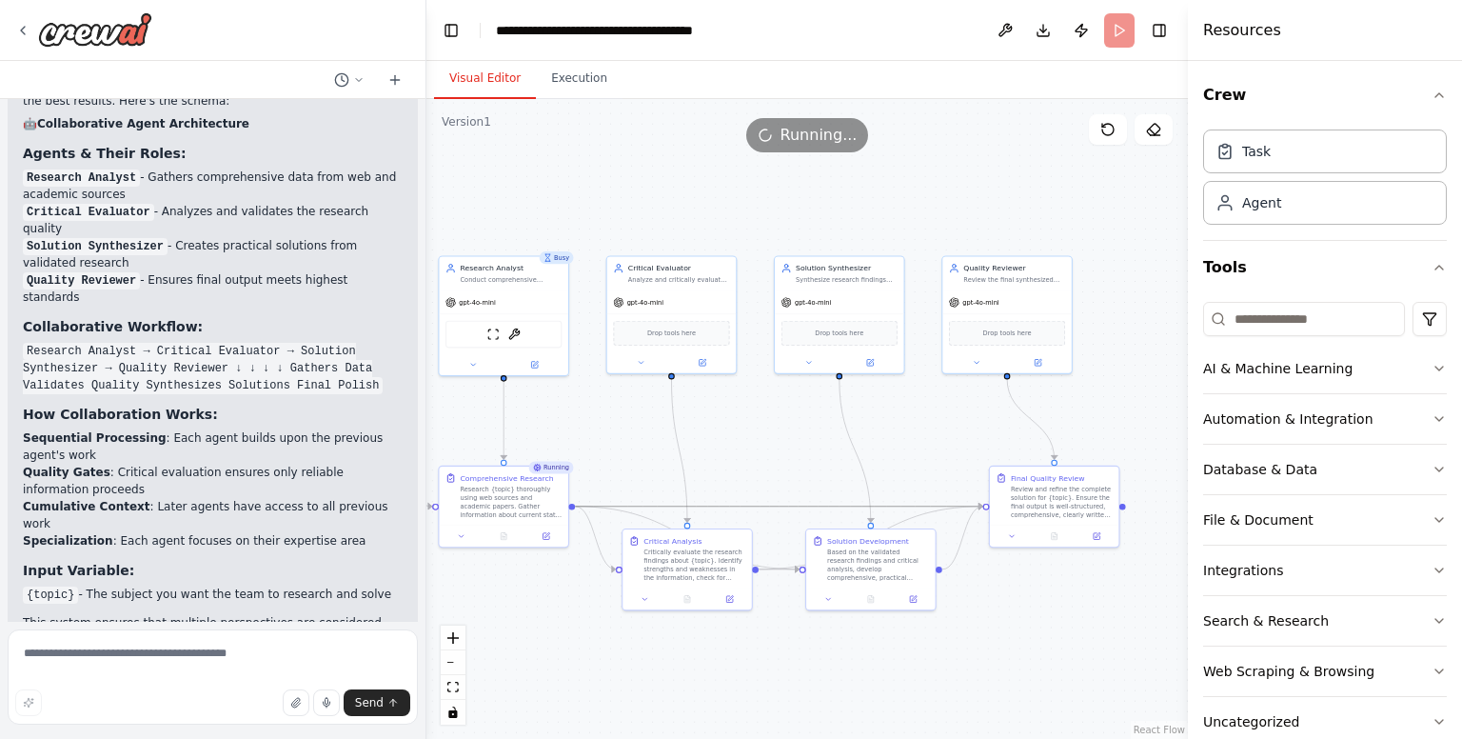
drag, startPoint x: 740, startPoint y: 503, endPoint x: 953, endPoint y: 476, distance: 215.0
click at [953, 476] on div ".deletable-edge-delete-btn { width: 20px; height: 20px; border: 0px solid #ffff…" at bounding box center [806, 419] width 761 height 640
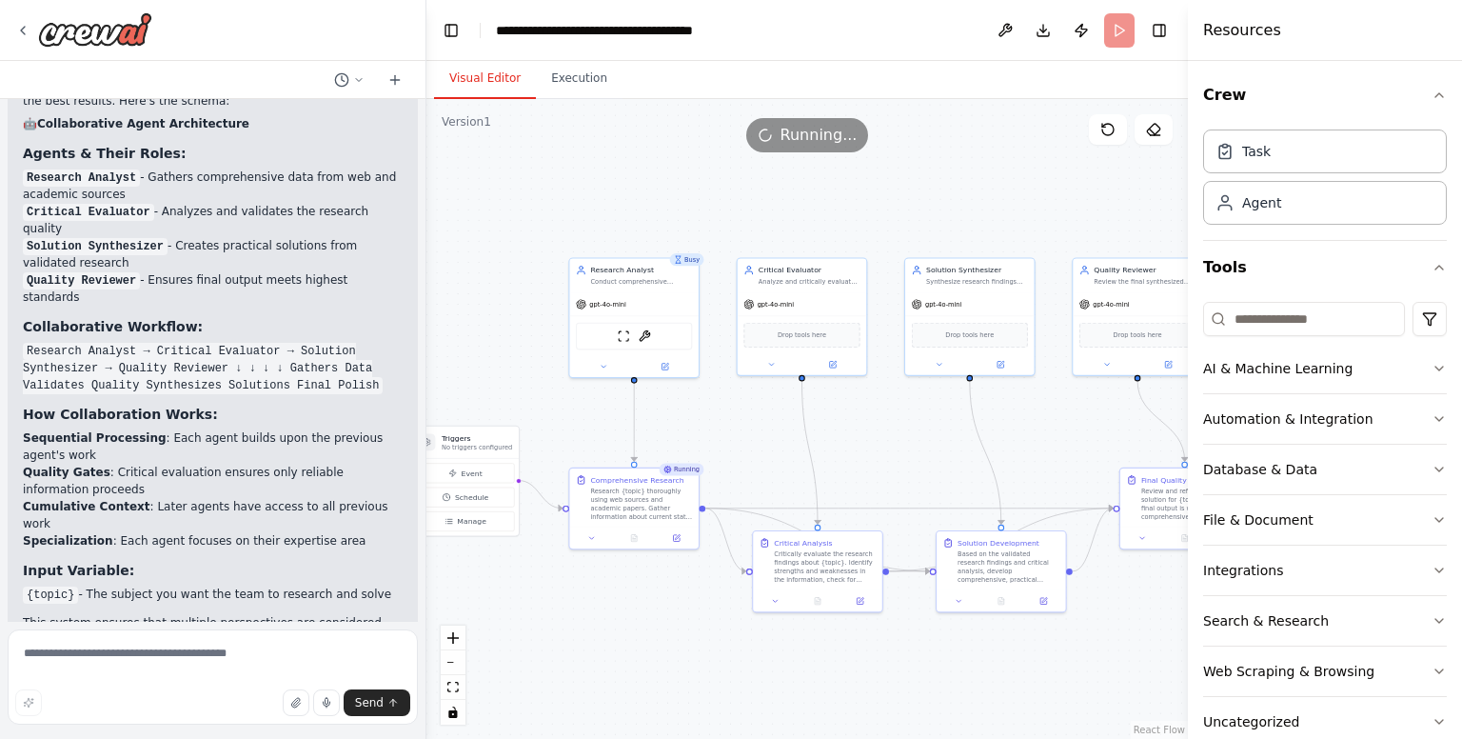
drag, startPoint x: 755, startPoint y: 458, endPoint x: 949, endPoint y: 444, distance: 194.7
click at [949, 444] on div ".deletable-edge-delete-btn { width: 20px; height: 20px; border: 0px solid #ffff…" at bounding box center [806, 419] width 761 height 640
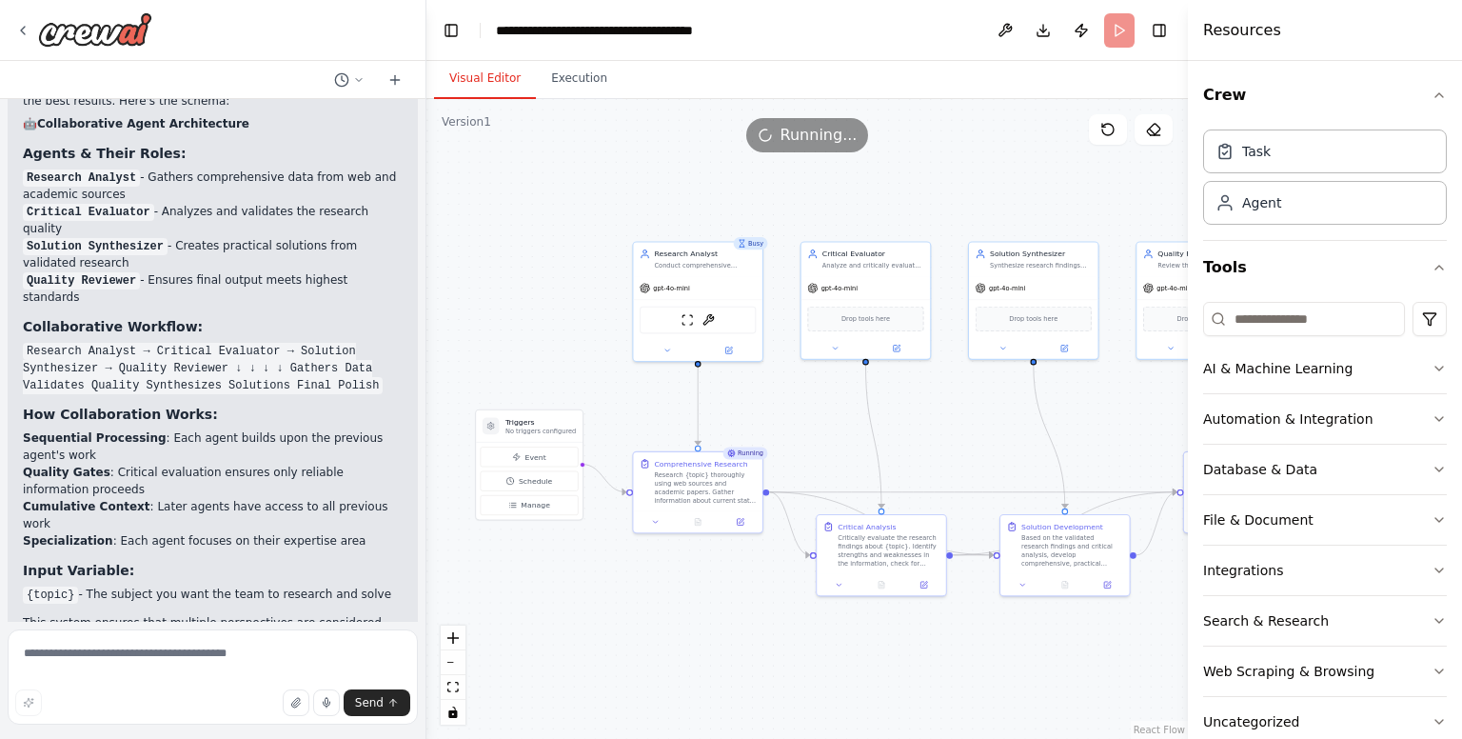
drag, startPoint x: 949, startPoint y: 444, endPoint x: 902, endPoint y: 454, distance: 47.8
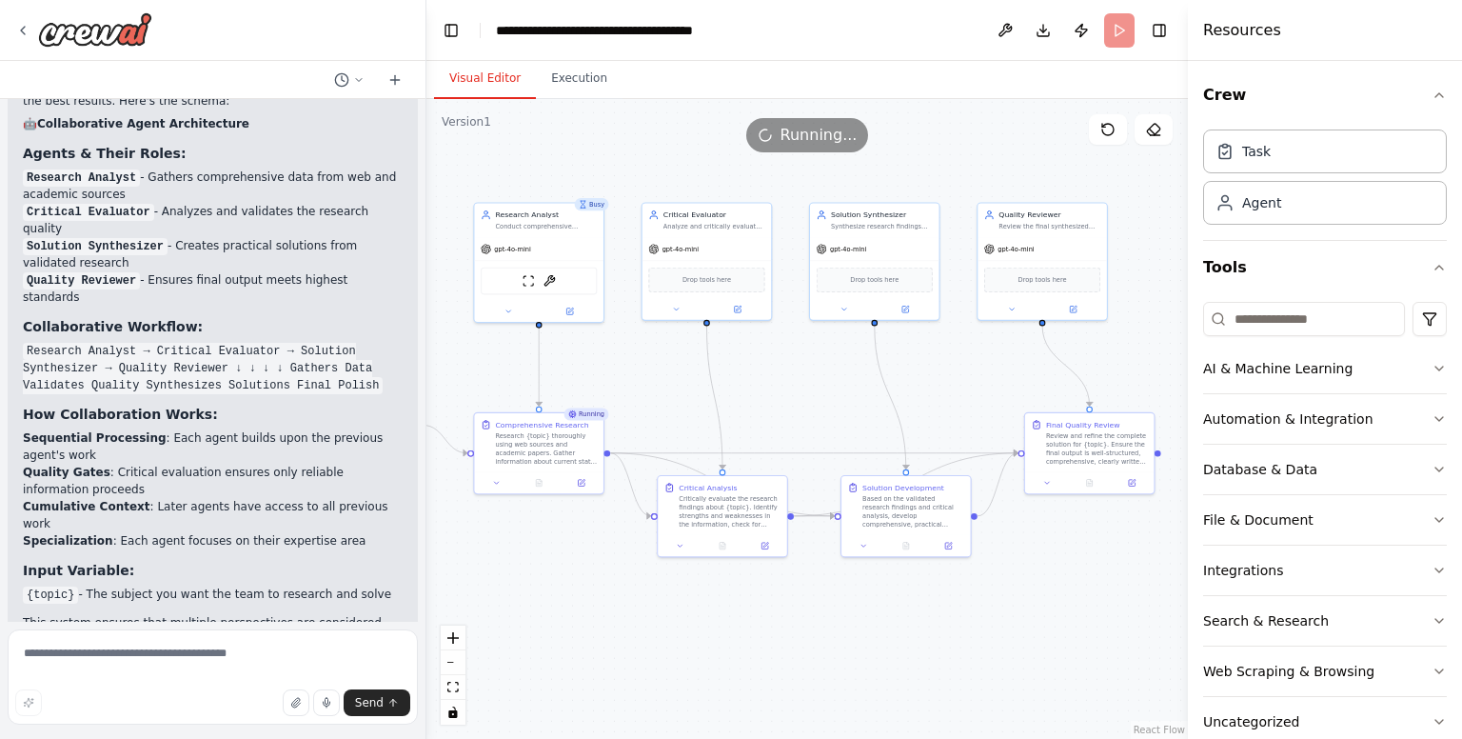
drag, startPoint x: 902, startPoint y: 454, endPoint x: 640, endPoint y: 392, distance: 269.9
click at [640, 392] on div ".deletable-edge-delete-btn { width: 20px; height: 20px; border: 0px solid #ffff…" at bounding box center [806, 419] width 761 height 640
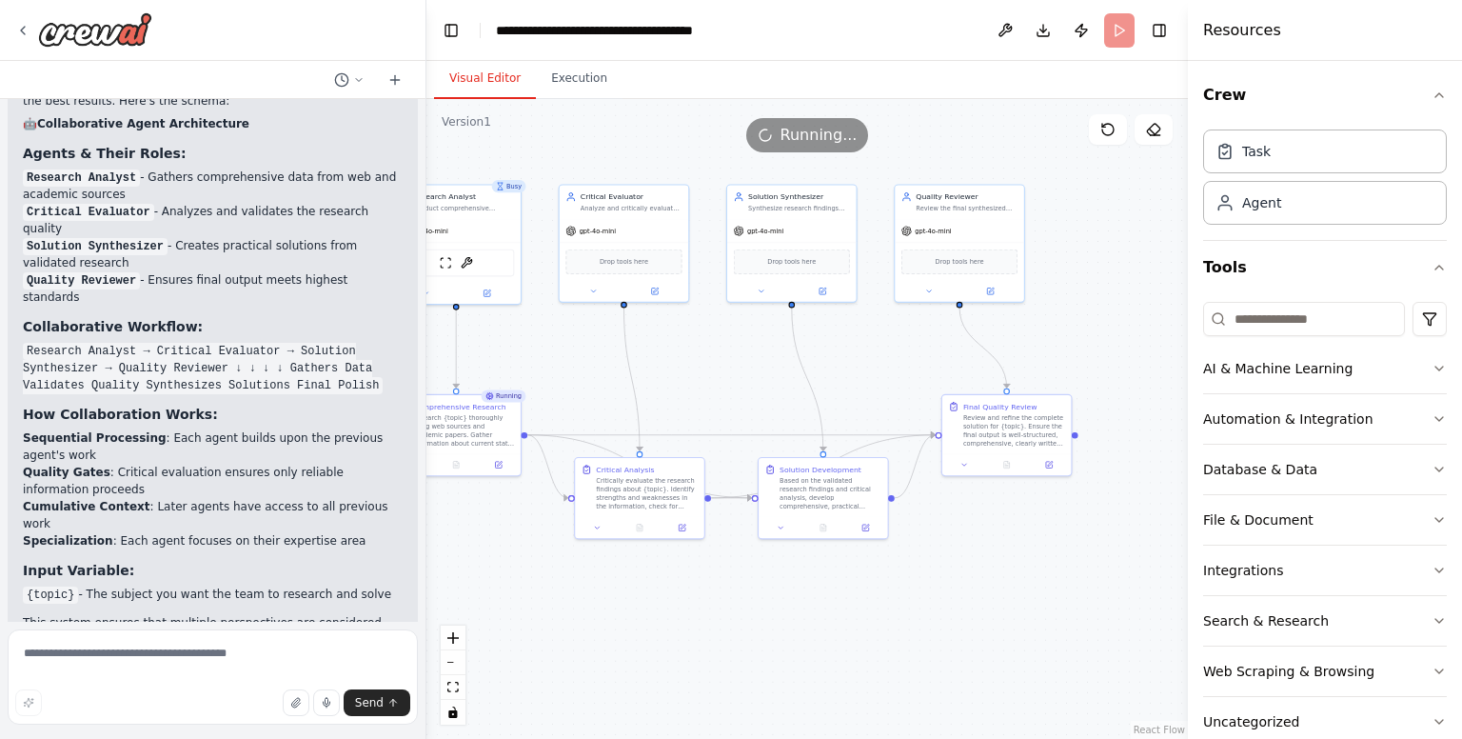
drag, startPoint x: 947, startPoint y: 390, endPoint x: 881, endPoint y: 381, distance: 66.4
click at [881, 381] on div ".deletable-edge-delete-btn { width: 20px; height: 20px; border: 0px solid #ffff…" at bounding box center [806, 419] width 761 height 640
click at [569, 76] on button "Execution" at bounding box center [579, 79] width 87 height 40
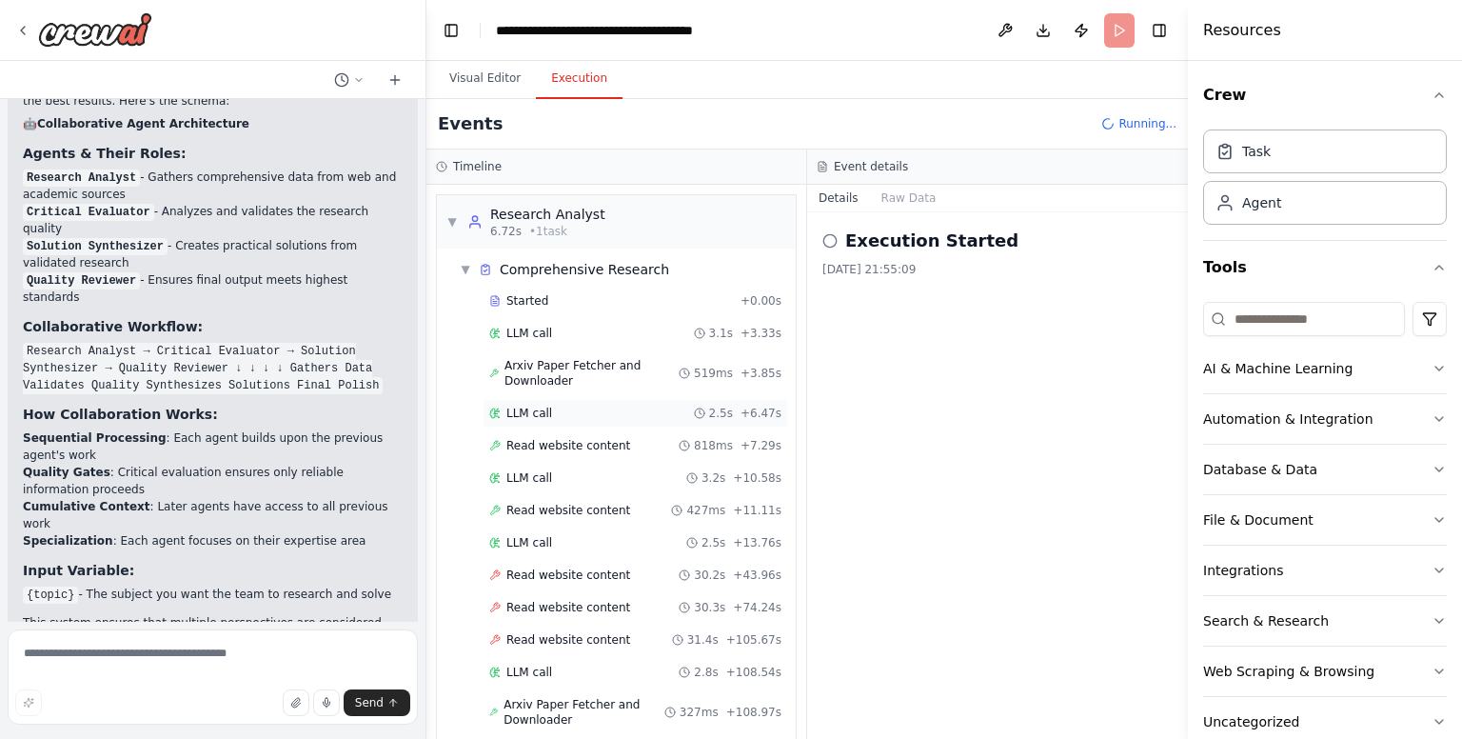
scroll to position [50, 0]
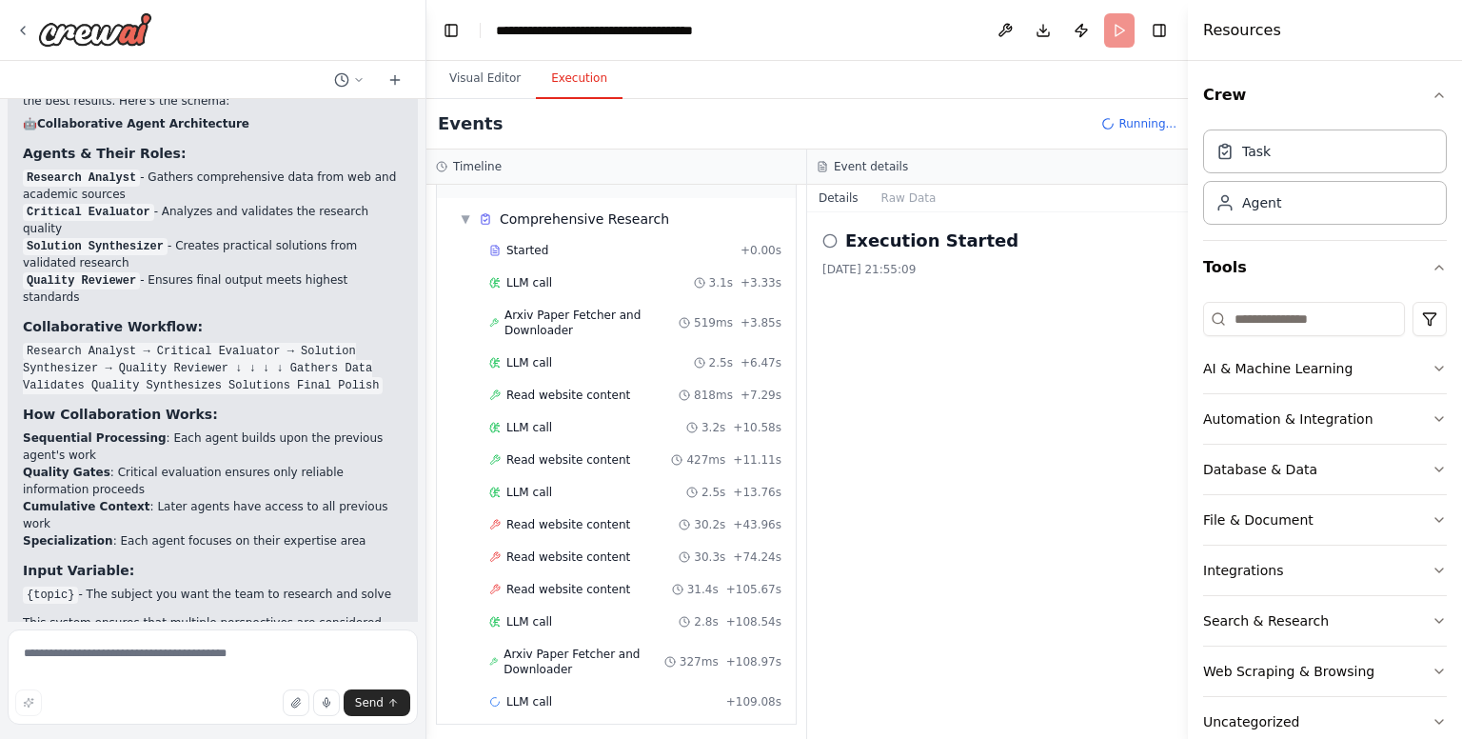
click at [880, 260] on div "Execution Started 02.10.2025, 21:55:09" at bounding box center [997, 251] width 350 height 49
click at [1131, 124] on span "Running..." at bounding box center [1147, 123] width 58 height 15
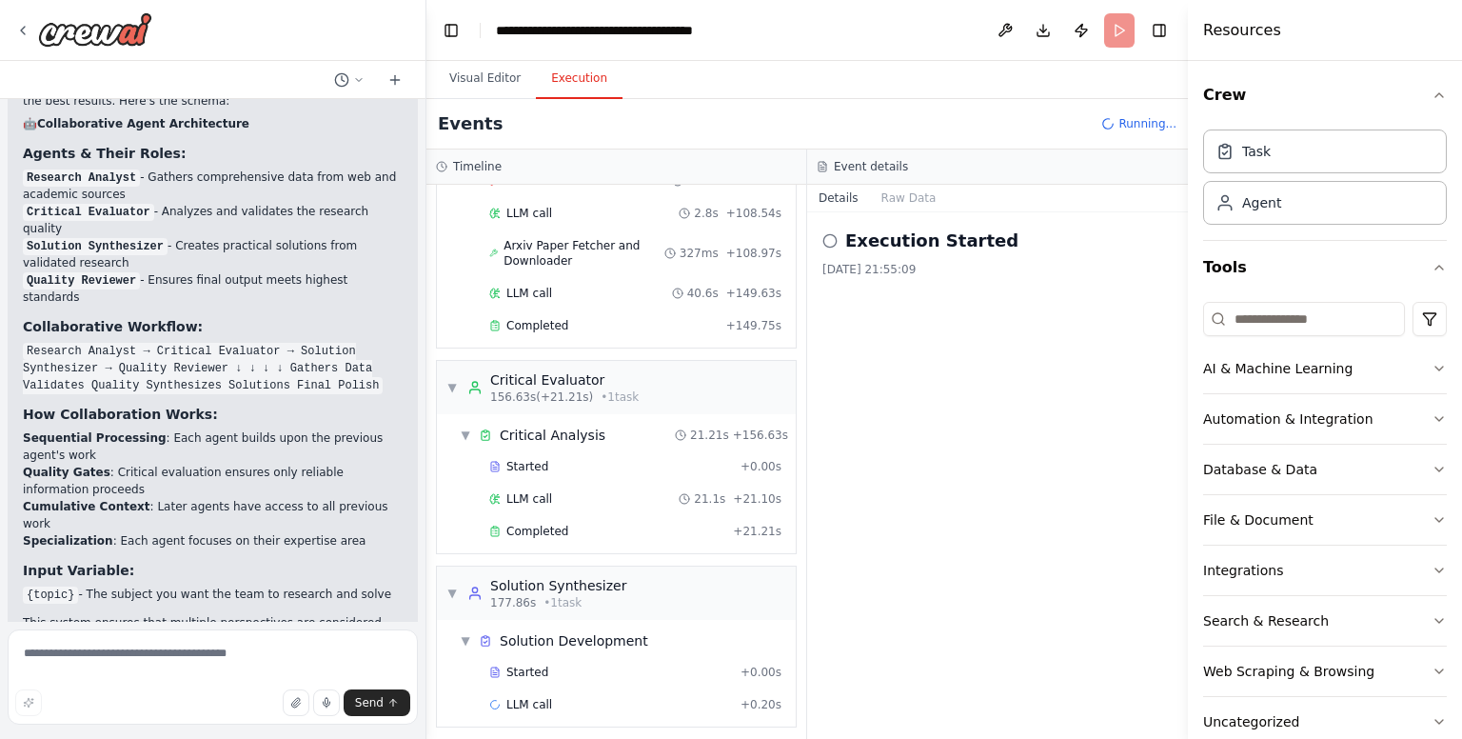
click at [1126, 28] on header "**********" at bounding box center [806, 30] width 761 height 61
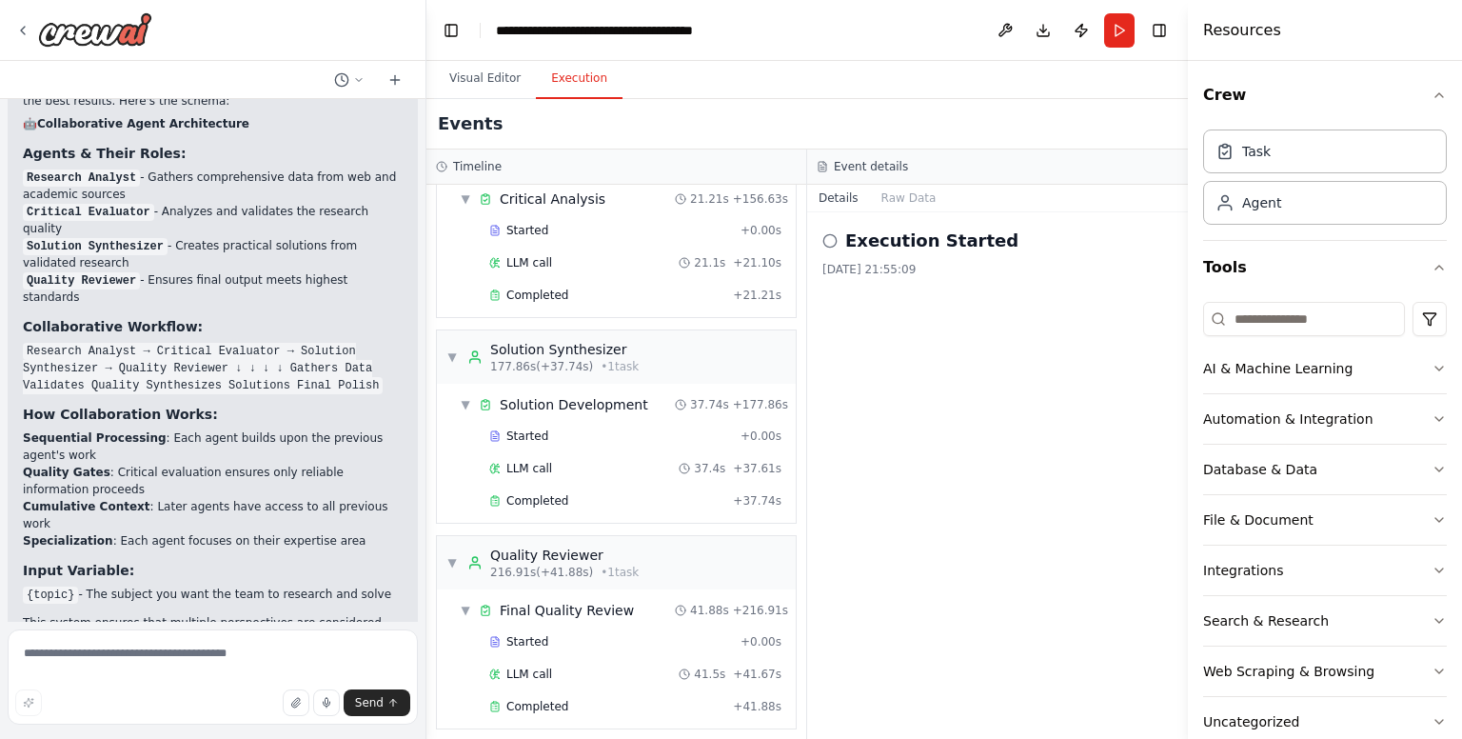
click at [925, 424] on div "Execution Started 02.10.2025, 21:55:09" at bounding box center [997, 475] width 381 height 526
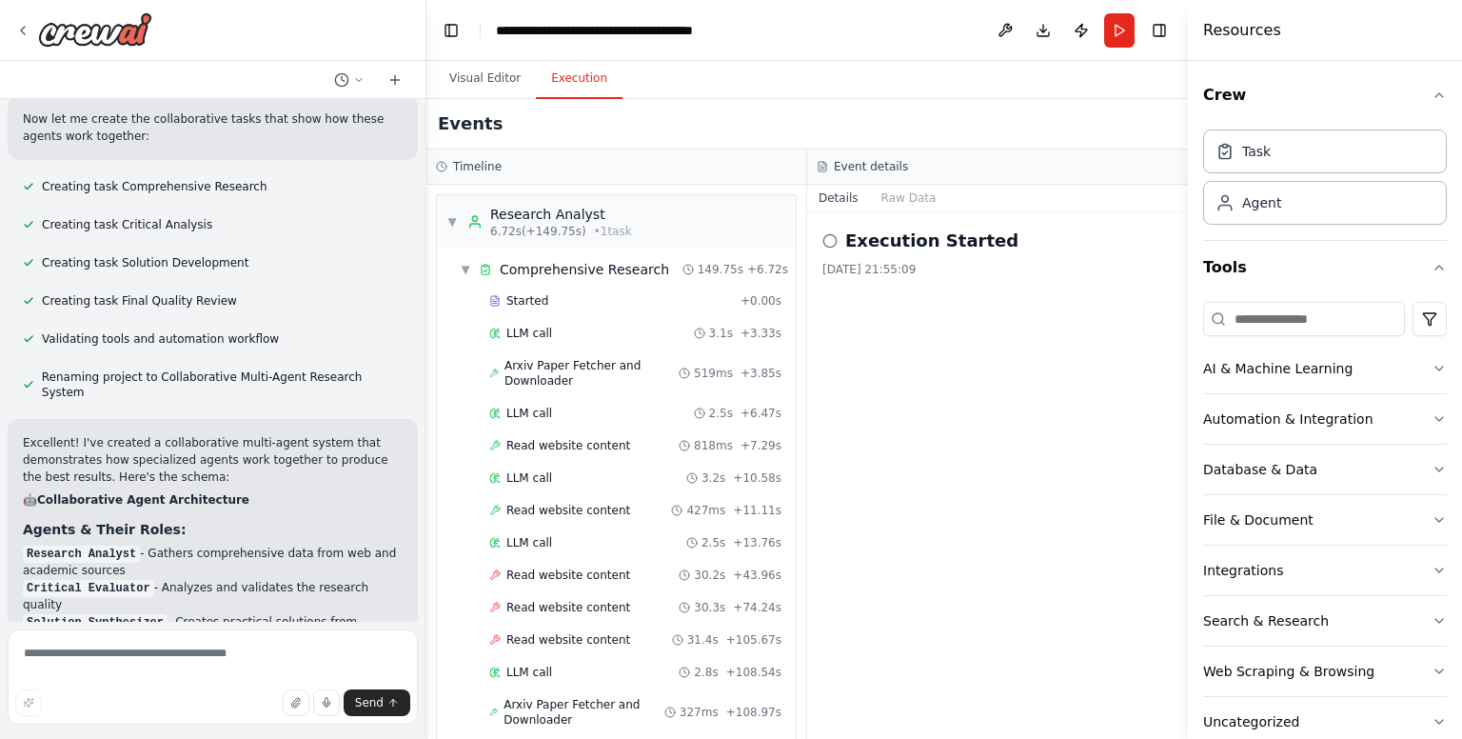
scroll to position [1603, 0]
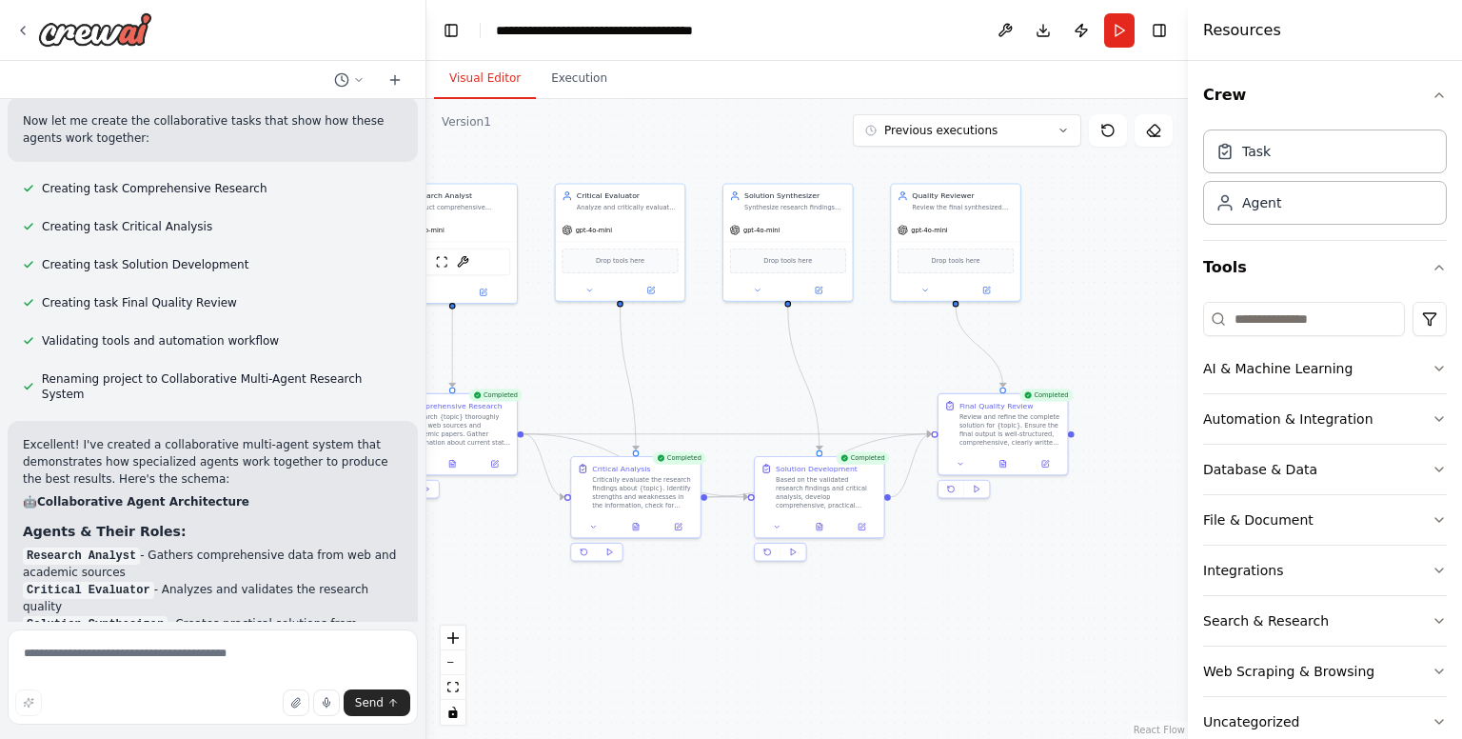
click at [496, 73] on button "Visual Editor" at bounding box center [485, 79] width 102 height 40
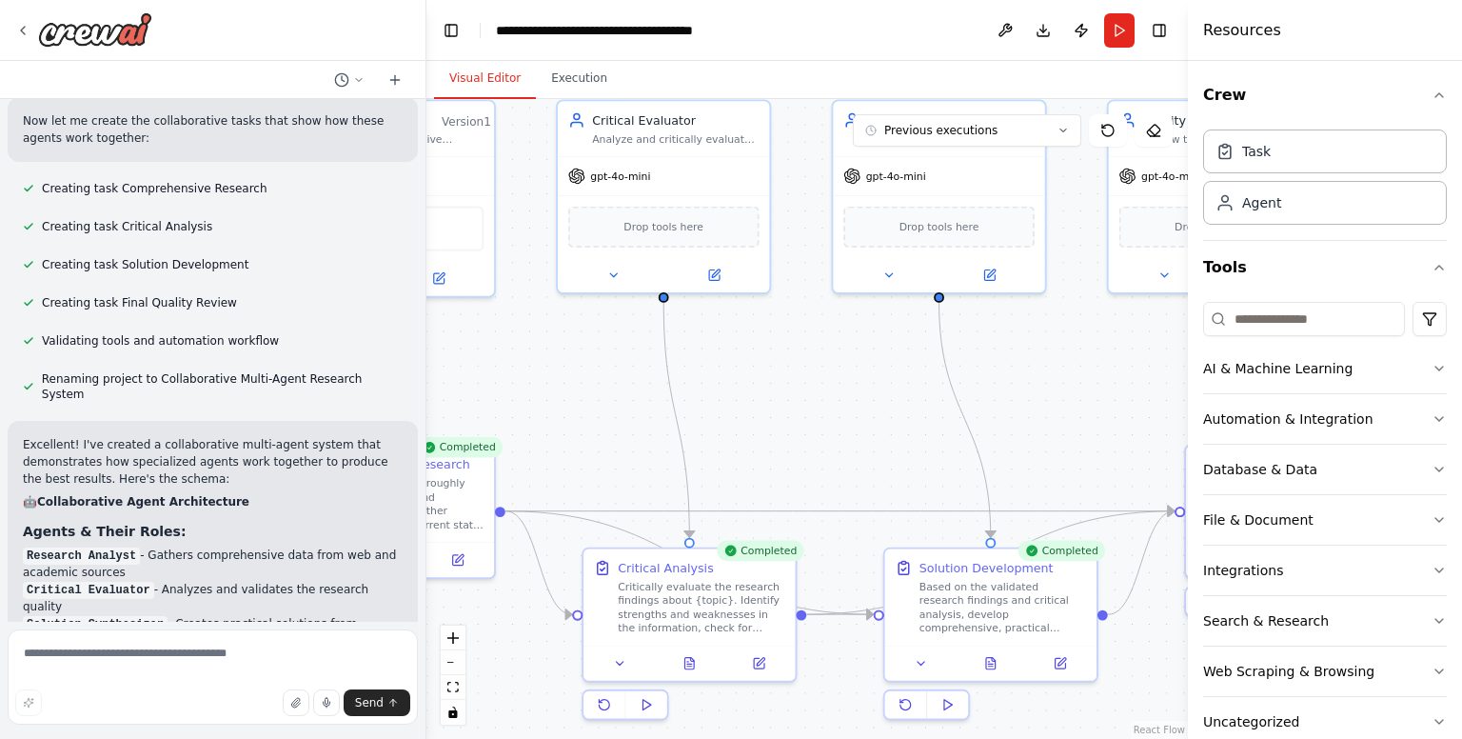
drag, startPoint x: 696, startPoint y: 407, endPoint x: 853, endPoint y: 495, distance: 179.8
click at [853, 495] on div ".deletable-edge-delete-btn { width: 20px; height: 20px; border: 0px solid #ffff…" at bounding box center [806, 419] width 761 height 640
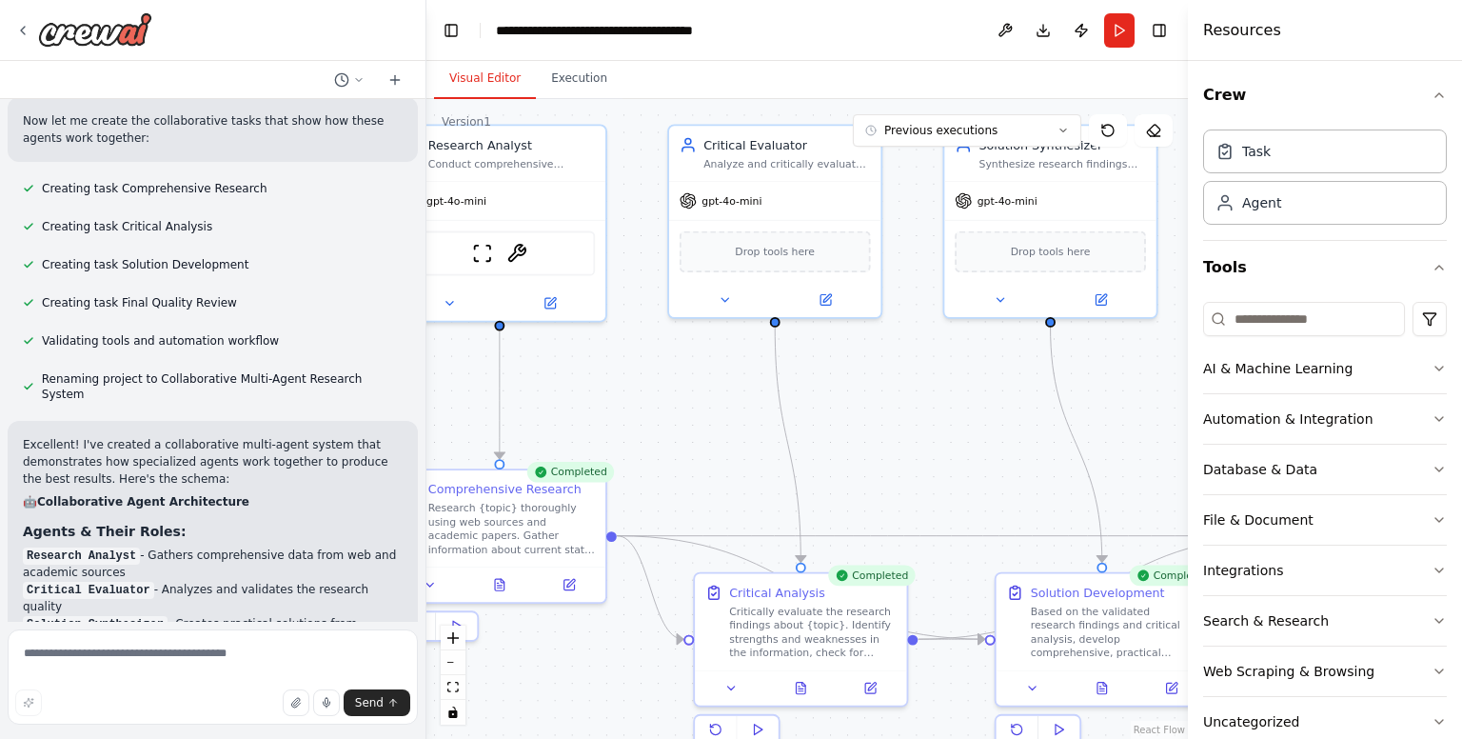
drag, startPoint x: 622, startPoint y: 443, endPoint x: 957, endPoint y: 451, distance: 335.1
click at [957, 451] on div ".deletable-edge-delete-btn { width: 20px; height: 20px; border: 0px solid #ffff…" at bounding box center [806, 419] width 761 height 640
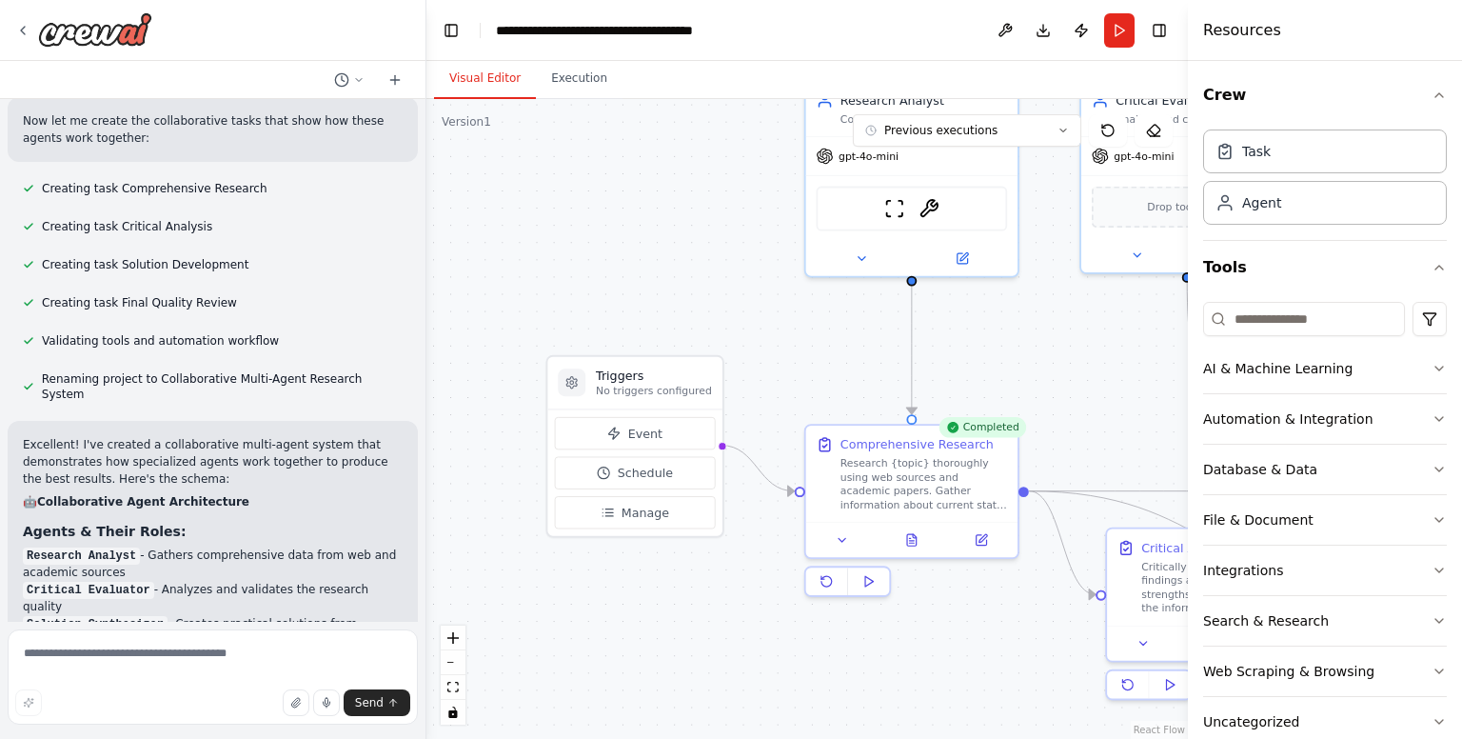
drag, startPoint x: 655, startPoint y: 409, endPoint x: 803, endPoint y: 348, distance: 160.5
click at [803, 348] on div ".deletable-edge-delete-btn { width: 20px; height: 20px; border: 0px solid #ffff…" at bounding box center [806, 419] width 761 height 640
click at [658, 435] on button "Event" at bounding box center [635, 433] width 161 height 32
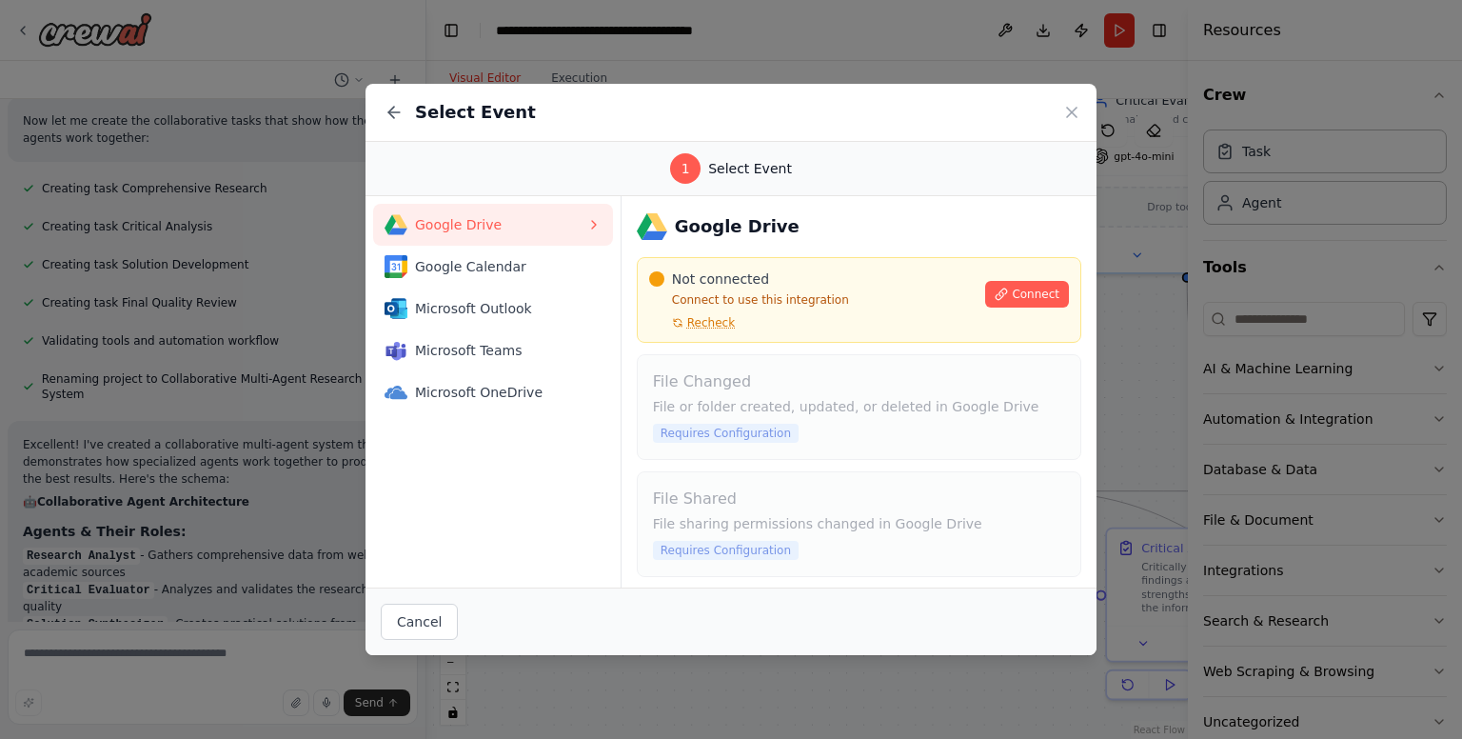
scroll to position [1, 0]
click at [1064, 111] on icon at bounding box center [1071, 112] width 19 height 19
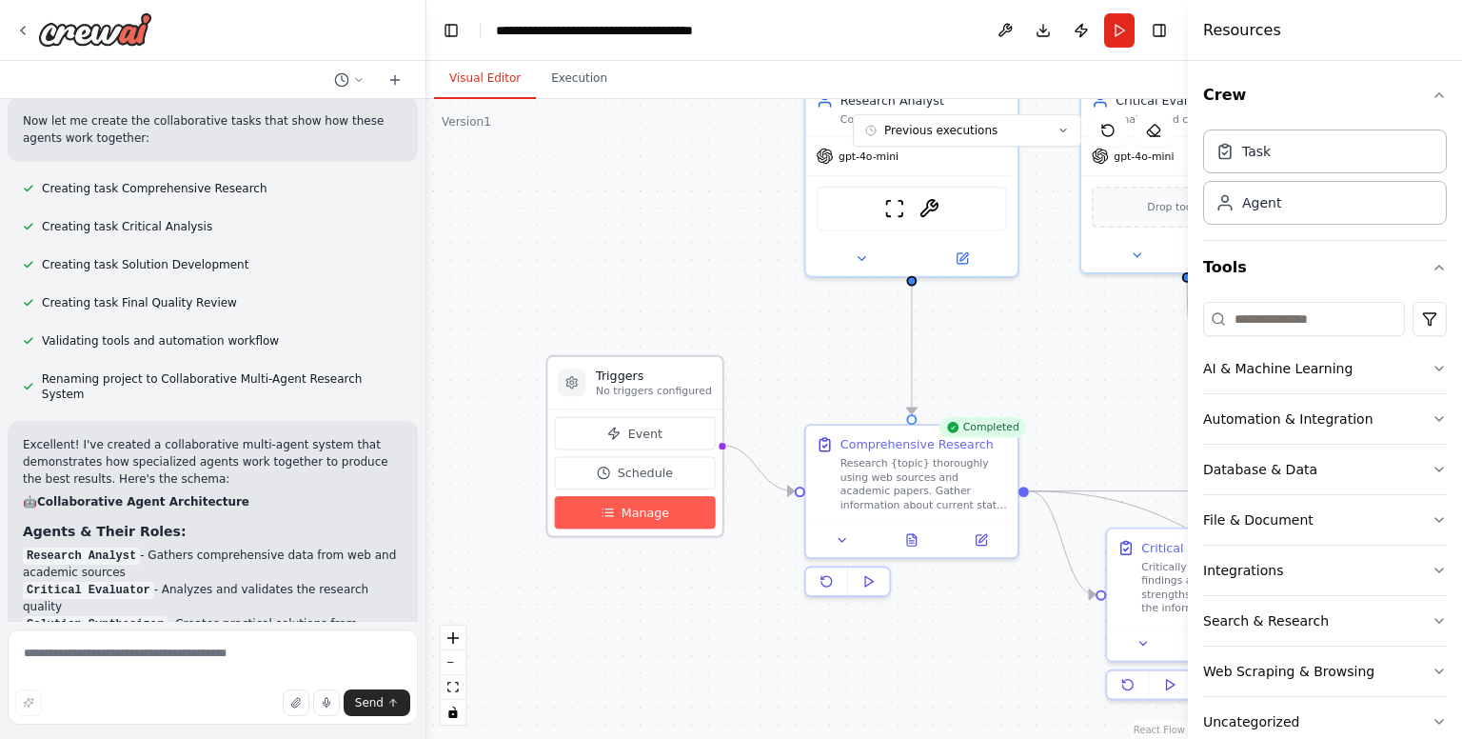
click at [681, 520] on button "Manage" at bounding box center [635, 512] width 161 height 32
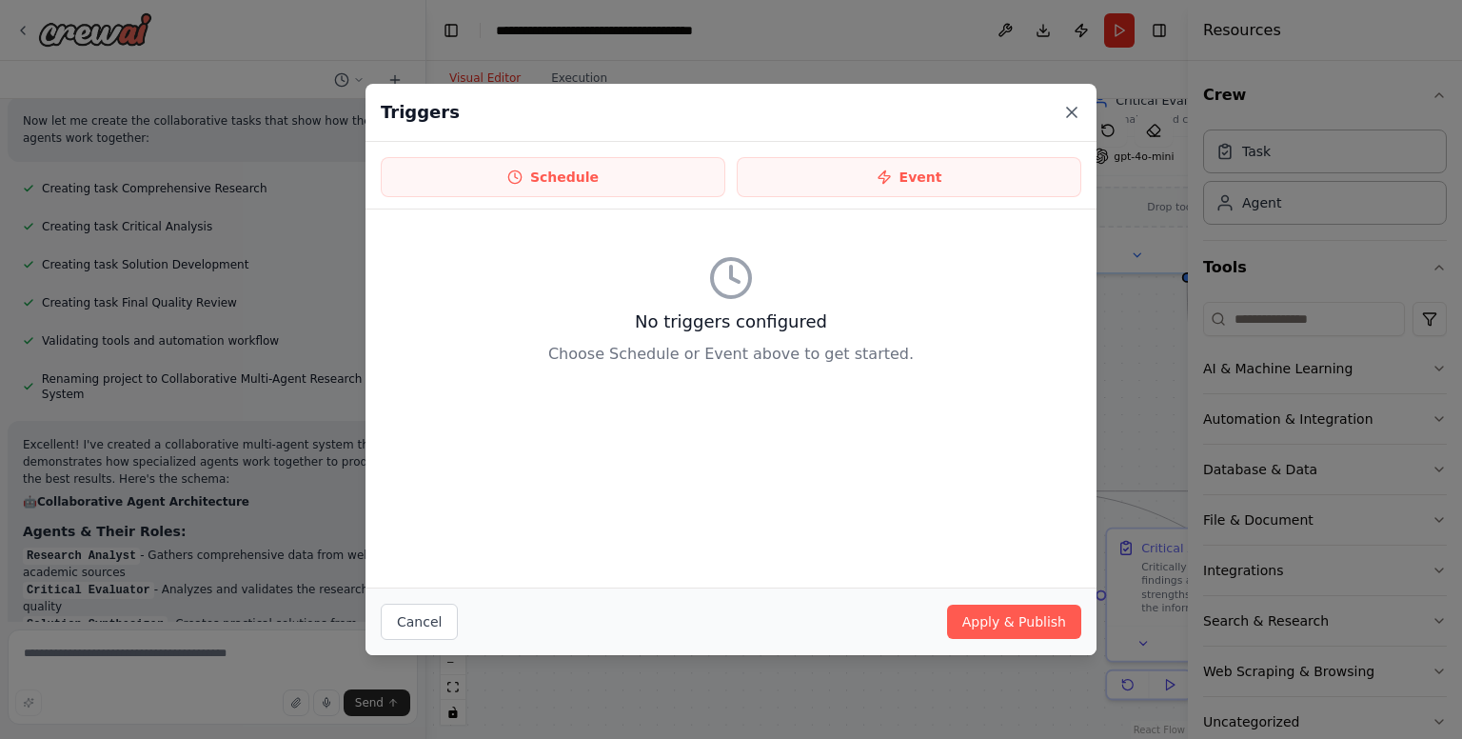
click at [1073, 108] on icon at bounding box center [1071, 112] width 19 height 19
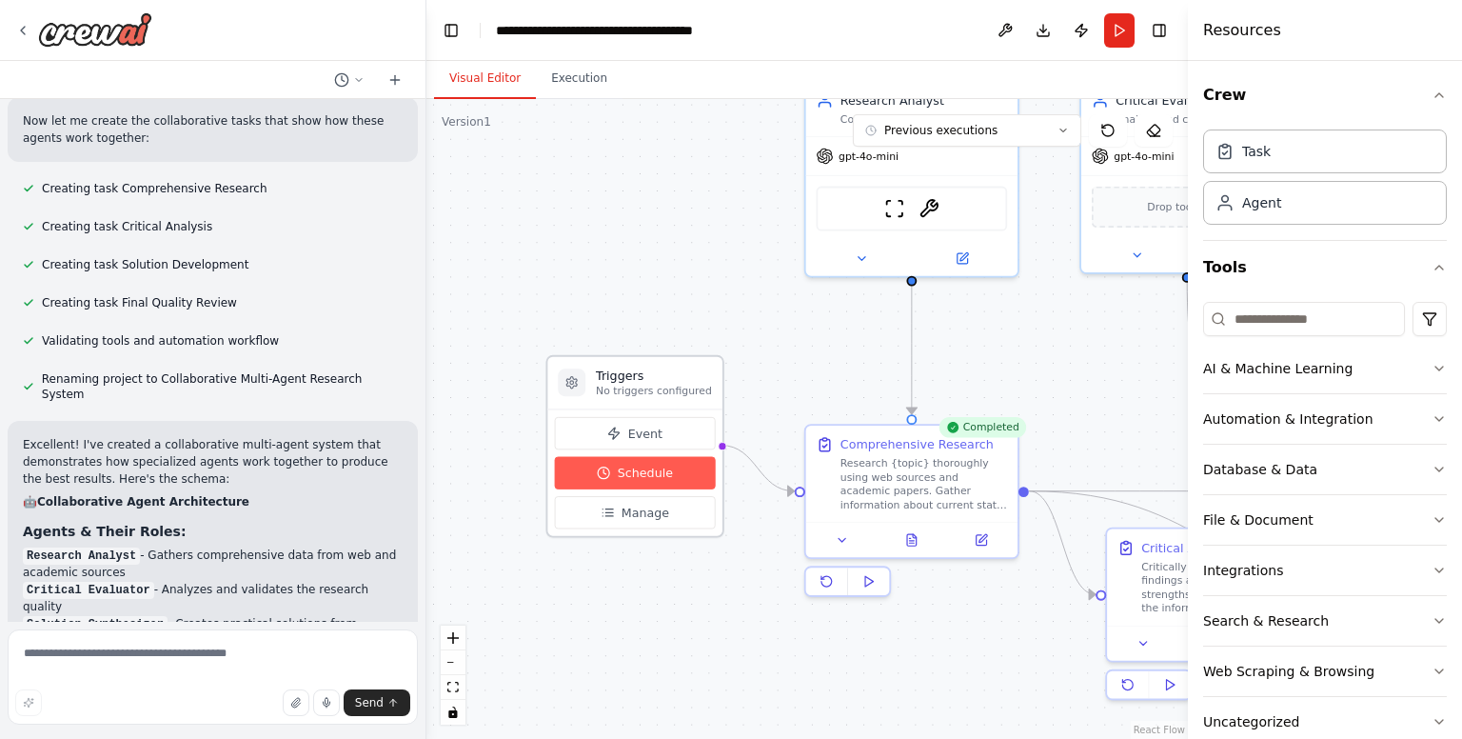
click at [632, 468] on span "Schedule" at bounding box center [645, 472] width 55 height 17
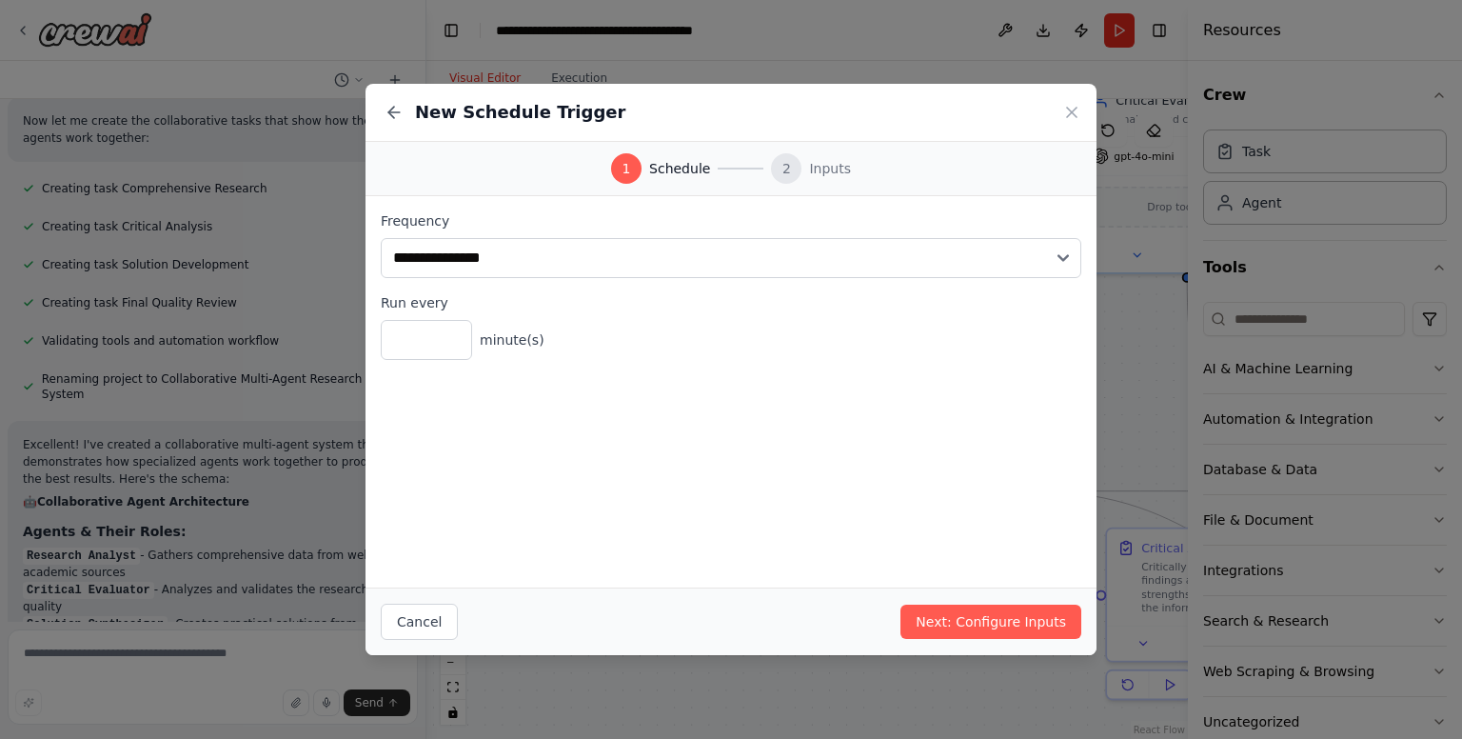
click at [1058, 110] on div "New Schedule Trigger" at bounding box center [730, 113] width 731 height 58
click at [1074, 111] on icon at bounding box center [1071, 112] width 19 height 19
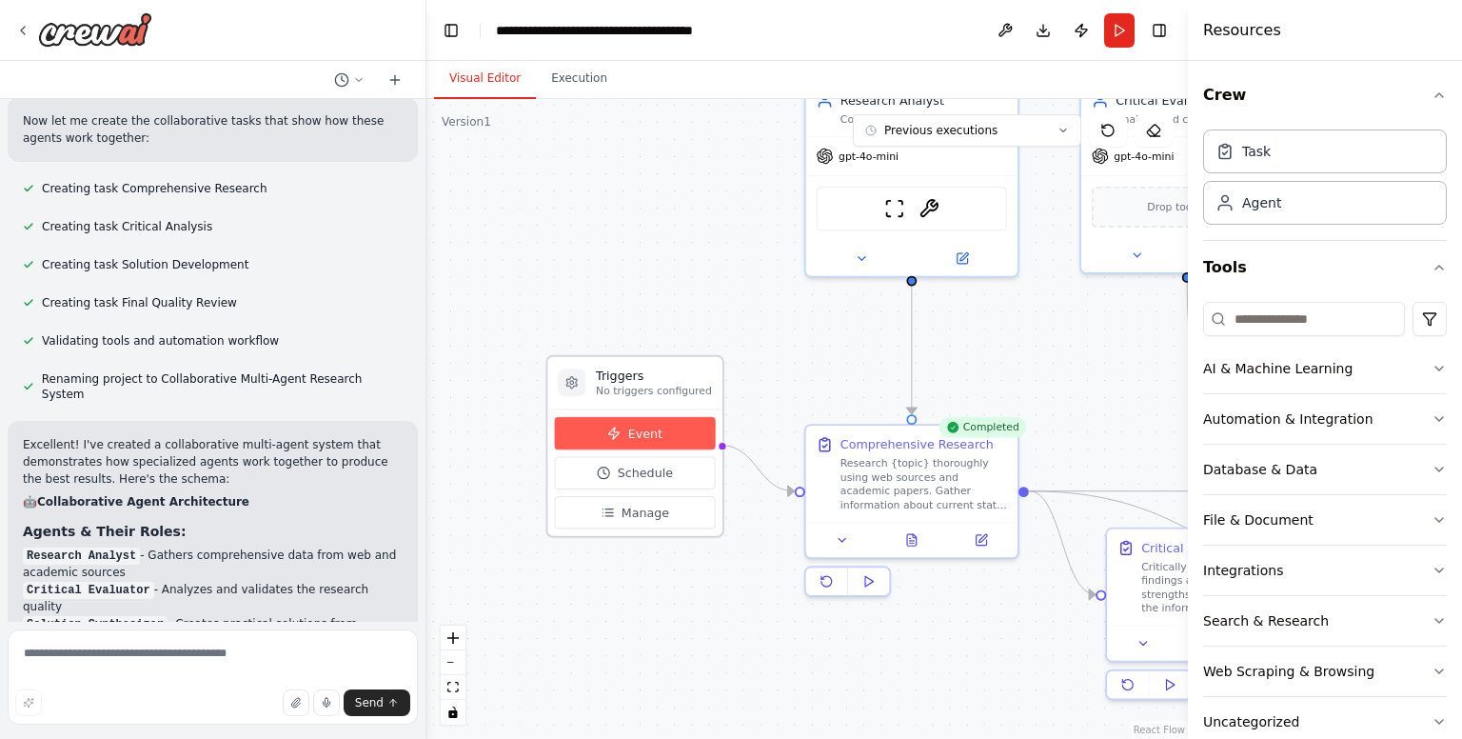
click at [639, 428] on span "Event" at bounding box center [645, 432] width 34 height 17
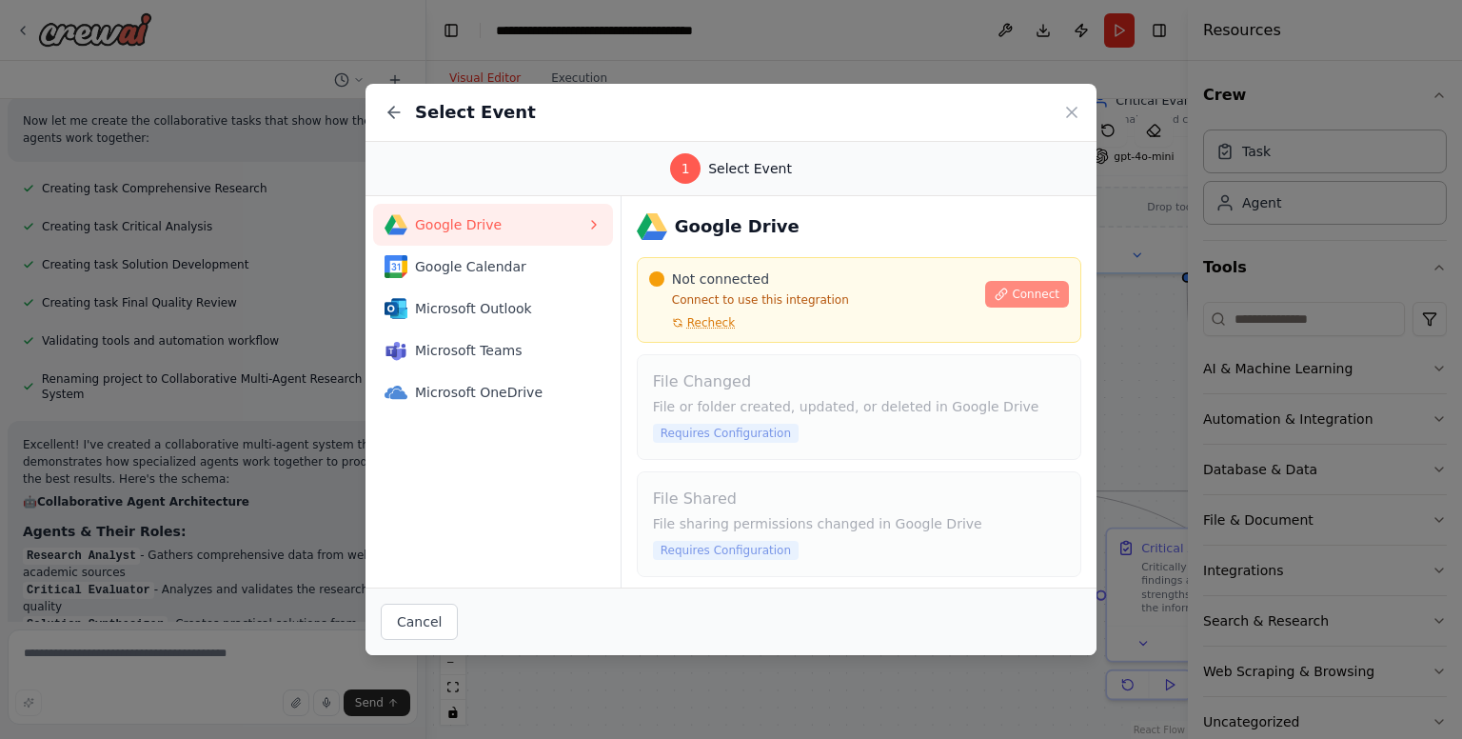
click at [1016, 287] on span "Connect" at bounding box center [1036, 293] width 48 height 15
click at [1073, 114] on icon at bounding box center [1072, 113] width 10 height 10
